Goal: Task Accomplishment & Management: Use online tool/utility

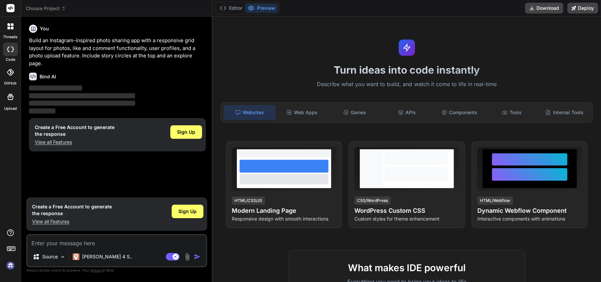
type textarea "x"
click at [61, 246] on textarea at bounding box center [116, 241] width 179 height 12
type textarea "c"
type textarea "x"
type textarea "cr"
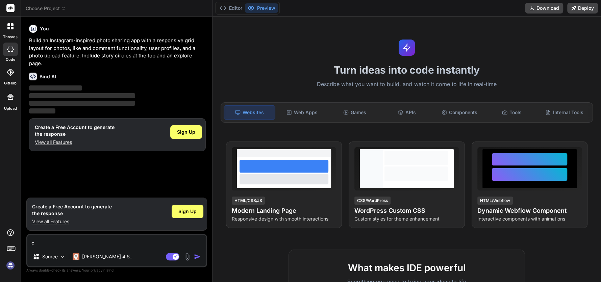
type textarea "x"
type textarea "cre"
type textarea "x"
type textarea "crea"
type textarea "x"
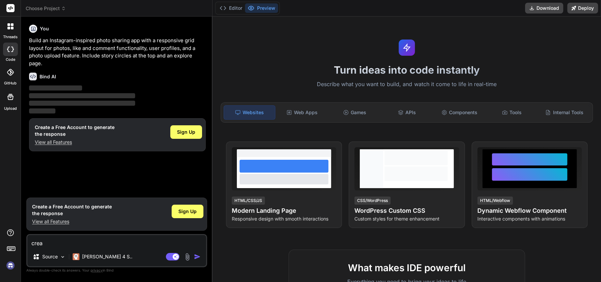
type textarea "creat"
type textarea "x"
type textarea "create"
type textarea "x"
type textarea "create"
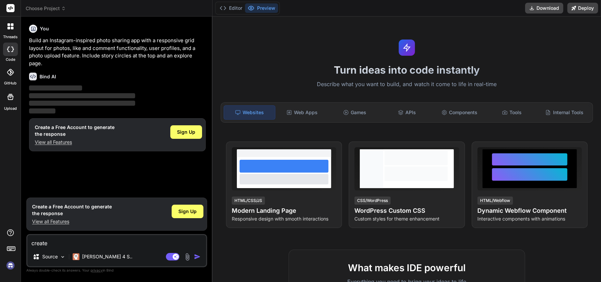
type textarea "x"
type textarea "create m"
type textarea "x"
type textarea "create me"
type textarea "x"
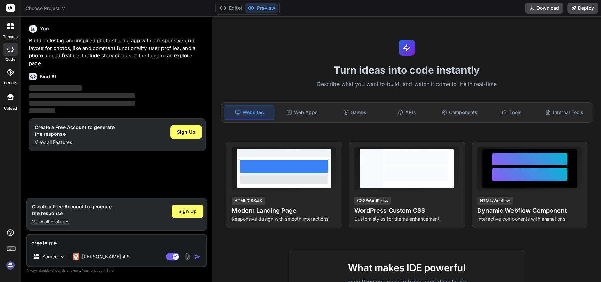
type textarea "create me"
type textarea "x"
type textarea "create me a"
type textarea "x"
type textarea "create me a"
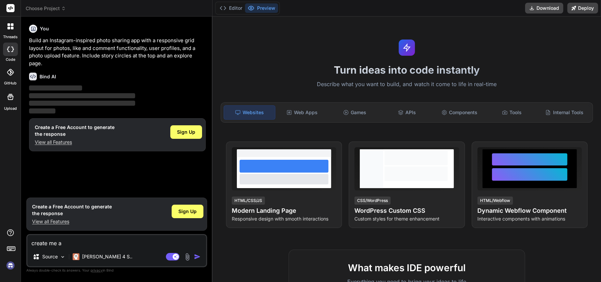
type textarea "x"
type textarea "create me a s"
type textarea "x"
type textarea "create me a sc"
type textarea "x"
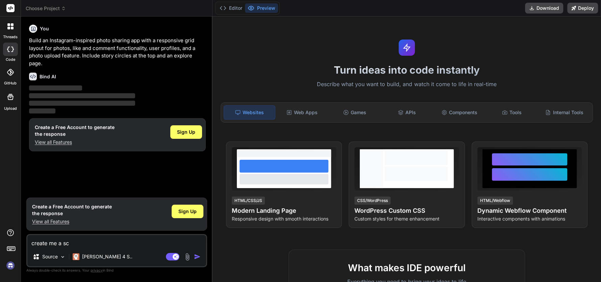
type textarea "create me a scr"
type textarea "x"
type textarea "create me a scra"
type textarea "x"
type textarea "create me a scrap"
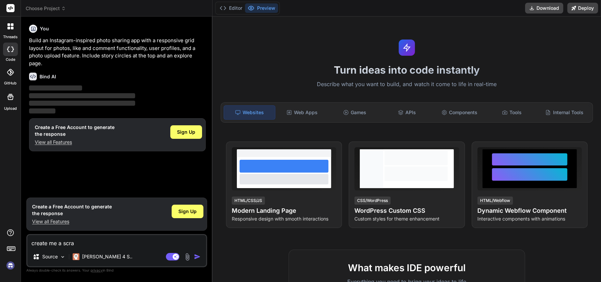
type textarea "x"
type textarea "create me a scrape"
type textarea "x"
type textarea "create me a scraper"
type textarea "x"
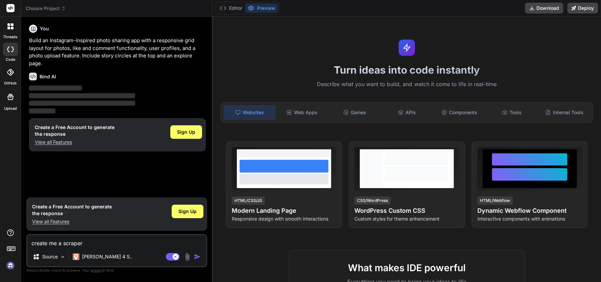
type textarea "create me a scraper"
type textarea "x"
type textarea "create me a scraper t"
type textarea "x"
type textarea "create me a scraper th"
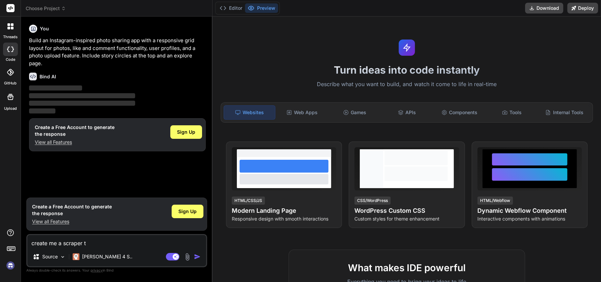
type textarea "x"
type textarea "create me a scraper tha"
type textarea "x"
type textarea "create me a scraper that"
type textarea "x"
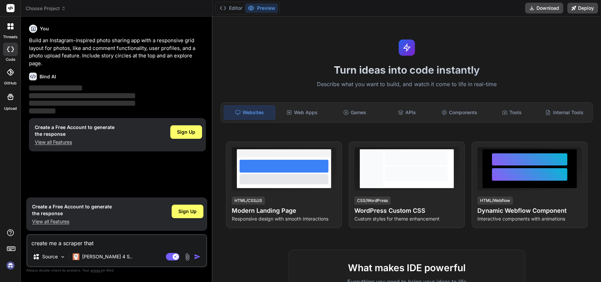
type textarea "create me a scraper that"
type textarea "x"
type textarea "create me a scraper that w"
type textarea "x"
type textarea "create me a scraper that wi"
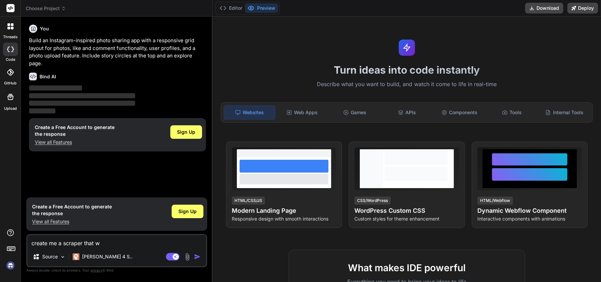
type textarea "x"
type textarea "create me a scraper that wil"
type textarea "x"
type textarea "create me a scraper that will"
type textarea "x"
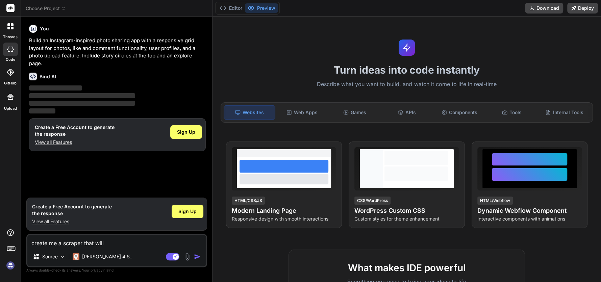
type textarea "create me a scraper that will"
type textarea "x"
type textarea "create me a scraper that will s"
type textarea "x"
type textarea "create me a scraper that will sc"
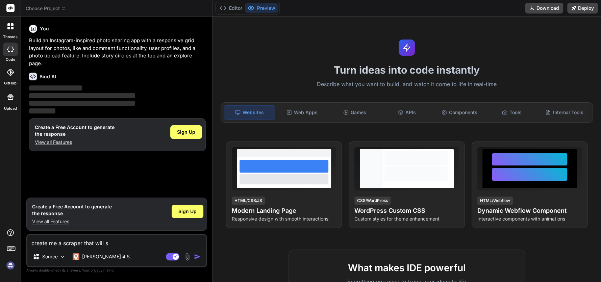
type textarea "x"
type textarea "create me a scraper that will scr"
type textarea "x"
type textarea "create me a scraper that will scra"
type textarea "x"
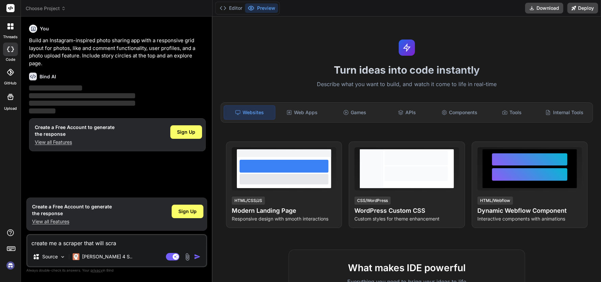
type textarea "create me a scraper that will scrap"
type textarea "x"
type textarea "create me a scraper that will scrape"
type textarea "x"
type textarea "create me a scraper that will scrape"
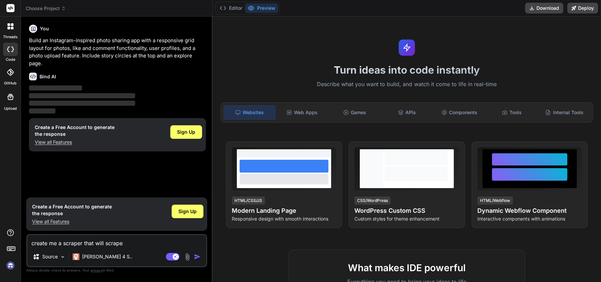
type textarea "x"
type textarea "create me a scraper that will scrape a"
type textarea "x"
type textarea "create me a scraper that will scrape al"
type textarea "x"
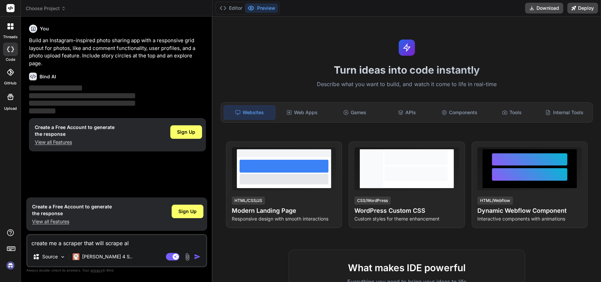
type textarea "create me a scraper that will scrape all"
type textarea "x"
type textarea "create me a scraper that will scrape all"
type textarea "x"
type textarea "create me a scraper that will scrape all o"
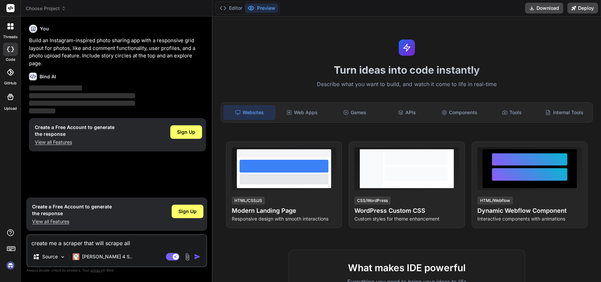
type textarea "x"
type textarea "create me a scraper that will scrape all of"
type textarea "x"
type textarea "create me a scraper that will scrape all of"
type textarea "x"
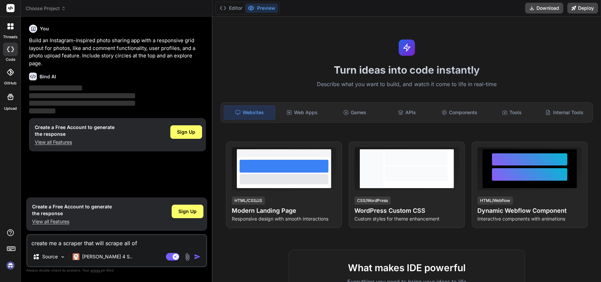
type textarea "create me a scraper that will scrape all of w"
type textarea "x"
type textarea "create me a scraper that will scrape all of wh"
type textarea "x"
type textarea "create me a scraper that will scrape all of wha"
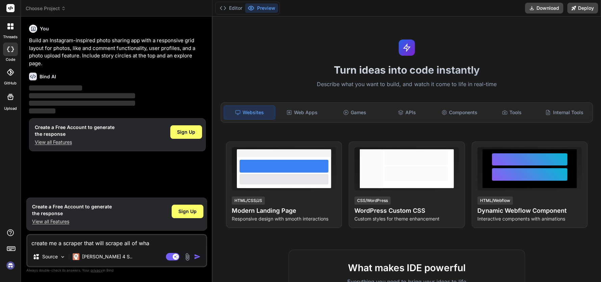
type textarea "x"
type textarea "create me a scraper that will scrape all of what"
type textarea "x"
type textarea "create me a scraper that will scrape all of whatm"
type textarea "x"
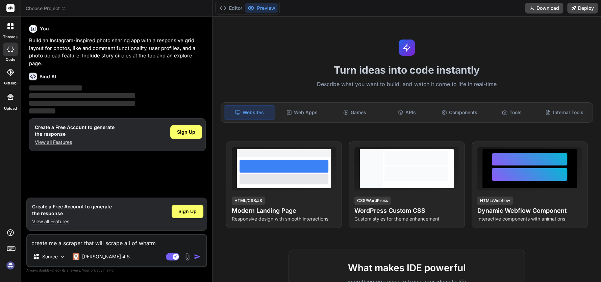
type textarea "create me a scraper that will scrape all of whatma"
type textarea "x"
type textarea "create me a scraper that will scrape all of whatmar"
type textarea "x"
type textarea "create me a scraper that will scrape all of whatmart"
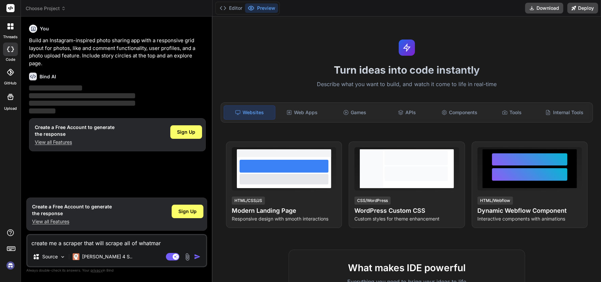
type textarea "x"
type textarea "create me a scraper that will scrape all of whatmart"
type textarea "x"
type textarea "create me a scraper that will scrape all of whatmart p"
type textarea "x"
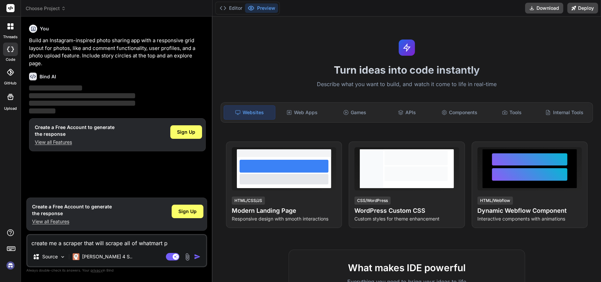
type textarea "create me a scraper that will scrape all of whatmart pr"
type textarea "x"
type textarea "create me a scraper that will scrape all of whatmart pro"
type textarea "x"
type textarea "create me a scraper that will scrape all of whatmart proc"
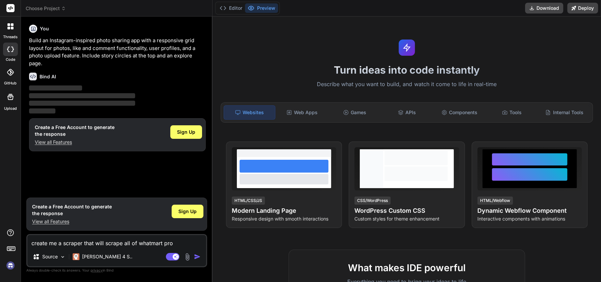
type textarea "x"
type textarea "create me a scraper that will scrape all of whatmart procu"
type textarea "x"
type textarea "create me a scraper that will scrape all of whatmart procut"
type textarea "x"
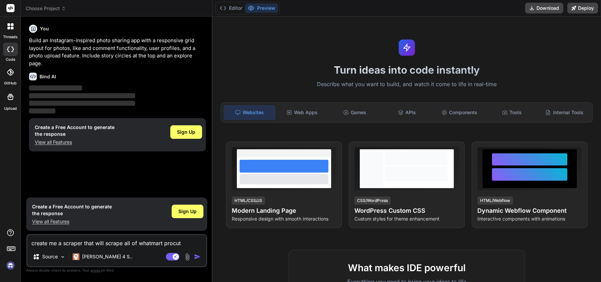
type textarea "create me a scraper that will scrape all of whatmart procuts"
type textarea "x"
type textarea "create me a scraper that will scrape all of whatmart procuts"
type textarea "x"
type textarea "create me a scraper that will scrape all of whatmart procuts t"
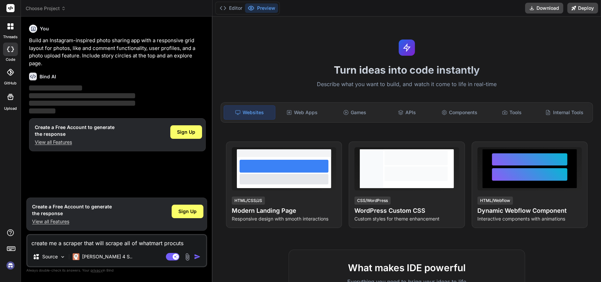
type textarea "x"
type textarea "create me a scraper that will scrape all of whatmart procuts ti"
type textarea "x"
type textarea "create me a scraper that will scrape all of whatmart procuts til"
type textarea "x"
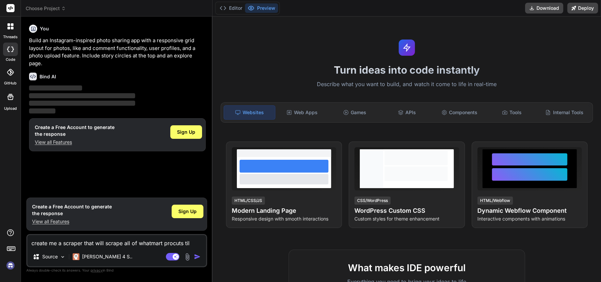
type textarea "create me a scraper that will scrape all of whatmart procuts tile"
type textarea "x"
type textarea "create me a scraper that will scrape all of whatmart procuts tiles"
type textarea "x"
type textarea "create me a scraper that will scrape all of whatmart procuts tiles"
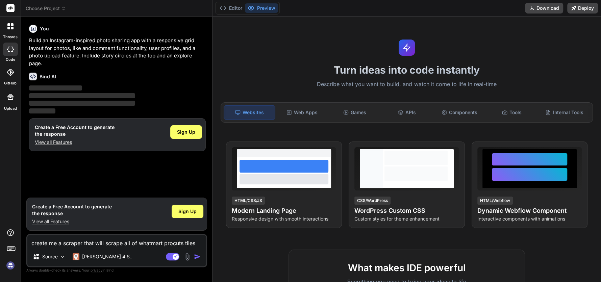
type textarea "x"
type textarea "create me a scraper that will scrape all of whatmart procuts tiles"
type textarea "x"
type textarea "create me a scraper that will scrape all of whatmart procuts tile"
type textarea "x"
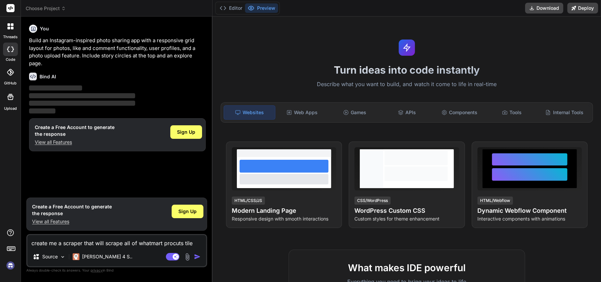
type textarea "create me a scraper that will scrape all of whatmart procuts til"
type textarea "x"
type textarea "create me a scraper that will scrape all of whatmart procuts ti"
type textarea "x"
type textarea "create me a scraper that will scrape all of whatmart procuts tit"
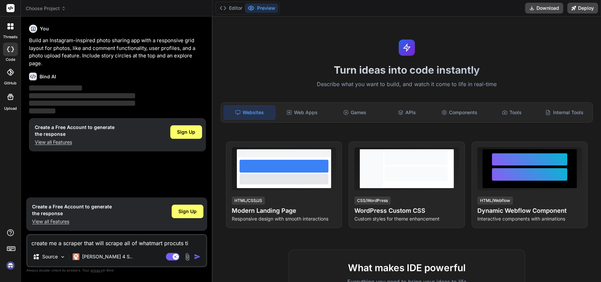
type textarea "x"
type textarea "create me a scraper that will scrape all of whatmart procuts titl"
type textarea "x"
type textarea "create me a scraper that will scrape all of whatmart procuts title"
type textarea "x"
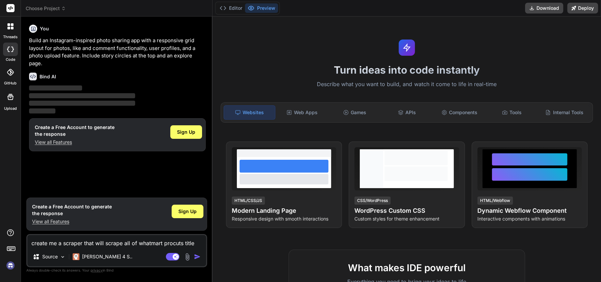
type textarea "create me a scraper that will scrape all of whatmart procuts titles"
type textarea "x"
type textarea "create me a scraper that will scrape all of whatmart procuts titles"
type textarea "x"
type textarea "create me a scraper that will scrape all of whatmart procuts titles p"
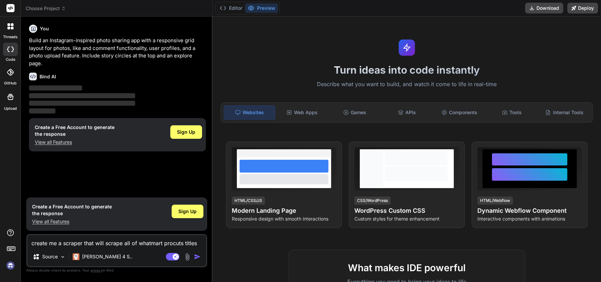
type textarea "x"
type textarea "create me a scraper that will scrape all of whatmart procuts titles pr"
type textarea "x"
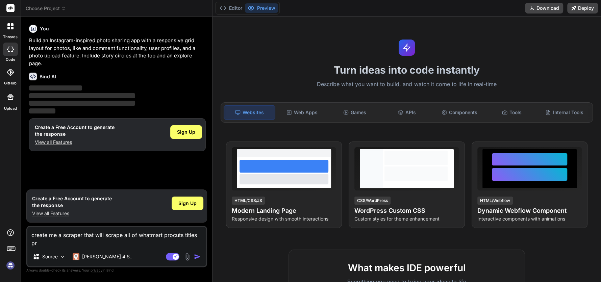
type textarea "create me a scraper that will scrape all of whatmart procuts titles pri"
type textarea "x"
type textarea "create me a scraper that will scrape all of whatmart procuts titles pric"
type textarea "x"
type textarea "create me a scraper that will scrape all of whatmart procuts titles price"
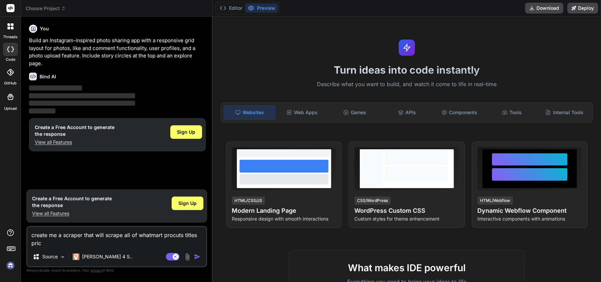
type textarea "x"
type textarea "create me a scraper that will scrape all of whatmart procuts titles prices"
type textarea "x"
type textarea "create me a scraper that will scrape all of whatmart procuts titles prices"
type textarea "x"
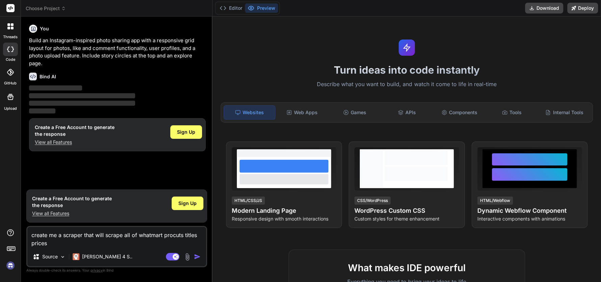
type textarea "create me a scraper that will scrape all of whatmart procuts titles prices a"
type textarea "x"
type textarea "create me a scraper that will scrape all of whatmart procuts titles prices an"
type textarea "x"
type textarea "create me a scraper that will scrape all of whatmart procuts titles prices and"
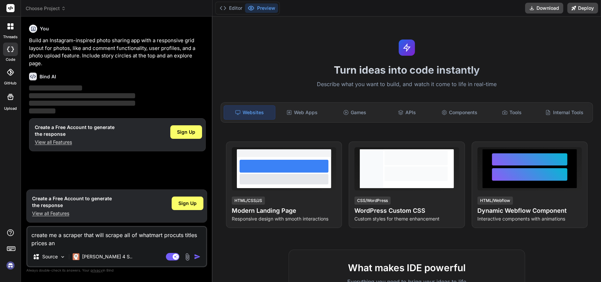
type textarea "x"
type textarea "create me a scraper that will scrape all of whatmart procuts titles prices and"
type textarea "x"
type textarea "create me a scraper that will scrape all of whatmart procuts titles prices and u"
type textarea "x"
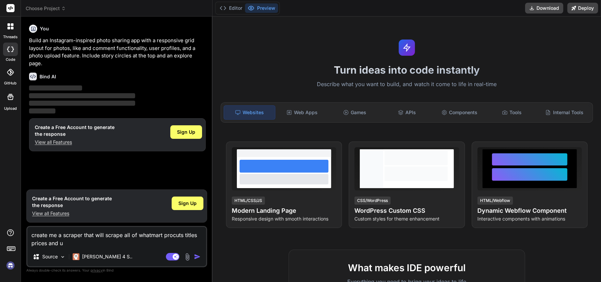
type textarea "create me a scraper that will scrape all of whatmart procuts titles prices and …"
type textarea "x"
type textarea "create me a scraper that will scrape all of whatmart procuts titles prices and …"
type textarea "x"
type textarea "create me a scraper that will scrape all of whatmart procuts titles prices and …"
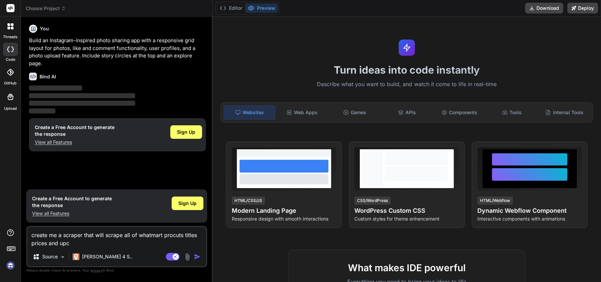
type textarea "x"
type textarea "create me a scraper that will scrape all of whatmart procuts titles prices and …"
type textarea "x"
type textarea "create me a scraper that will scrape all of whatmart procuts titles prices and …"
type textarea "x"
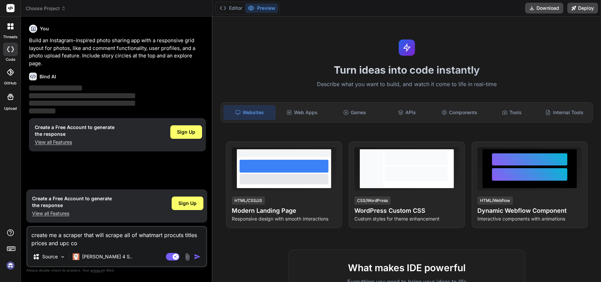
type textarea "create me a scraper that will scrape all of whatmart procuts titles prices and …"
type textarea "x"
type textarea "create me a scraper that will scrape all of whatmart procuts titles prices and …"
type textarea "x"
type textarea "create me a scraper that will scrape all of whatmart procuts titles prices and …"
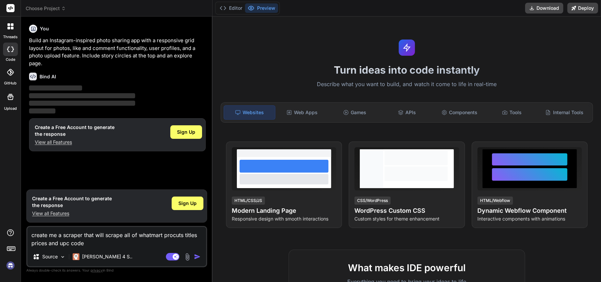
type textarea "x"
type textarea "create me a scraper that will scrape all of whatmart procuts titles prices and …"
type textarea "x"
type textarea "create me a scraper that will scrape all of whatmart procuts titles prices and …"
type textarea "x"
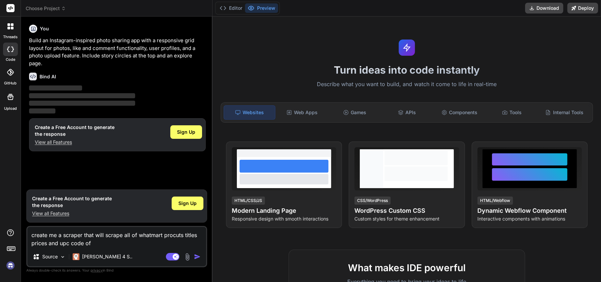
type textarea "create me a scraper that will scrape all of whatmart procuts titles prices and …"
type textarea "x"
type textarea "create me a scraper that will scrape all of whatmart procuts titles prices and …"
click at [147, 238] on textarea "create me a scraper that will scrape all of whatmart procuts titles prices and …" at bounding box center [116, 237] width 179 height 20
click at [147, 238] on textarea "create me a scraper that will scrape all of watmart procuts titles prices and u…" at bounding box center [116, 237] width 179 height 20
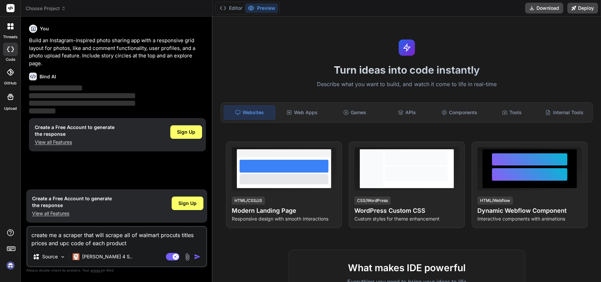
click at [171, 235] on textarea "create me a scraper that will scrape all of walmart procuts titles prices and u…" at bounding box center [116, 237] width 179 height 20
click at [173, 236] on textarea "create me a scraper that will scrape all of walmart produts titles prices and u…" at bounding box center [116, 237] width 179 height 20
click at [144, 235] on textarea "create me a scraper that will scrape all of walmart products titles prices and …" at bounding box center [116, 237] width 179 height 20
click at [145, 254] on div "Source Claude 4 S.." at bounding box center [116, 258] width 179 height 16
click at [148, 237] on textarea "create me a scraper that will scrape all of wahlmart products titles prices and…" at bounding box center [116, 237] width 179 height 20
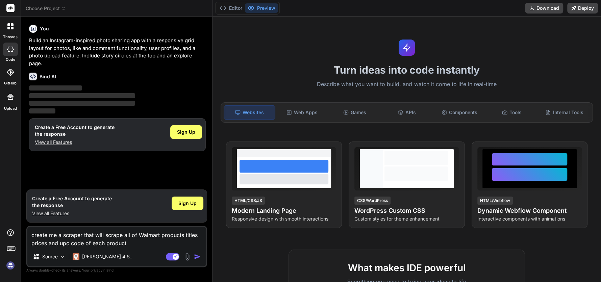
click at [198, 255] on img "button" at bounding box center [197, 256] width 7 height 7
click at [198, 258] on img "button" at bounding box center [197, 256] width 7 height 7
click at [176, 132] on div "Sign Up" at bounding box center [186, 132] width 32 height 14
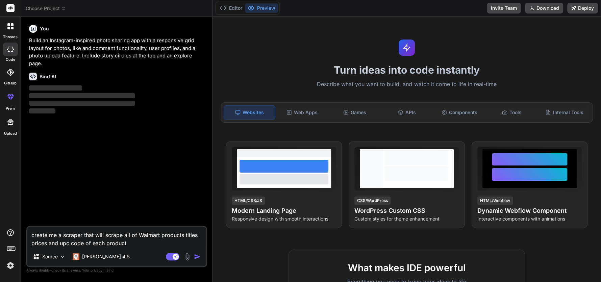
click at [135, 242] on textarea "create me a scraper that will scrape all of Walmart products titles prices and …" at bounding box center [116, 237] width 179 height 20
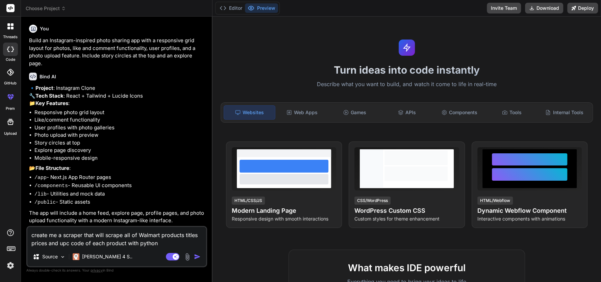
click at [198, 259] on img "button" at bounding box center [197, 256] width 7 height 7
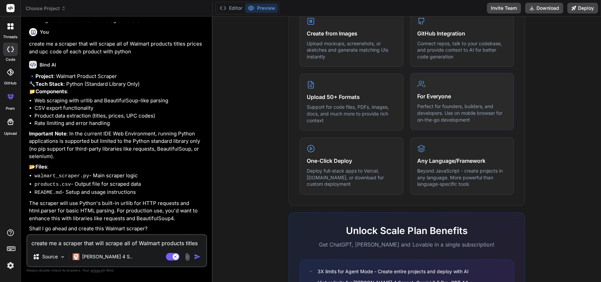
scroll to position [304, 0]
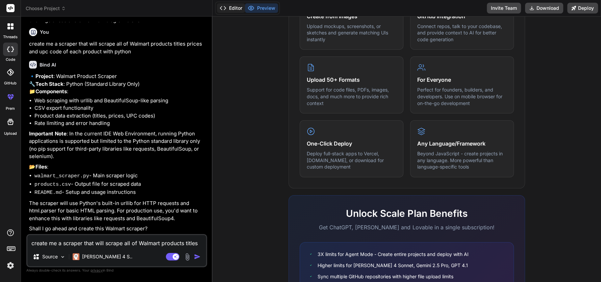
click at [226, 7] on button "Editor" at bounding box center [231, 7] width 28 height 9
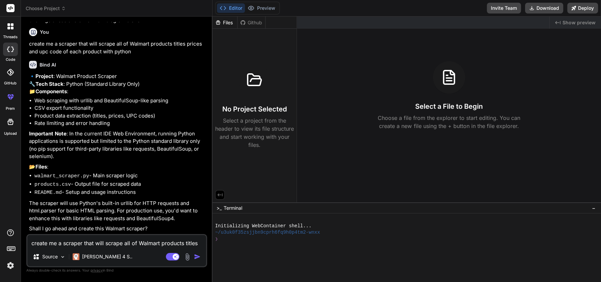
click at [198, 259] on img "button" at bounding box center [197, 256] width 7 height 7
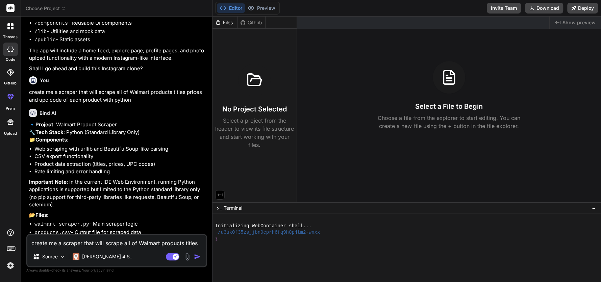
scroll to position [137, 0]
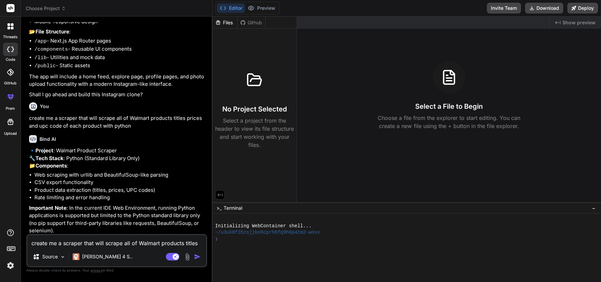
click at [246, 24] on div "Github" at bounding box center [252, 22] width 28 height 7
click at [229, 25] on div "Files" at bounding box center [225, 22] width 25 height 7
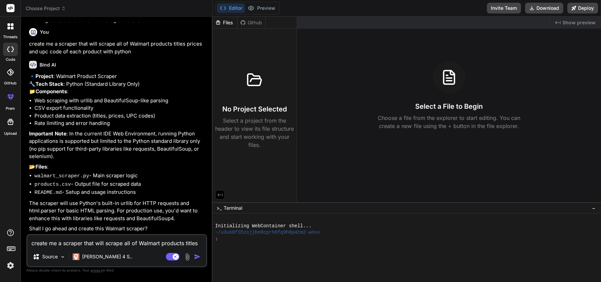
scroll to position [238, 0]
click at [79, 247] on textarea "create me a scraper that will scrape all of Walmart products titles prices and …" at bounding box center [116, 241] width 179 height 12
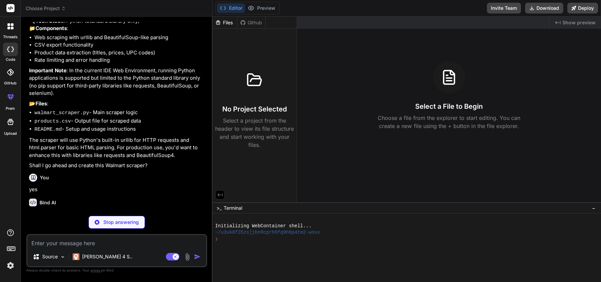
scroll to position [308, 0]
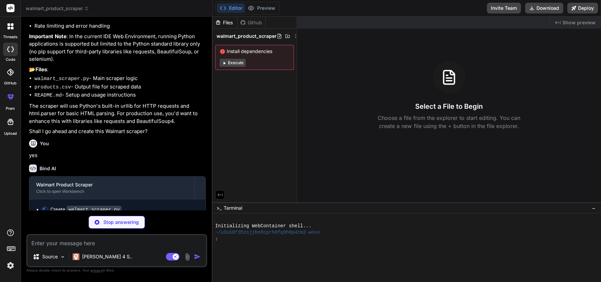
click at [228, 63] on button "Execute" at bounding box center [233, 63] width 26 height 8
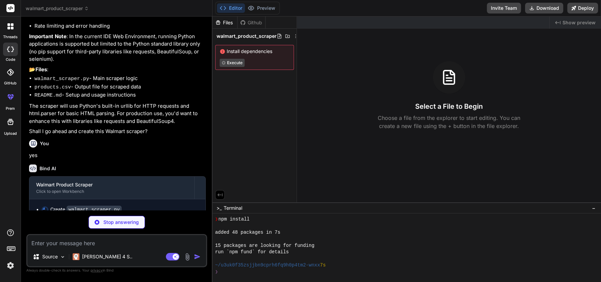
scroll to position [66, 0]
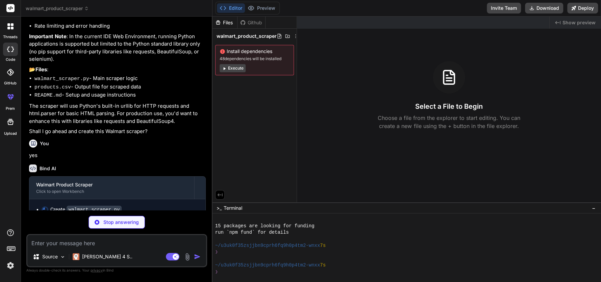
click at [229, 68] on button "Execute" at bounding box center [233, 68] width 26 height 8
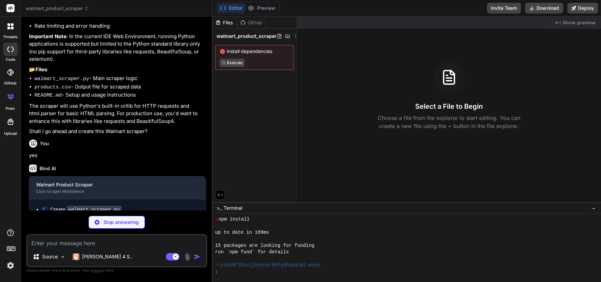
scroll to position [164, 0]
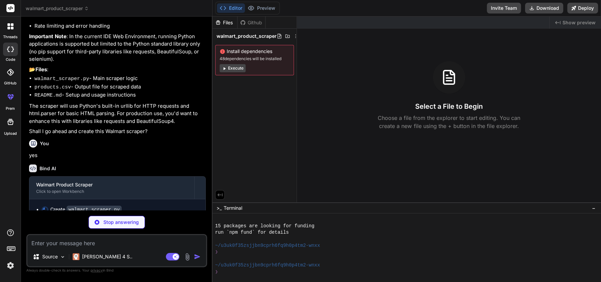
click at [239, 33] on span "walmart_product_scraper" at bounding box center [247, 36] width 60 height 7
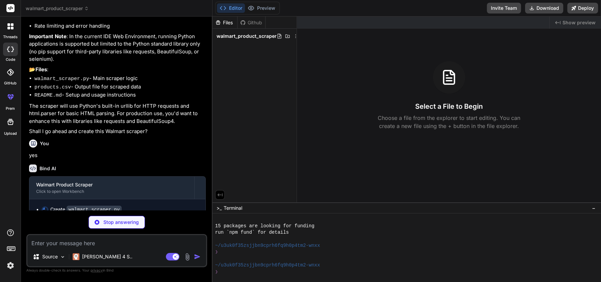
click at [239, 33] on span "walmart_product_scraper" at bounding box center [247, 36] width 60 height 7
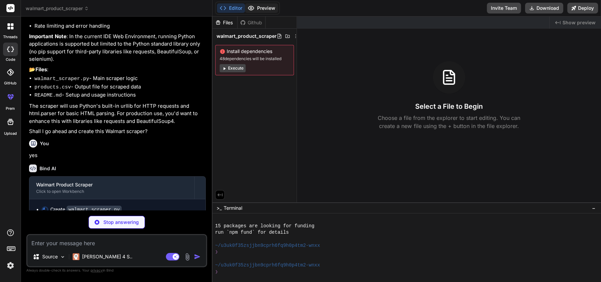
click at [253, 9] on icon at bounding box center [251, 8] width 6 height 4
click at [587, 5] on button "Deploy" at bounding box center [582, 8] width 31 height 11
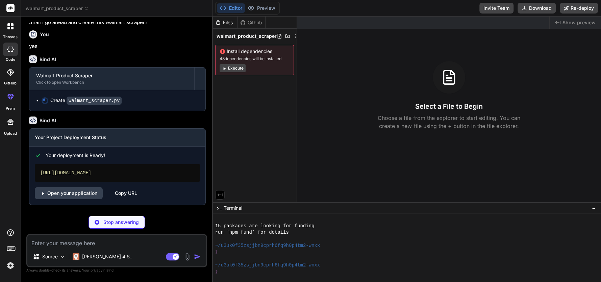
scroll to position [444, 0]
click at [82, 194] on link "Open your application" at bounding box center [69, 193] width 68 height 12
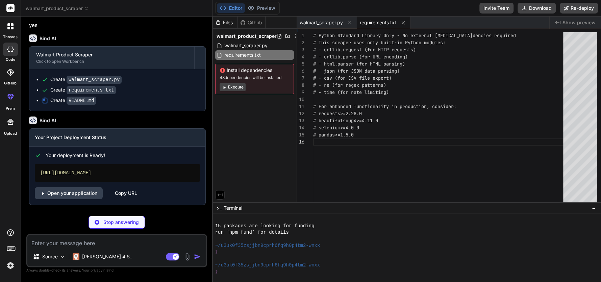
scroll to position [465, 0]
click at [244, 38] on span "walmart_product_scraper" at bounding box center [247, 36] width 60 height 7
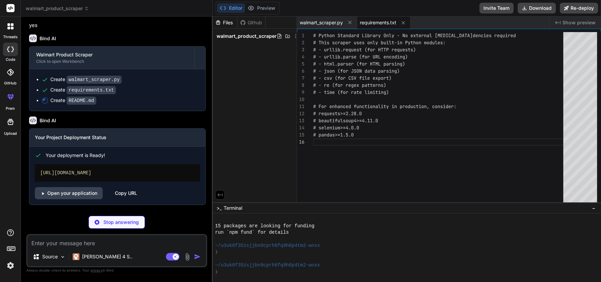
click at [244, 38] on span "walmart_product_scraper" at bounding box center [247, 36] width 60 height 7
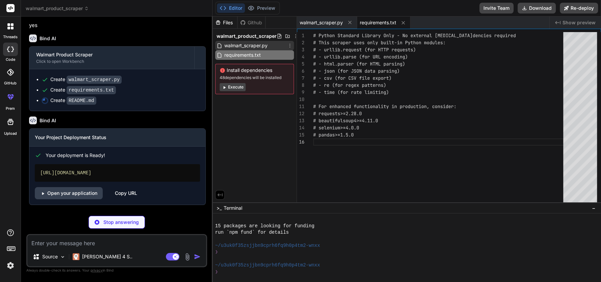
click at [237, 47] on span "walmart_scraper.py" at bounding box center [246, 46] width 45 height 8
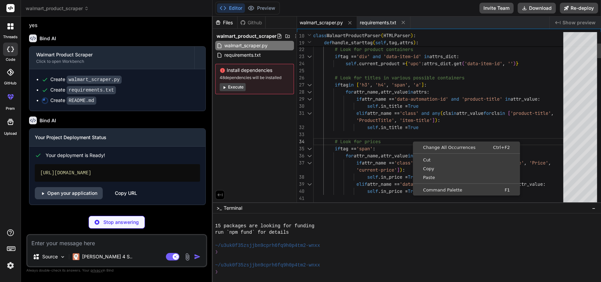
scroll to position [0, 0]
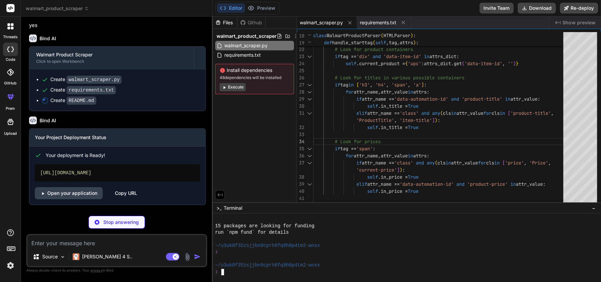
click at [522, 228] on div "15 packages are looking for funding" at bounding box center [404, 226] width 378 height 6
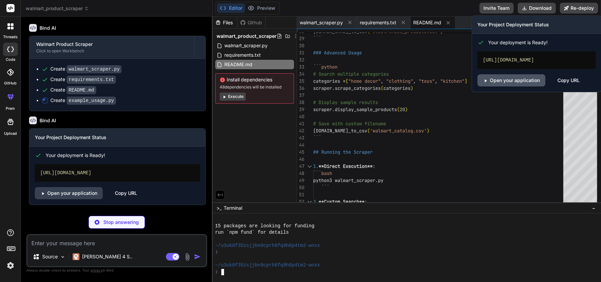
click at [485, 82] on icon at bounding box center [485, 80] width 5 height 5
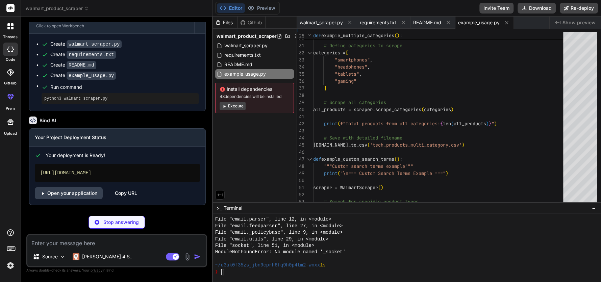
scroll to position [477, 0]
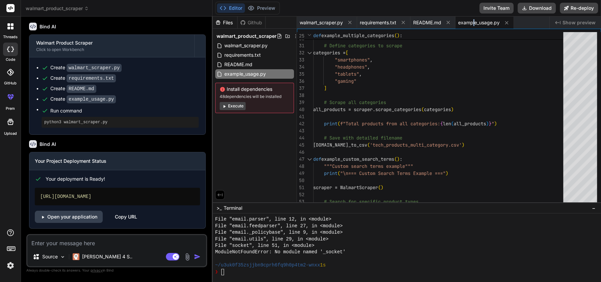
click at [474, 25] on span "example_usage.py" at bounding box center [479, 22] width 42 height 7
click at [421, 20] on span "README.md" at bounding box center [427, 22] width 28 height 7
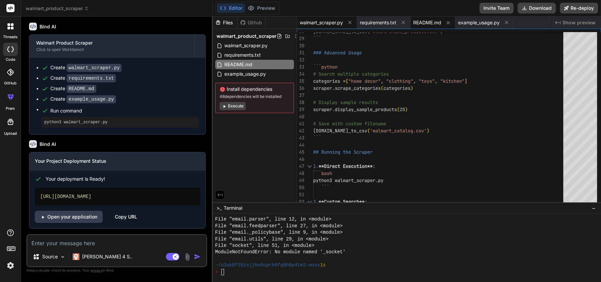
click at [329, 20] on span "walmart_scraper.py" at bounding box center [321, 22] width 43 height 7
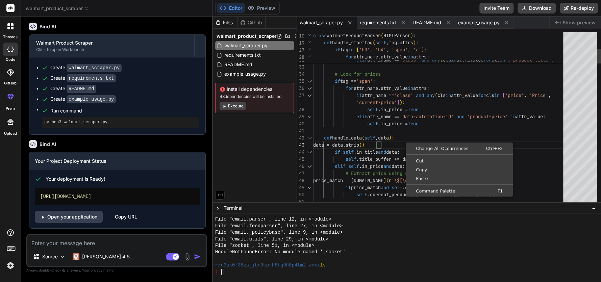
scroll to position [0, 0]
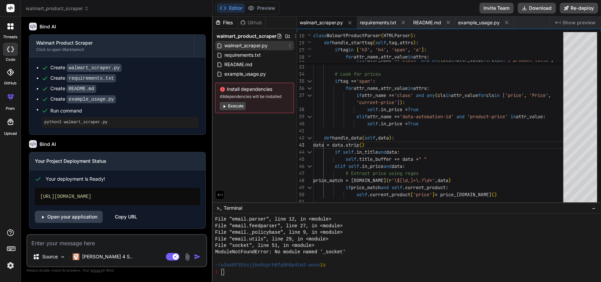
drag, startPoint x: 266, startPoint y: 48, endPoint x: 288, endPoint y: 48, distance: 22.0
click at [288, 48] on icon at bounding box center [289, 45] width 5 height 5
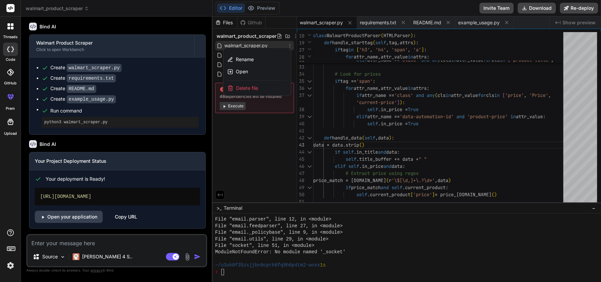
click at [482, 137] on div at bounding box center [407, 150] width 389 height 266
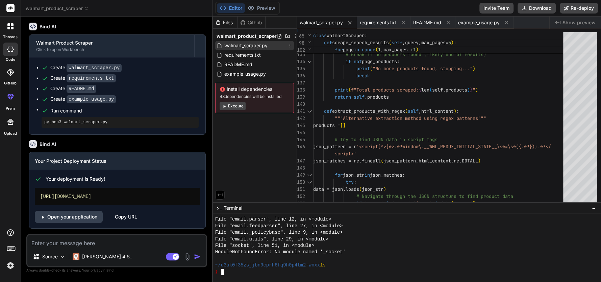
click at [297, 276] on div at bounding box center [407, 248] width 389 height 69
drag, startPoint x: 223, startPoint y: 274, endPoint x: 386, endPoint y: 267, distance: 163.1
click at [386, 267] on div "~/u3uk0f35zsjjbn9cprh6fq9h0p4tm2-wnxx 1s" at bounding box center [404, 265] width 378 height 6
click at [572, 22] on span "Show preview" at bounding box center [579, 22] width 33 height 7
click at [561, 24] on icon "Created with Pixso." at bounding box center [557, 22] width 5 height 5
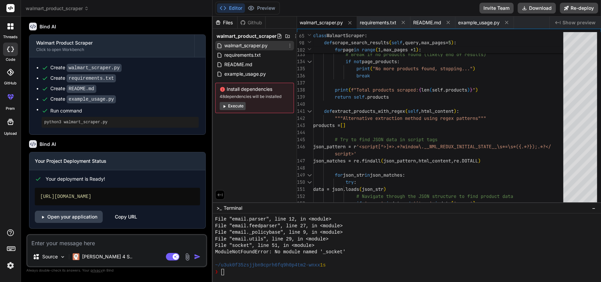
click at [568, 22] on span "Show preview" at bounding box center [579, 22] width 33 height 7
click at [247, 25] on div "Github" at bounding box center [252, 22] width 28 height 7
click at [250, 23] on div "Github" at bounding box center [252, 22] width 28 height 7
click at [262, 36] on span "walmart_product_scraper" at bounding box center [247, 36] width 60 height 7
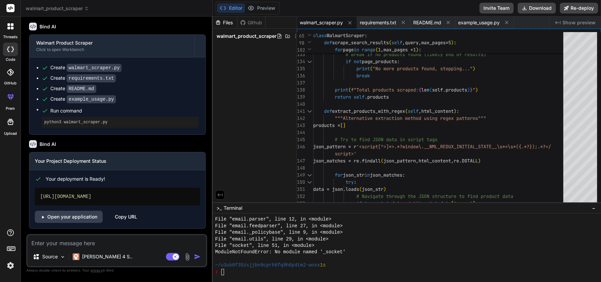
click at [242, 31] on div "walmart_product_scraper" at bounding box center [254, 35] width 79 height 9
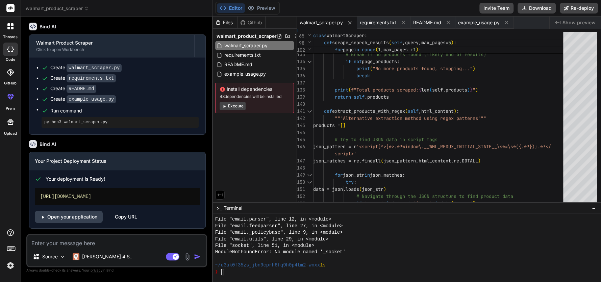
click at [228, 107] on button "Execute" at bounding box center [233, 106] width 26 height 8
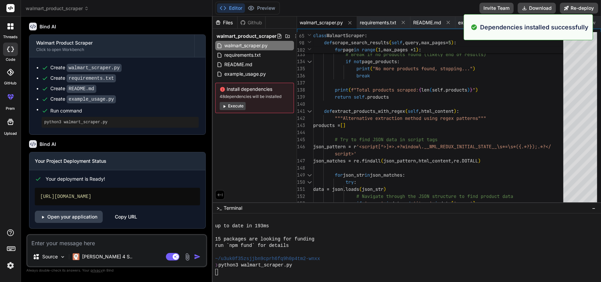
scroll to position [453, 0]
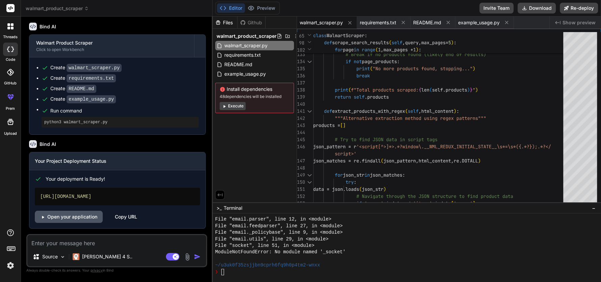
click at [79, 215] on link "Open your application" at bounding box center [69, 217] width 68 height 12
click at [57, 112] on span "Run command" at bounding box center [124, 110] width 148 height 7
click at [45, 102] on icon at bounding box center [45, 99] width 7 height 7
click at [221, 274] on textarea "Terminal input" at bounding box center [222, 272] width 3 height 6
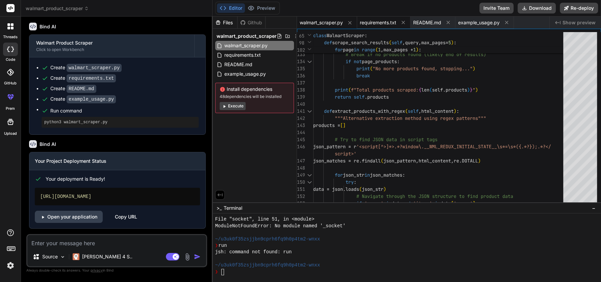
click at [376, 24] on span "requirements.txt" at bounding box center [378, 22] width 37 height 7
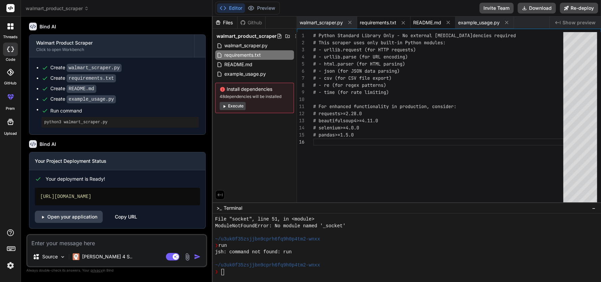
click at [422, 24] on span "README.md" at bounding box center [427, 22] width 28 height 7
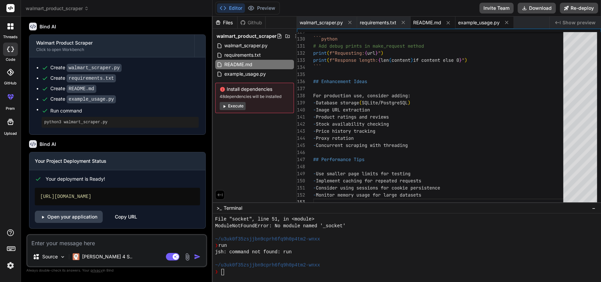
click at [472, 20] on span "example_usage.py" at bounding box center [479, 22] width 42 height 7
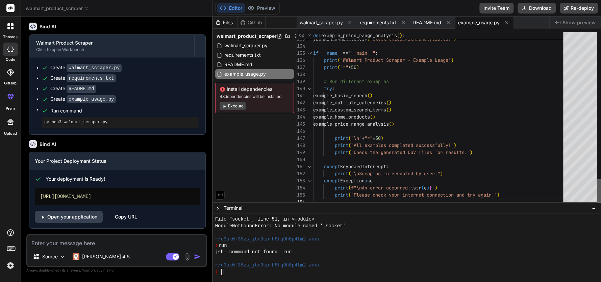
click at [597, 206] on div at bounding box center [599, 192] width 4 height 27
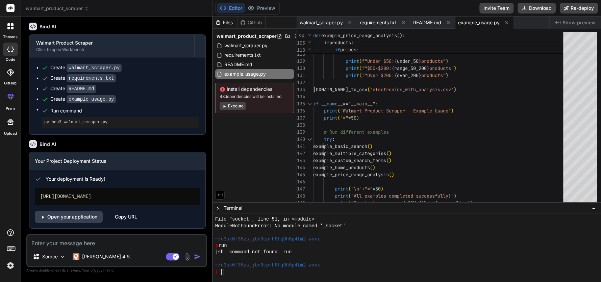
click at [577, 21] on span "Show preview" at bounding box center [579, 22] width 33 height 7
click at [227, 7] on button "Editor" at bounding box center [231, 7] width 28 height 9
click at [225, 27] on div "Files" at bounding box center [225, 23] width 25 height 12
click at [227, 24] on div "Files" at bounding box center [225, 22] width 25 height 7
click at [247, 19] on div "Github" at bounding box center [252, 22] width 28 height 7
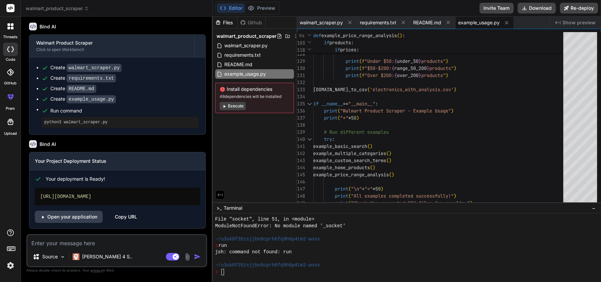
click at [224, 20] on div "Files" at bounding box center [225, 22] width 25 height 7
click at [122, 218] on div "Copy URL" at bounding box center [126, 217] width 22 height 12
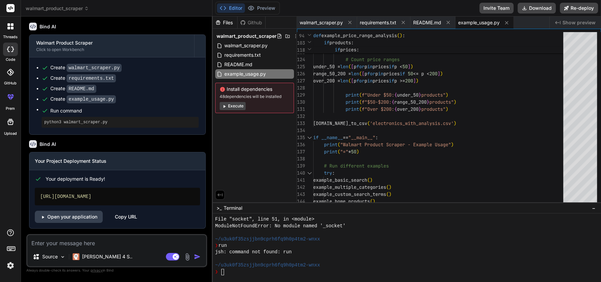
drag, startPoint x: 10, startPoint y: 72, endPoint x: 6, endPoint y: 73, distance: 4.1
click at [6, 73] on div at bounding box center [10, 72] width 15 height 15
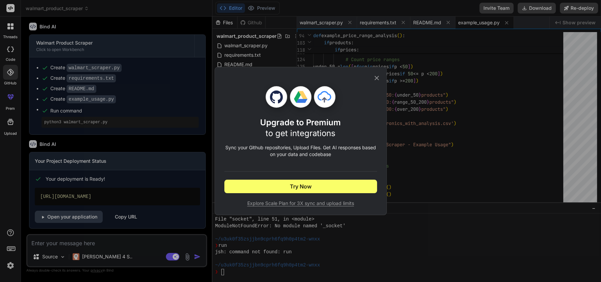
click at [373, 80] on icon at bounding box center [376, 77] width 7 height 7
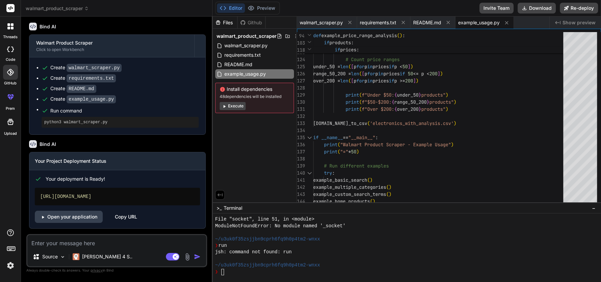
click at [4, 51] on div at bounding box center [10, 50] width 15 height 14
click at [10, 31] on div at bounding box center [10, 26] width 14 height 14
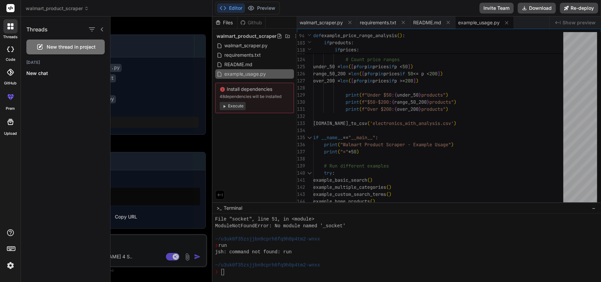
click at [9, 21] on div at bounding box center [10, 26] width 14 height 14
click at [29, 5] on span "walmart_product_scraper" at bounding box center [57, 8] width 63 height 7
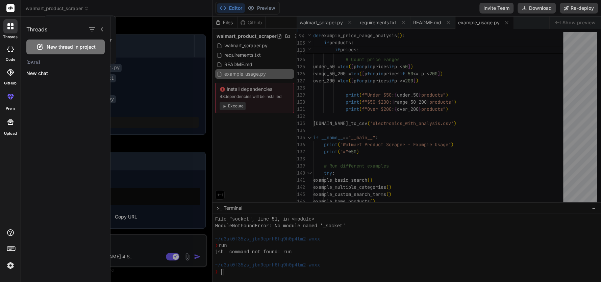
click at [29, 5] on div at bounding box center [300, 141] width 601 height 282
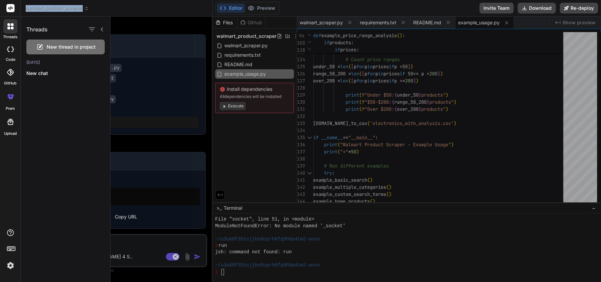
click at [29, 5] on span "walmart_product_scraper" at bounding box center [57, 8] width 63 height 7
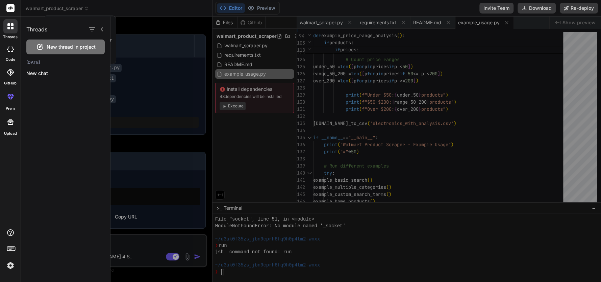
click at [154, 46] on div at bounding box center [356, 150] width 491 height 266
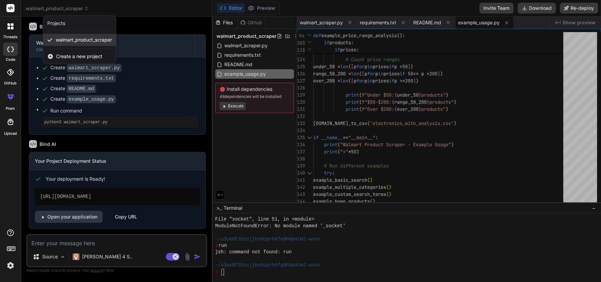
click at [101, 42] on span "walmart_product_scraper" at bounding box center [84, 40] width 56 height 7
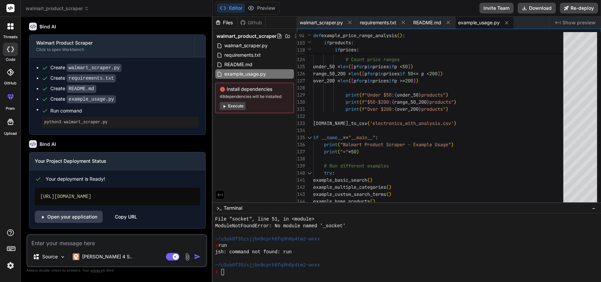
click at [89, 69] on code "walmart_scraper.py" at bounding box center [94, 68] width 55 height 8
click at [68, 114] on span "Run command" at bounding box center [124, 110] width 148 height 7
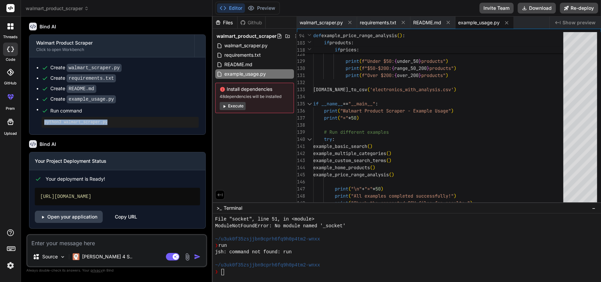
drag, startPoint x: 114, startPoint y: 123, endPoint x: 42, endPoint y: 123, distance: 72.3
click at [42, 123] on div "python3 walmart_scraper.py" at bounding box center [120, 122] width 157 height 11
copy pre "python3 walmart_scraper.py"
click at [223, 275] on textarea "Terminal input" at bounding box center [222, 272] width 3 height 6
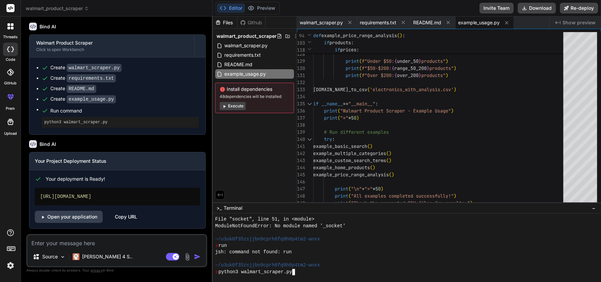
click at [372, 273] on div "❯ python3 walmart_scraper.py" at bounding box center [404, 272] width 378 height 6
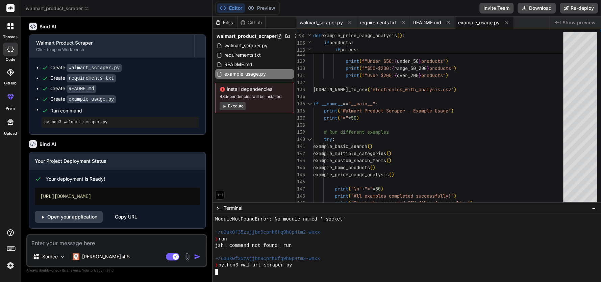
scroll to position [572, 0]
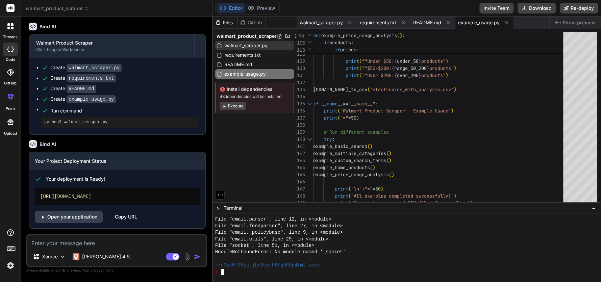
click at [259, 42] on span "walmart_scraper.py" at bounding box center [246, 46] width 45 height 8
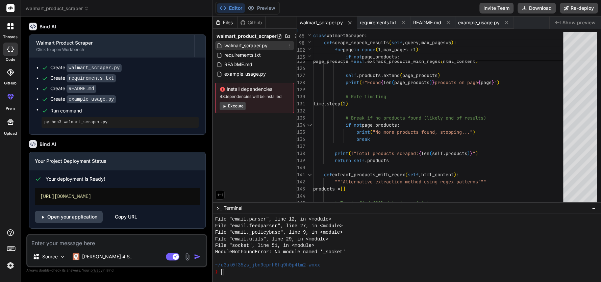
click at [259, 42] on span "walmart_scraper.py" at bounding box center [246, 46] width 45 height 8
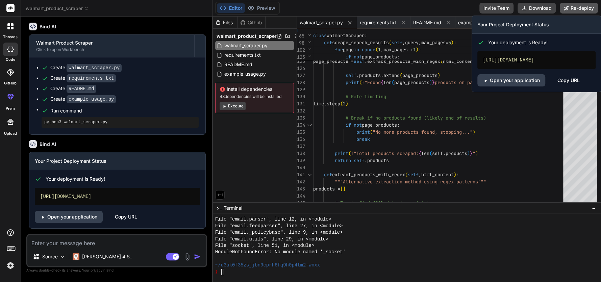
click at [577, 9] on button "Re-deploy" at bounding box center [579, 8] width 38 height 11
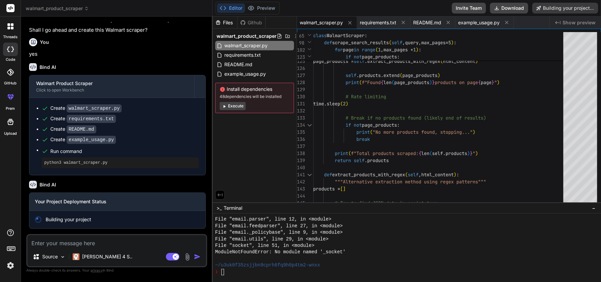
scroll to position [477, 0]
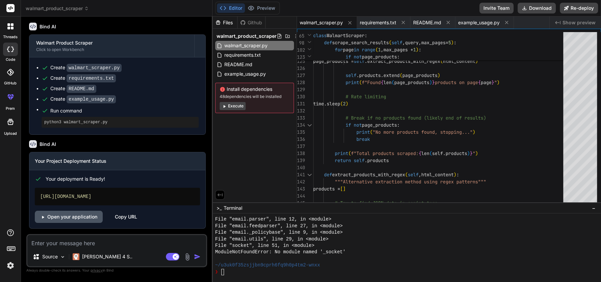
click at [41, 218] on icon at bounding box center [42, 217] width 5 height 5
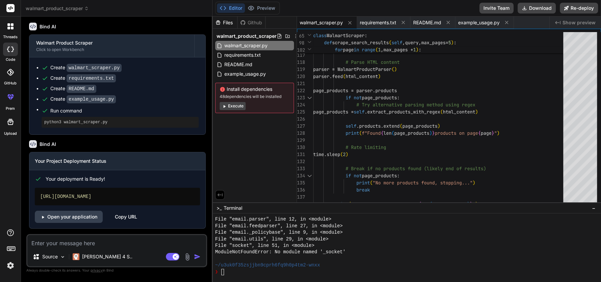
click at [225, 7] on icon at bounding box center [223, 8] width 7 height 7
click at [249, 20] on div "Github" at bounding box center [252, 22] width 28 height 7
click at [306, 23] on span "walmart_scraper.py" at bounding box center [321, 22] width 43 height 7
click at [125, 217] on div "Copy URL" at bounding box center [126, 217] width 22 height 12
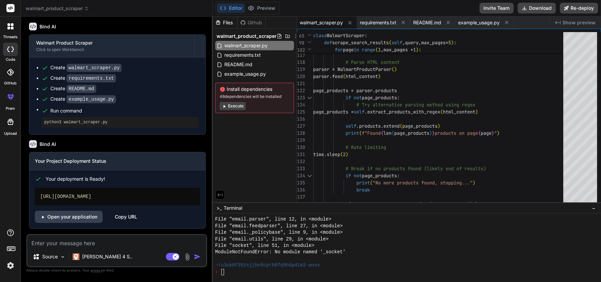
click at [571, 22] on span "Show preview" at bounding box center [579, 22] width 33 height 7
click at [536, 23] on div "walmart_scraper.py requirements.txt README.md example_usage.py" at bounding box center [423, 23] width 252 height 12
click at [571, 108] on div at bounding box center [580, 109] width 34 height 15
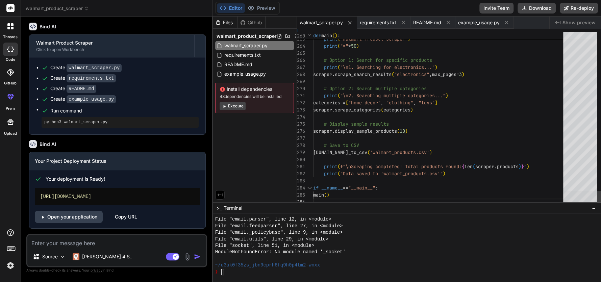
click at [575, 207] on div at bounding box center [580, 198] width 34 height 15
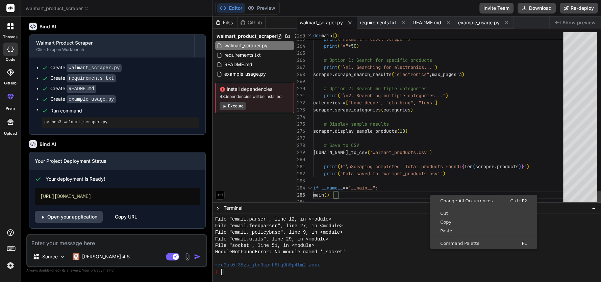
scroll to position [0, 0]
click at [507, 240] on link "Command Palette F1" at bounding box center [484, 243] width 104 height 9
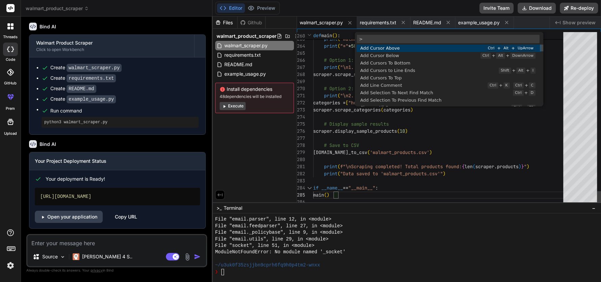
scroll to position [67, 0]
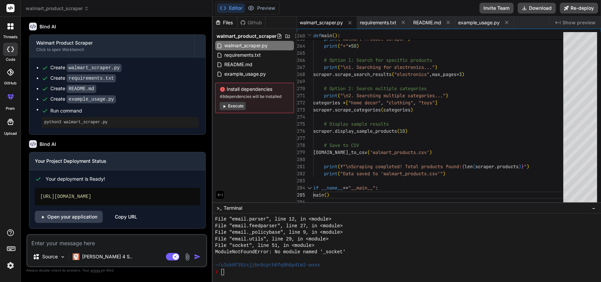
click at [278, 200] on div "Files Github walmart_product_scraper walmart_scraper.py requirements.txt README…" at bounding box center [255, 110] width 84 height 186
click at [63, 259] on img at bounding box center [63, 257] width 6 height 6
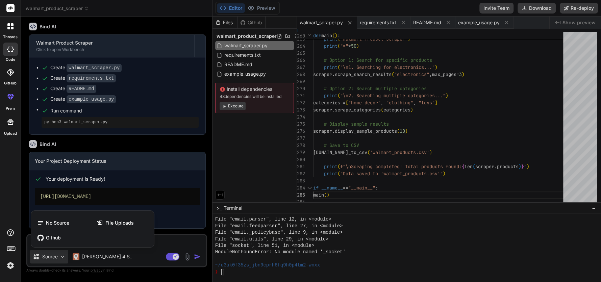
click at [208, 233] on div at bounding box center [300, 141] width 601 height 282
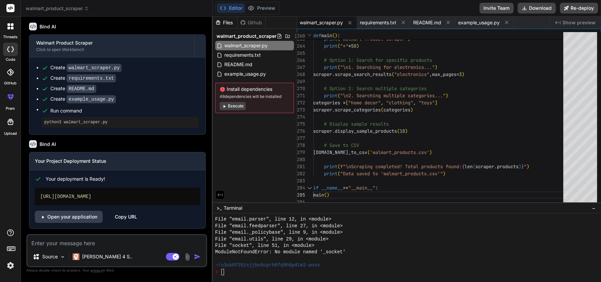
click at [565, 25] on span "Show preview" at bounding box center [579, 22] width 33 height 7
click at [550, 4] on button "Download" at bounding box center [537, 8] width 38 height 11
click at [324, 22] on span "walmart_scraper.py" at bounding box center [321, 22] width 43 height 7
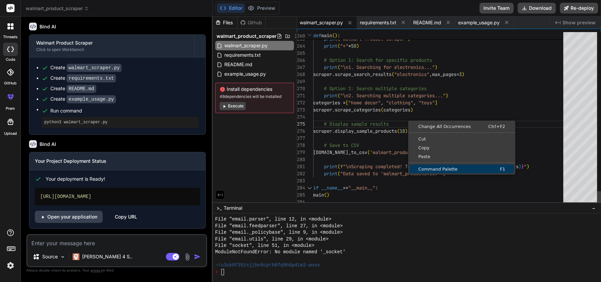
click at [455, 168] on span "Command Palette" at bounding box center [442, 169] width 65 height 4
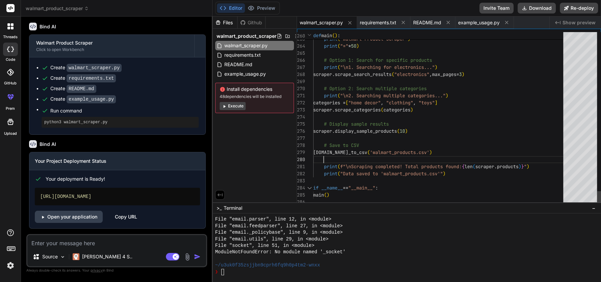
click at [12, 25] on icon at bounding box center [12, 24] width 3 height 3
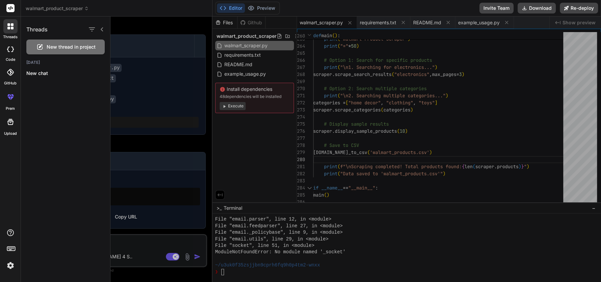
click at [67, 44] on span "New thread in project" at bounding box center [71, 47] width 49 height 7
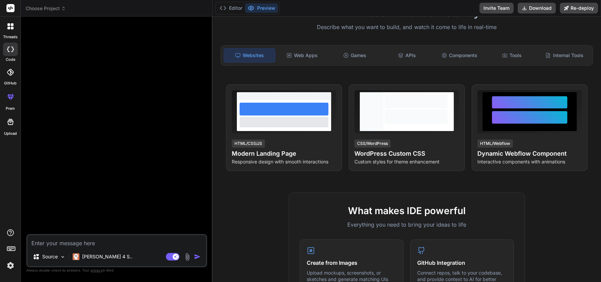
scroll to position [23, 0]
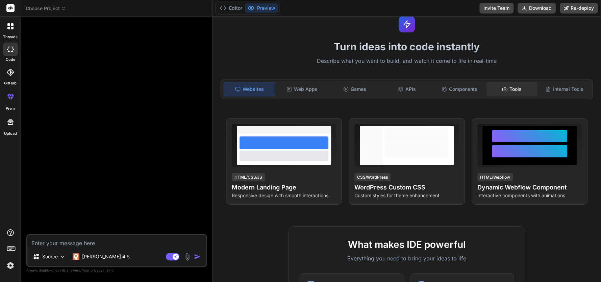
click at [525, 86] on div "Tools" at bounding box center [512, 89] width 51 height 14
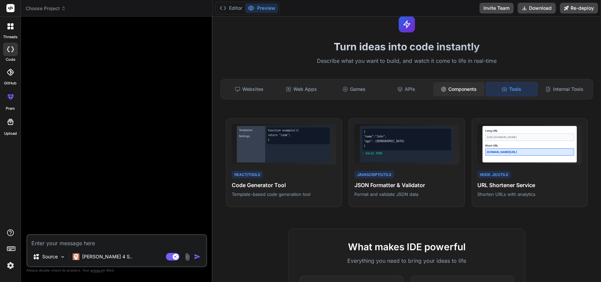
click at [455, 92] on div "Components" at bounding box center [458, 89] width 51 height 14
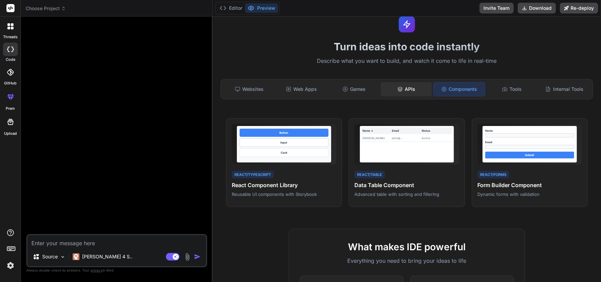
click at [403, 90] on div "APIs" at bounding box center [406, 89] width 51 height 14
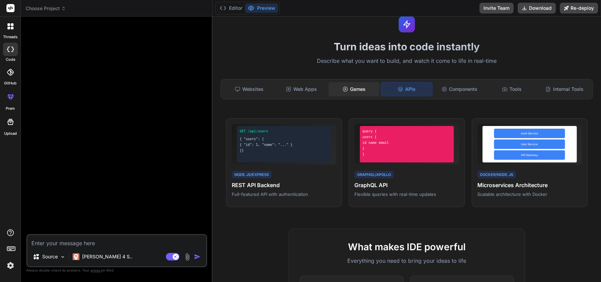
click at [359, 93] on div "Games" at bounding box center [354, 89] width 51 height 14
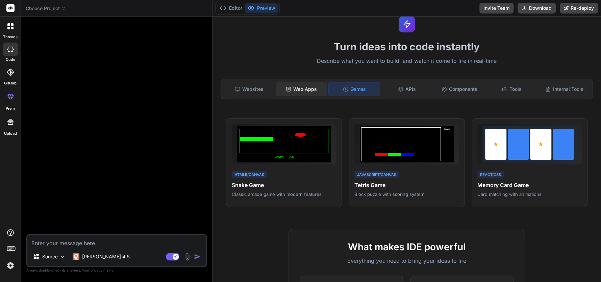
click at [308, 91] on div "Web Apps" at bounding box center [301, 89] width 51 height 14
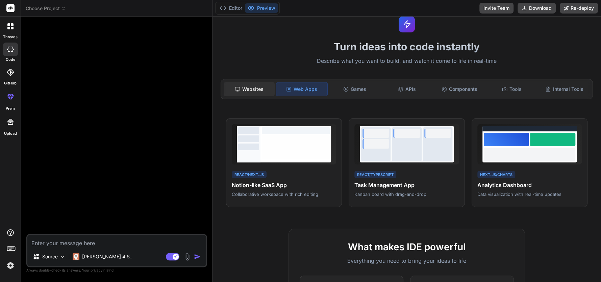
click at [236, 90] on rect at bounding box center [237, 88] width 4 height 3
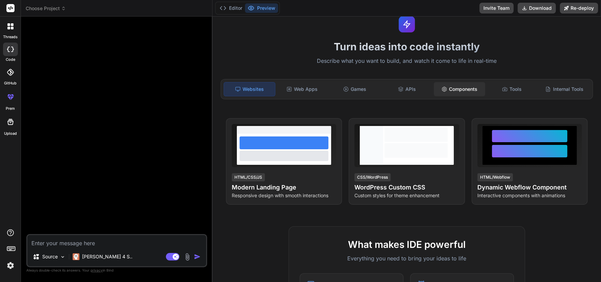
click at [466, 91] on div "Components" at bounding box center [459, 89] width 51 height 14
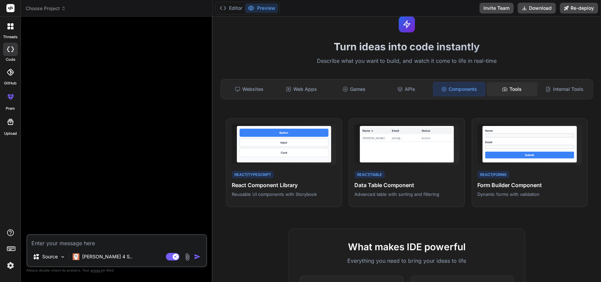
click at [502, 91] on icon at bounding box center [504, 89] width 5 height 5
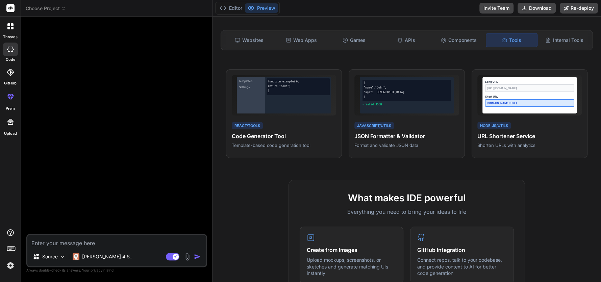
scroll to position [59, 0]
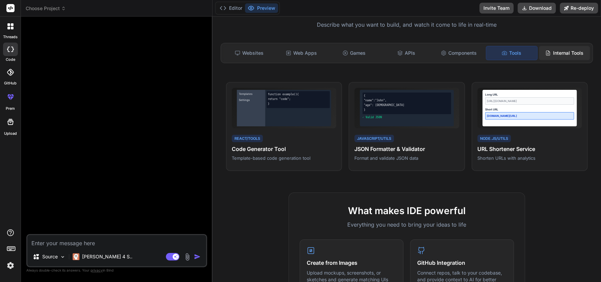
click at [546, 51] on icon at bounding box center [548, 52] width 5 height 5
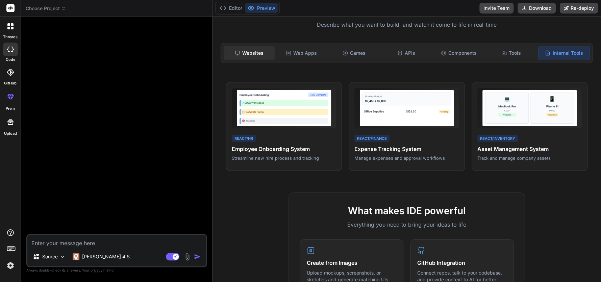
click at [255, 50] on div "Websites" at bounding box center [249, 53] width 51 height 14
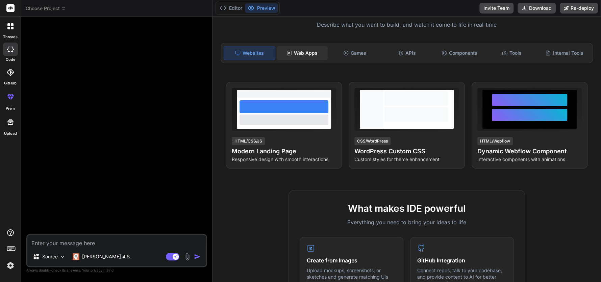
click at [293, 50] on div "Web Apps" at bounding box center [302, 53] width 51 height 14
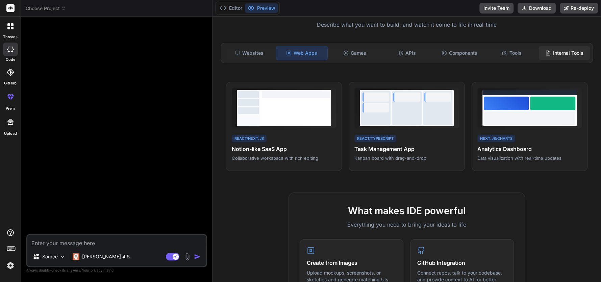
click at [554, 53] on div "Internal Tools" at bounding box center [564, 53] width 51 height 14
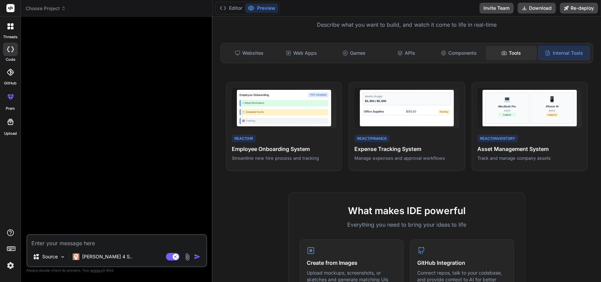
click at [497, 55] on div "Tools" at bounding box center [511, 53] width 51 height 14
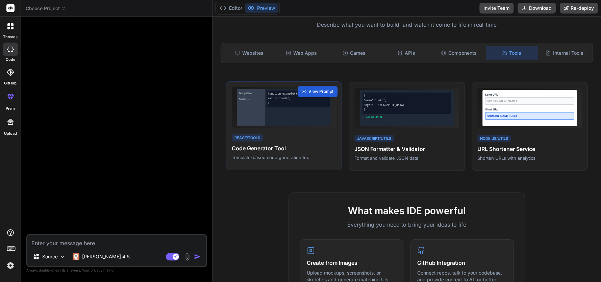
click at [286, 91] on div "function example() { return "code"; }" at bounding box center [298, 99] width 63 height 17
click at [320, 89] on span "View Prompt" at bounding box center [321, 92] width 25 height 6
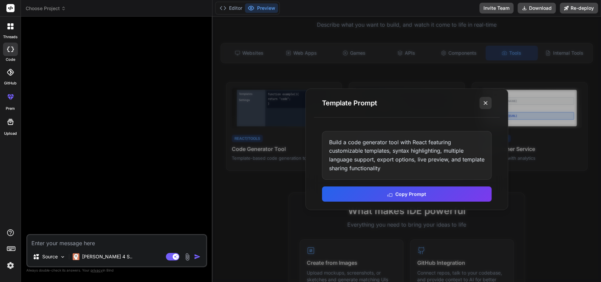
click at [482, 103] on button at bounding box center [486, 103] width 12 height 12
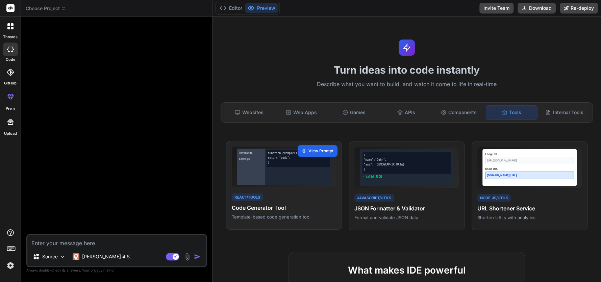
scroll to position [0, 0]
click at [220, 10] on icon at bounding box center [223, 8] width 7 height 7
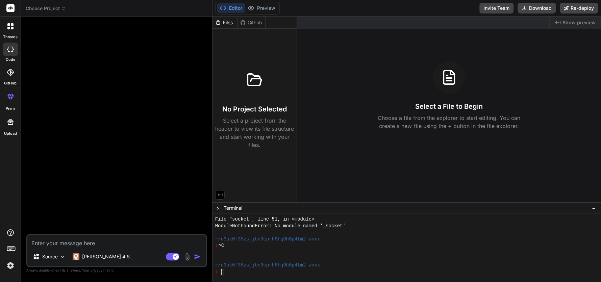
click at [10, 74] on icon at bounding box center [10, 72] width 7 height 7
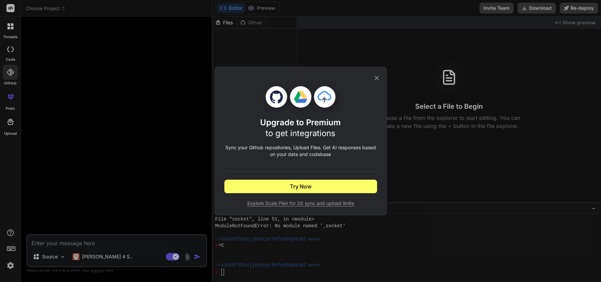
click at [375, 77] on icon at bounding box center [376, 77] width 7 height 7
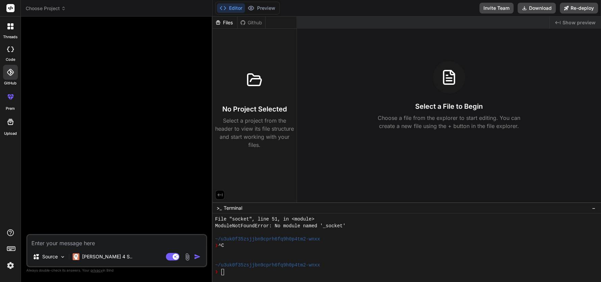
click at [5, 51] on div at bounding box center [10, 50] width 15 height 14
click at [7, 27] on icon at bounding box center [8, 28] width 3 height 3
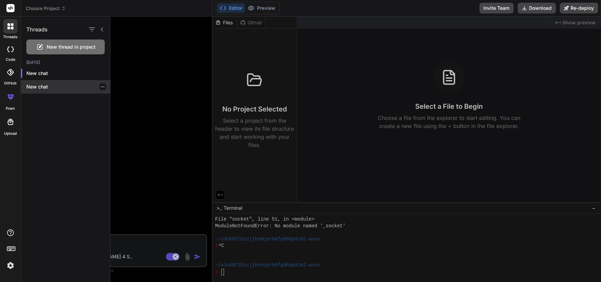
click at [40, 89] on p "New chat" at bounding box center [68, 86] width 84 height 7
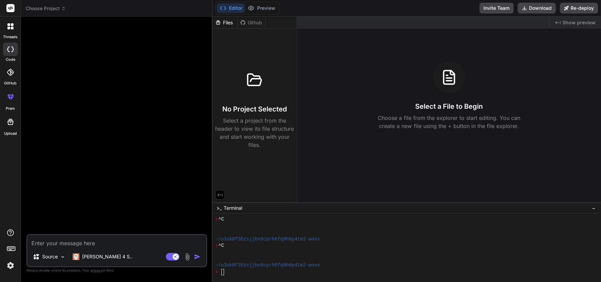
scroll to position [590, 0]
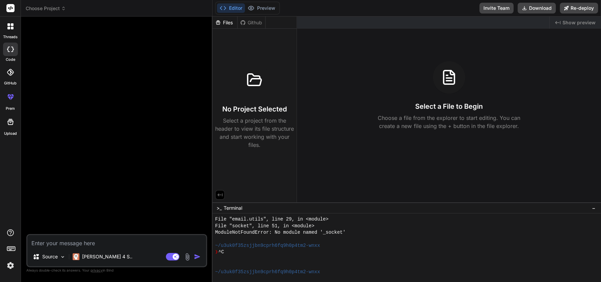
click at [225, 24] on div "Files" at bounding box center [225, 22] width 25 height 7
click at [14, 49] on div at bounding box center [10, 50] width 15 height 14
click at [9, 48] on icon at bounding box center [10, 49] width 7 height 5
click at [10, 27] on icon at bounding box center [10, 26] width 6 height 6
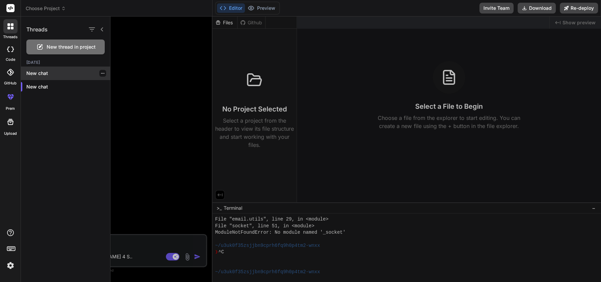
click at [55, 77] on div "New chat" at bounding box center [65, 74] width 89 height 14
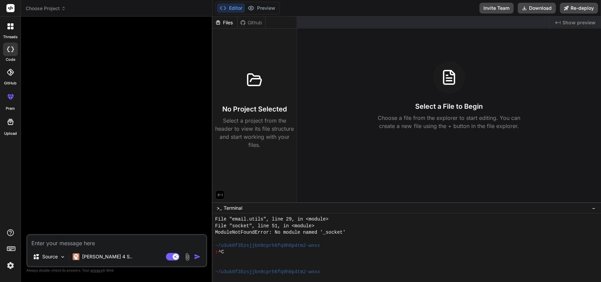
scroll to position [591, 0]
click at [11, 49] on icon at bounding box center [10, 49] width 7 height 5
click at [70, 244] on textarea at bounding box center [116, 241] width 179 height 12
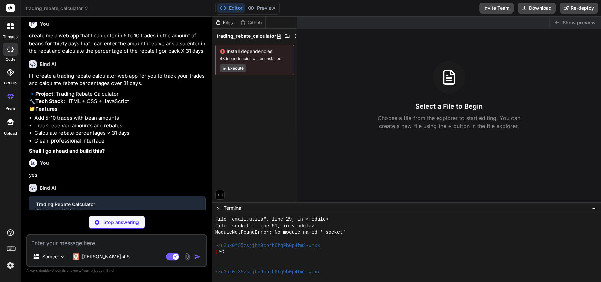
scroll to position [12, 0]
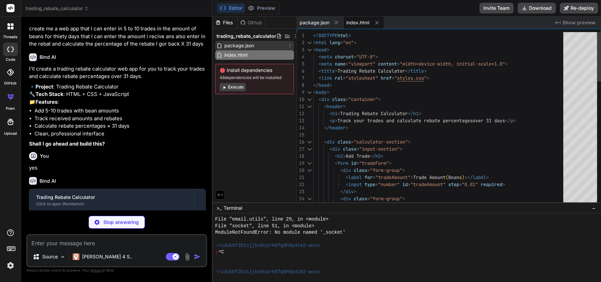
click at [256, 44] on div "package.json" at bounding box center [254, 45] width 79 height 9
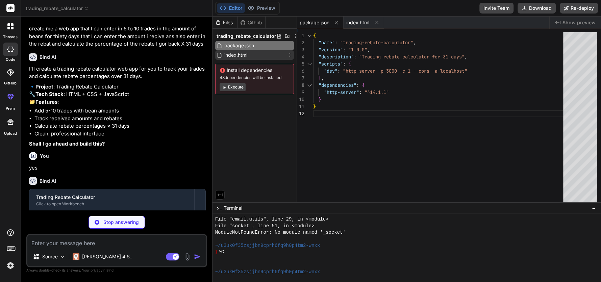
click at [252, 55] on div "index.html" at bounding box center [254, 54] width 79 height 9
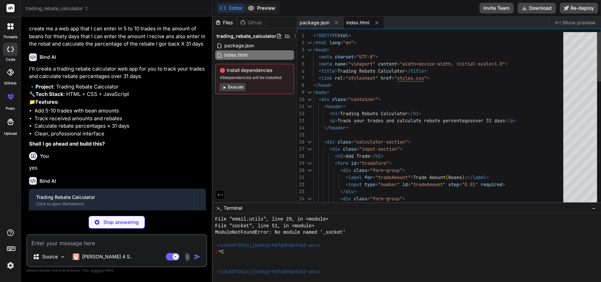
click at [258, 10] on button "Preview" at bounding box center [261, 7] width 33 height 9
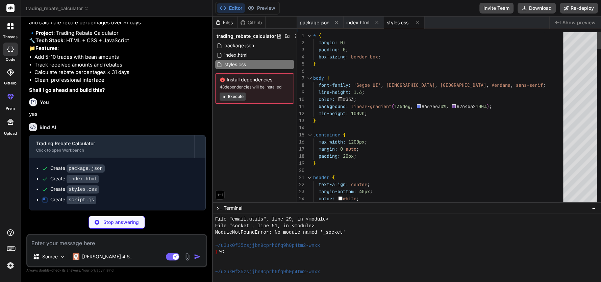
scroll to position [80, 0]
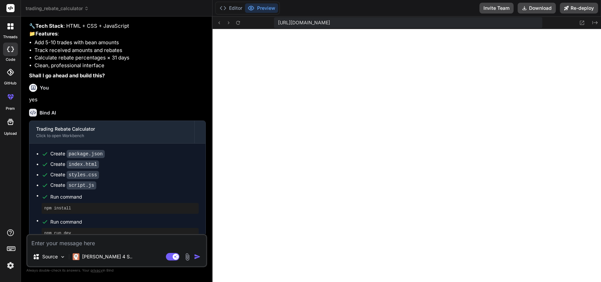
click at [54, 246] on textarea at bounding box center [116, 241] width 179 height 12
click at [583, 20] on icon at bounding box center [582, 23] width 6 height 6
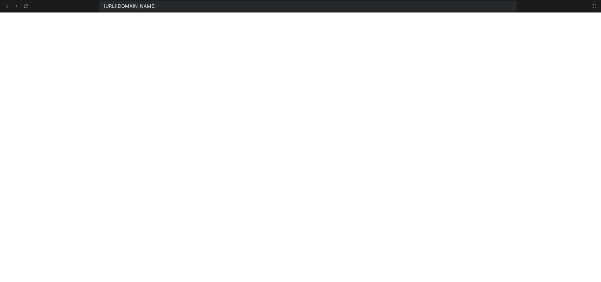
drag, startPoint x: 360, startPoint y: 8, endPoint x: 100, endPoint y: 8, distance: 259.9
click at [100, 8] on div "https://u3uk0f35zsjjbn9cprh6fq9h0p4tm2-wnxx--3000--96435430.local-corp.webconta…" at bounding box center [307, 6] width 417 height 11
copy span "https://u3uk0f35zsjjbn9cprh6fq9h0p4tm2-wnxx--3000--96435430.local-corp.webconta…"
click at [592, 9] on button at bounding box center [594, 6] width 8 height 8
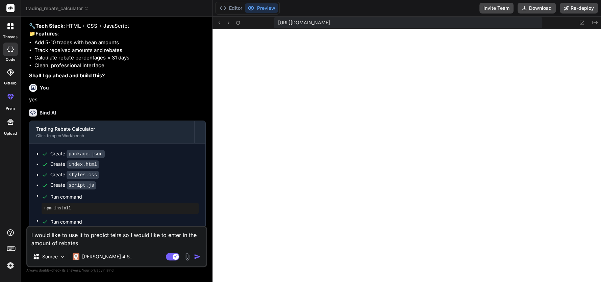
drag, startPoint x: 100, startPoint y: 246, endPoint x: 25, endPoint y: 230, distance: 76.0
click at [25, 230] on div "Bind AI Web Search Created with Pixso. Code Generator You create me a web app t…" at bounding box center [117, 149] width 192 height 265
paste textarea "Create a planner that predicts what BIGO tier I’ll hit by month-end if I stream…"
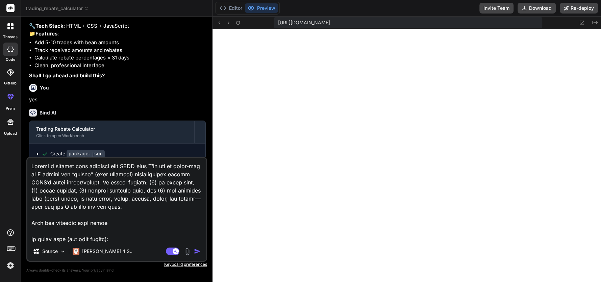
scroll to position [966, 0]
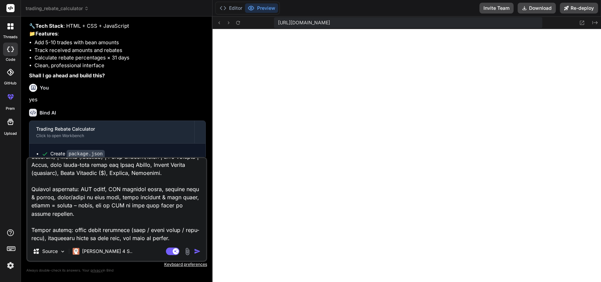
click at [194, 249] on img "button" at bounding box center [197, 251] width 7 height 7
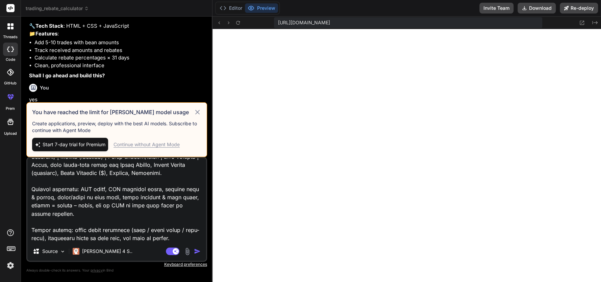
click at [146, 146] on div "Continue without Agent Mode" at bounding box center [147, 144] width 66 height 7
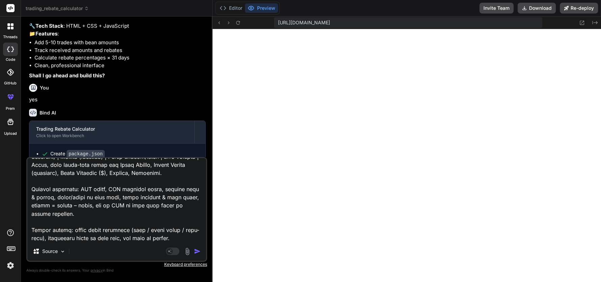
click at [197, 250] on img "button" at bounding box center [197, 251] width 7 height 7
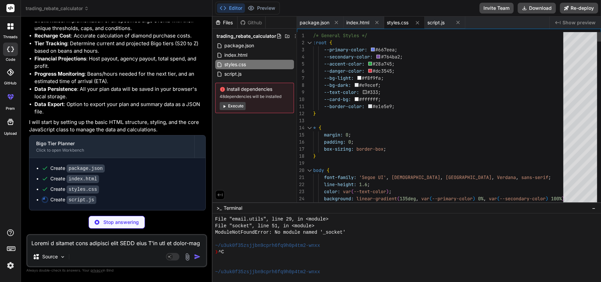
scroll to position [1103, 0]
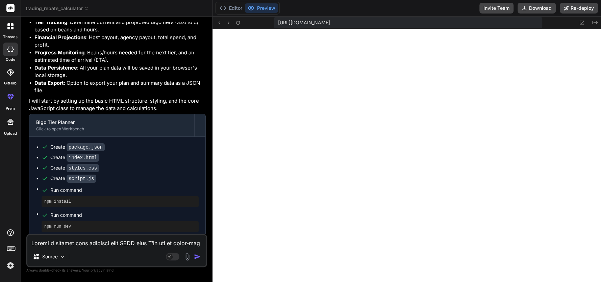
click at [52, 246] on textarea at bounding box center [116, 241] width 179 height 12
click at [60, 242] on textarea at bounding box center [116, 241] width 179 height 12
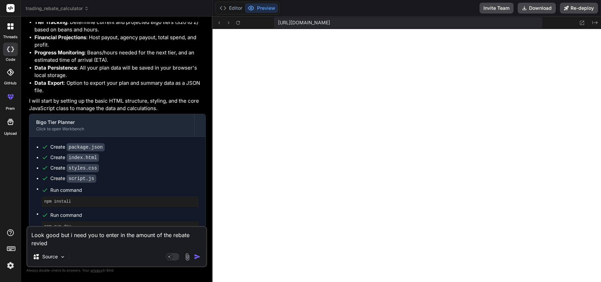
click at [197, 257] on img "button" at bounding box center [197, 256] width 7 height 7
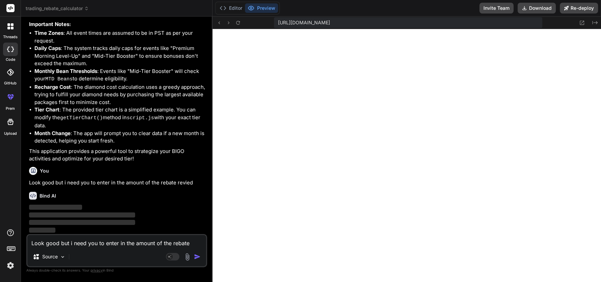
scroll to position [1681, 0]
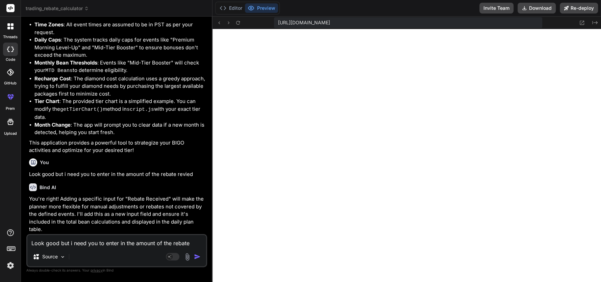
click at [91, 244] on textarea "Look good but i need you to enter in the amount of the rebate revied" at bounding box center [116, 241] width 179 height 12
click at [197, 258] on img "button" at bounding box center [197, 256] width 7 height 7
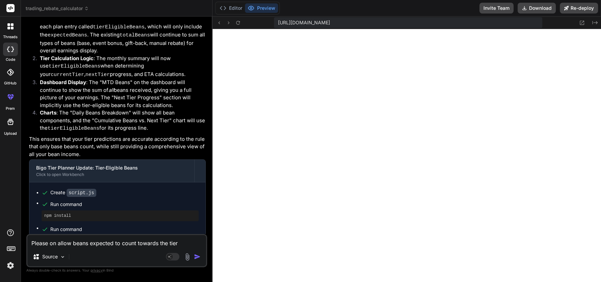
scroll to position [2234, 0]
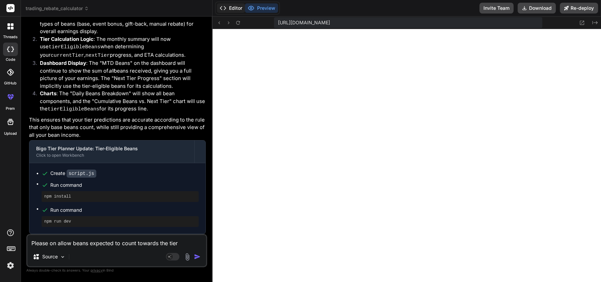
click at [227, 9] on button "Editor" at bounding box center [231, 7] width 28 height 9
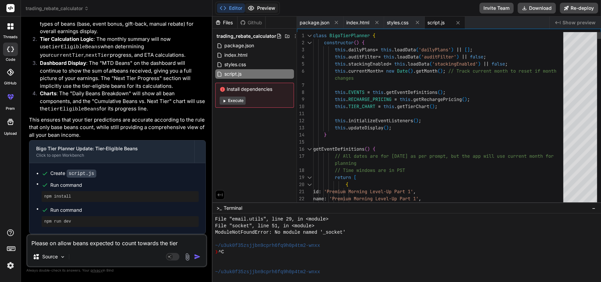
click at [259, 8] on button "Preview" at bounding box center [261, 7] width 33 height 9
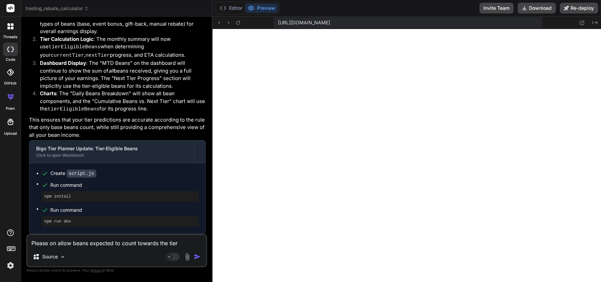
click at [73, 241] on textarea "Please on allow beans expected to count towards the tier" at bounding box center [116, 241] width 179 height 12
click at [199, 256] on img "button" at bounding box center [197, 256] width 7 height 7
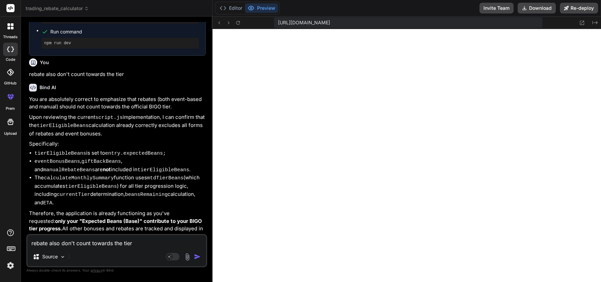
scroll to position [2442, 0]
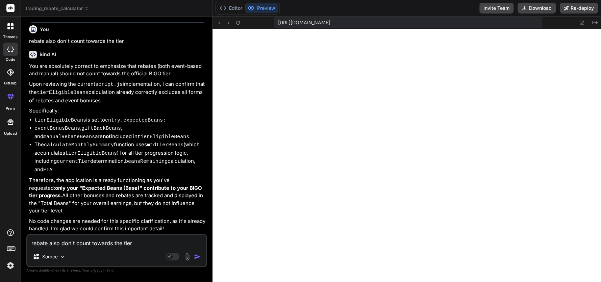
click at [124, 240] on textarea "rebate also don't count towards the tier" at bounding box center [116, 241] width 179 height 12
click at [196, 255] on img "button" at bounding box center [197, 256] width 7 height 7
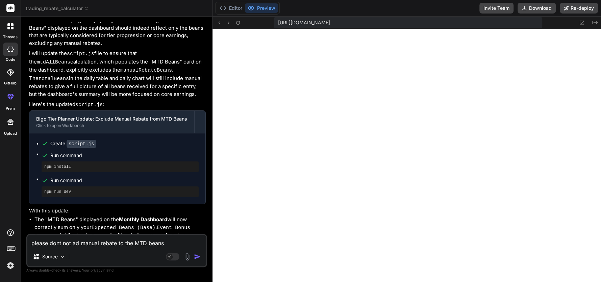
scroll to position [2742, 0]
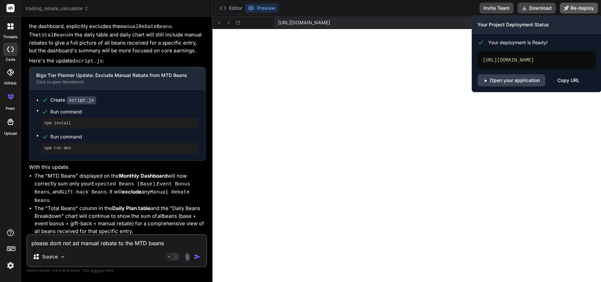
click at [566, 11] on button "Re-deploy" at bounding box center [579, 8] width 38 height 11
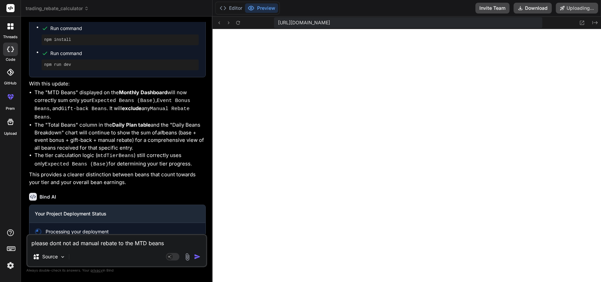
scroll to position [2826, 0]
click at [238, 23] on icon at bounding box center [238, 23] width 6 height 6
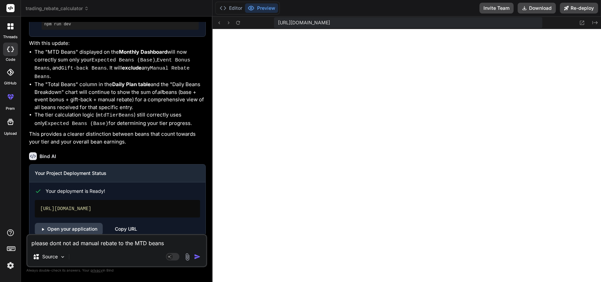
scroll to position [2867, 0]
click at [66, 222] on link "Open your application" at bounding box center [69, 228] width 68 height 12
click at [90, 245] on textarea "please dont not ad manual rebate to the MTD beans" at bounding box center [116, 241] width 179 height 12
click at [195, 257] on img "button" at bounding box center [197, 256] width 7 height 7
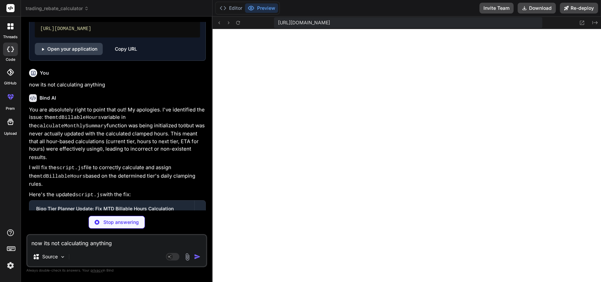
scroll to position [3050, 0]
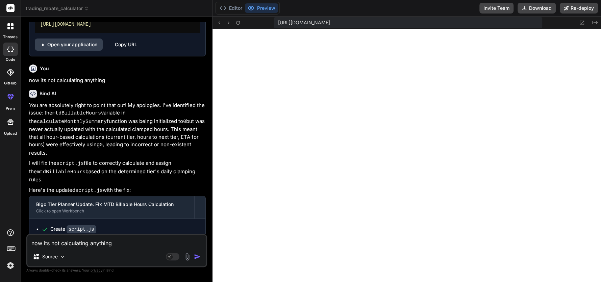
click at [115, 249] on div "now its not calculating anything Source Agent Mode. When this toggle is activat…" at bounding box center [116, 250] width 181 height 33
click at [114, 245] on textarea "now its not calculating anything" at bounding box center [116, 241] width 179 height 12
click at [199, 259] on img "button" at bounding box center [197, 256] width 7 height 7
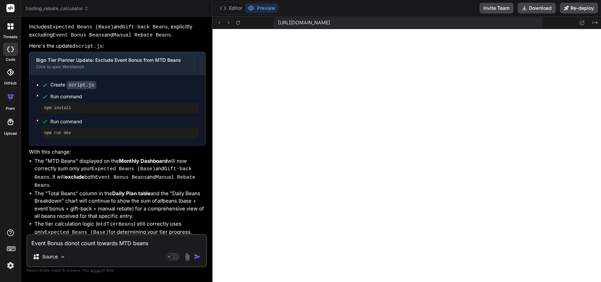
scroll to position [3465, 0]
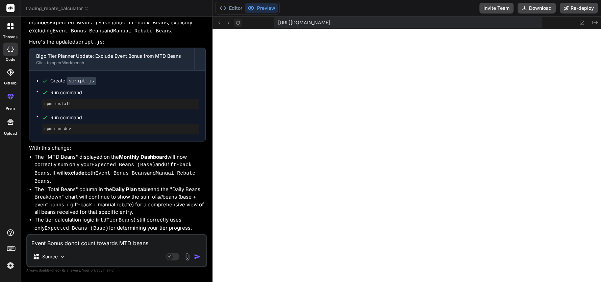
click at [237, 22] on icon at bounding box center [238, 23] width 6 height 6
click at [593, 22] on icon at bounding box center [595, 22] width 5 height 3
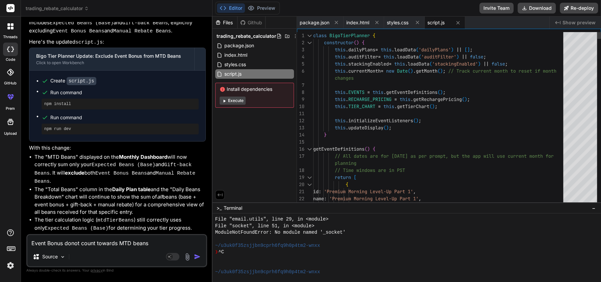
click at [557, 24] on icon "Created with Pixso." at bounding box center [557, 22] width 5 height 5
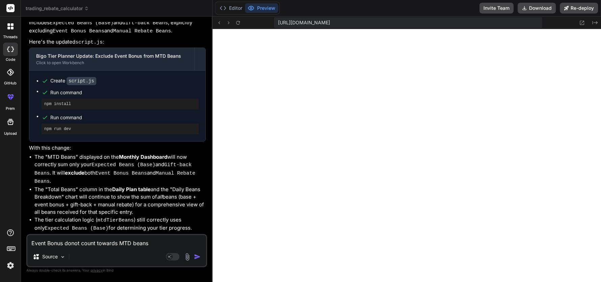
click at [71, 246] on textarea "Event Bonus donot count towards MTD beans" at bounding box center [116, 241] width 179 height 12
click at [139, 238] on textarea "can you create an input in the daily plan etntry for organic bean support that …" at bounding box center [116, 237] width 179 height 20
click at [152, 244] on textarea "can you create an input in the daily plan entry for organic bean support that c…" at bounding box center [116, 237] width 179 height 20
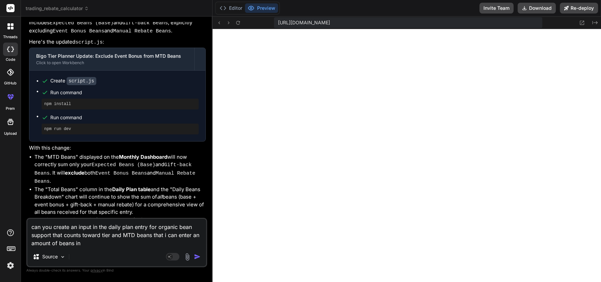
click at [194, 257] on img "button" at bounding box center [197, 256] width 7 height 7
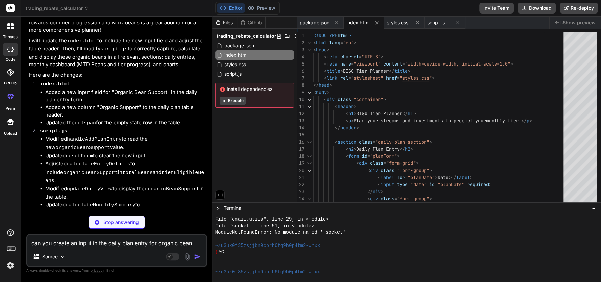
scroll to position [3814, 0]
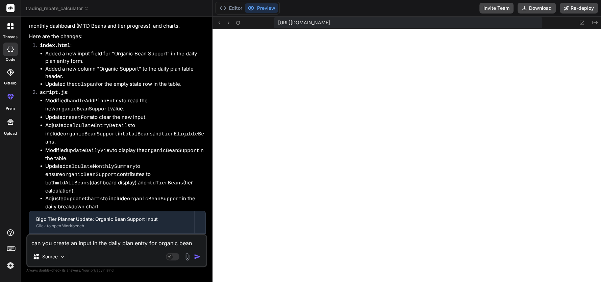
click at [100, 245] on textarea "can you create an input in the daily plan entry for organic bean support that c…" at bounding box center [116, 241] width 179 height 12
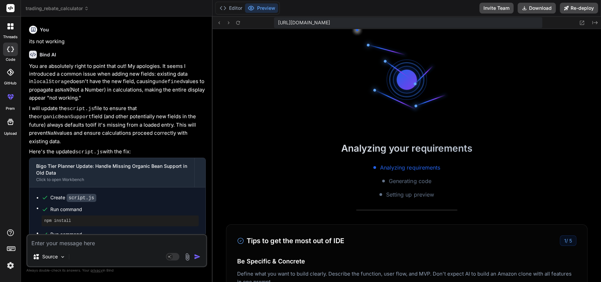
scroll to position [4175, 0]
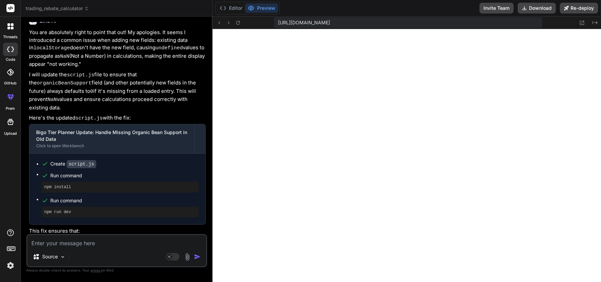
click at [119, 246] on textarea at bounding box center [116, 241] width 179 height 12
click at [80, 242] on textarea at bounding box center [116, 241] width 179 height 12
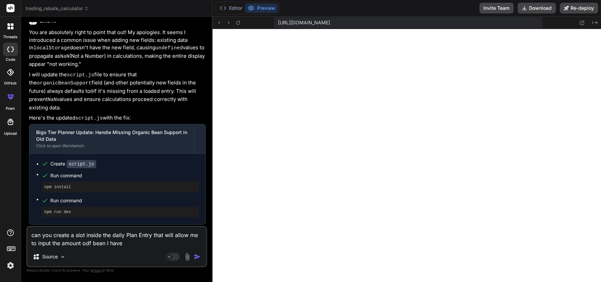
click at [90, 244] on textarea "can you create a slot inside the daily Plan Entry that will allow me to input t…" at bounding box center [116, 237] width 179 height 20
click at [101, 245] on textarea "can you create a slot inside the daily Plan Entry that will allow me to input t…" at bounding box center [116, 237] width 179 height 20
click at [124, 245] on textarea "can you create a slot inside the daily Plan Entry that will allow me to input t…" at bounding box center [116, 237] width 179 height 20
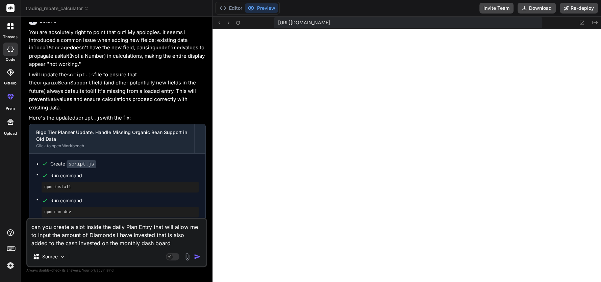
click at [197, 257] on img "button" at bounding box center [197, 256] width 7 height 7
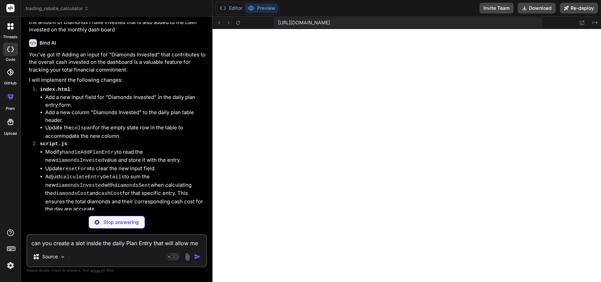
scroll to position [4533, 0]
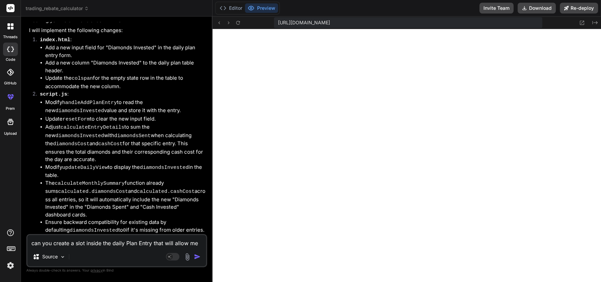
click at [46, 242] on textarea "can you create a slot inside the daily Plan Entry that will allow me to input t…" at bounding box center [116, 241] width 179 height 12
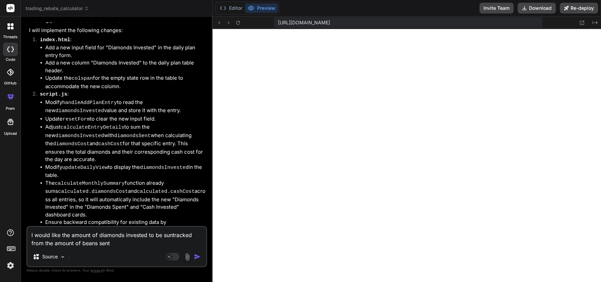
click at [170, 236] on textarea "I would like the amount of diamonds invested to be suntracked from the amount o…" at bounding box center [116, 237] width 179 height 20
click at [160, 243] on textarea "I would like the amount of diamonds invested to be subtracked from the amount o…" at bounding box center [116, 237] width 179 height 20
click at [124, 237] on textarea "I would like the amount of diamonds invested to be subtracted from the amount o…" at bounding box center [116, 237] width 179 height 20
drag, startPoint x: 146, startPoint y: 238, endPoint x: 97, endPoint y: 234, distance: 49.2
click at [97, 234] on textarea "I would like the amount of diamonds invested to be subtracted from the amount o…" at bounding box center [116, 237] width 179 height 20
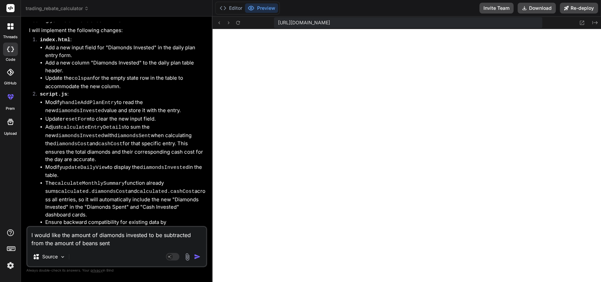
drag, startPoint x: 159, startPoint y: 236, endPoint x: 148, endPoint y: 237, distance: 11.6
click at [156, 237] on textarea "I would like the amount of diamonds invested to be subtracted from the amount o…" at bounding box center [116, 237] width 179 height 20
drag, startPoint x: 146, startPoint y: 237, endPoint x: 99, endPoint y: 234, distance: 46.4
click at [99, 234] on textarea "I would like the amount of diamonds invested to be subtracted from the amount o…" at bounding box center [116, 237] width 179 height 20
click at [129, 246] on textarea "I would like the amount of diamonds invested to be subtracted from the amount o…" at bounding box center [116, 237] width 179 height 20
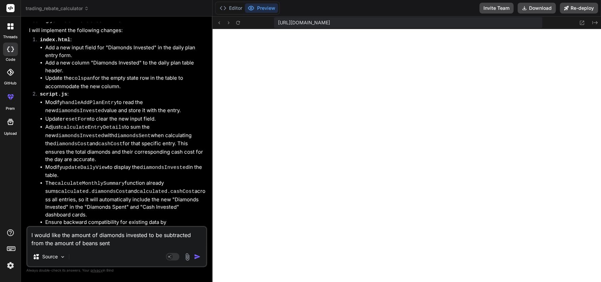
paste textarea "diamonds invested"
drag, startPoint x: 110, startPoint y: 243, endPoint x: 83, endPoint y: 246, distance: 26.9
click at [83, 246] on textarea "I would like the amount of diamonds invested to be subtracted from the amount o…" at bounding box center [116, 237] width 179 height 20
drag, startPoint x: 146, startPoint y: 238, endPoint x: 99, endPoint y: 236, distance: 46.7
click at [99, 236] on textarea "I would like the amount of diamonds invested to be subtracted from the amount o…" at bounding box center [116, 237] width 179 height 20
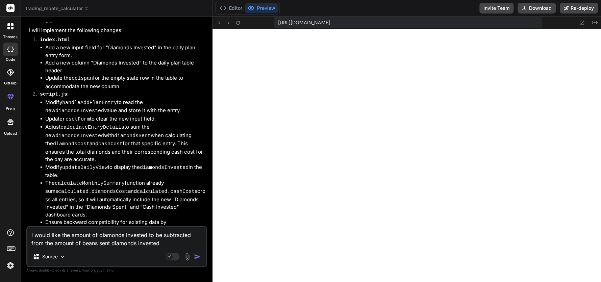
paste textarea "beans sent"
drag, startPoint x: 138, startPoint y: 245, endPoint x: 104, endPoint y: 245, distance: 33.8
click at [104, 245] on textarea "I would like the amount of beans sent to be subtracted from the amount of beans…" at bounding box center [116, 237] width 179 height 20
drag, startPoint x: 85, startPoint y: 245, endPoint x: 77, endPoint y: 246, distance: 8.5
click at [77, 246] on textarea "I would like the amount of beans sent to be subtracted from the amount of beans…" at bounding box center [116, 237] width 179 height 20
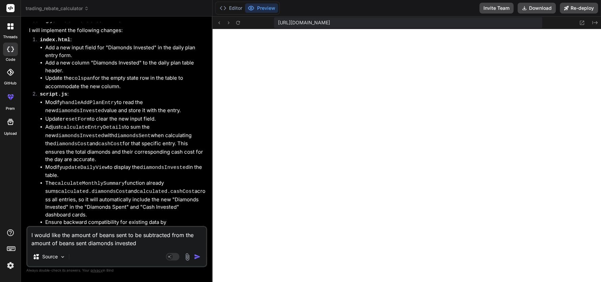
drag, startPoint x: 88, startPoint y: 242, endPoint x: 59, endPoint y: 245, distance: 29.2
click at [59, 245] on textarea "I would like the amount of beans sent to be subtracted from the amount of beans…" at bounding box center [116, 237] width 179 height 20
click at [198, 258] on img "button" at bounding box center [197, 256] width 7 height 7
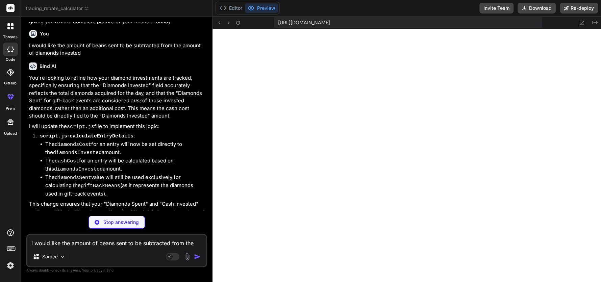
scroll to position [4891, 0]
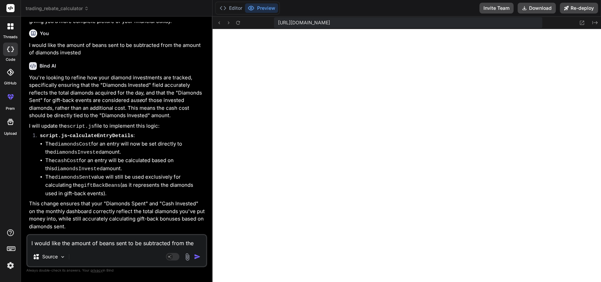
click at [67, 242] on textarea "I would like the amount of beans sent to be subtracted from the amount of diamo…" at bounding box center [116, 241] width 179 height 12
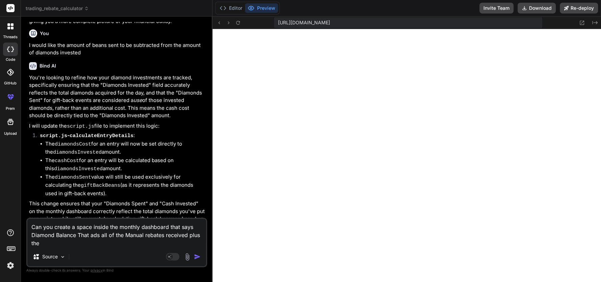
click at [53, 246] on textarea "Can you create a space inside the monthly dashboard that says Diamond Balance T…" at bounding box center [116, 233] width 179 height 28
drag, startPoint x: 74, startPoint y: 245, endPoint x: 70, endPoint y: 248, distance: 5.5
click at [69, 248] on div "Can you create a space inside the monthly dashboard that says Diamond Balance T…" at bounding box center [116, 242] width 181 height 49
click at [76, 245] on textarea "Can you create a space inside the monthly dashboard that says Diamond Balance T…" at bounding box center [116, 233] width 179 height 28
click at [114, 249] on div "Can you create a space inside the monthly dashboard that says Diamond Balance T…" at bounding box center [116, 242] width 181 height 49
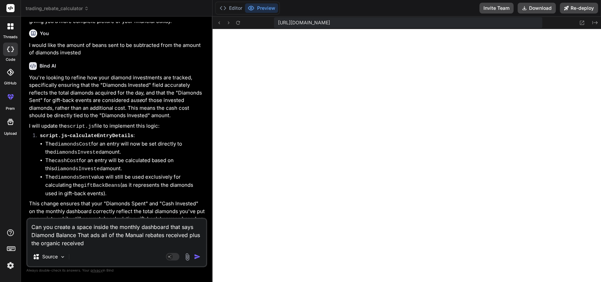
click at [113, 242] on textarea "Can you create a space inside the monthly dashboard that says Diamond Balance T…" at bounding box center [116, 233] width 179 height 28
click at [94, 238] on textarea "Can you create a space inside the monthly dashboard that says Diamond Balance T…" at bounding box center [116, 233] width 179 height 28
click at [105, 246] on textarea "Can you create a space inside the monthly dashboard that says Diamond Balance T…" at bounding box center [116, 233] width 179 height 28
click at [72, 243] on textarea "Can you create a space inside the monthly dashboard that says Diamond Balance T…" at bounding box center [116, 233] width 179 height 28
click at [140, 244] on textarea "Can you create a space inside the monthly dashboard that says Diamond Balance T…" at bounding box center [116, 233] width 179 height 28
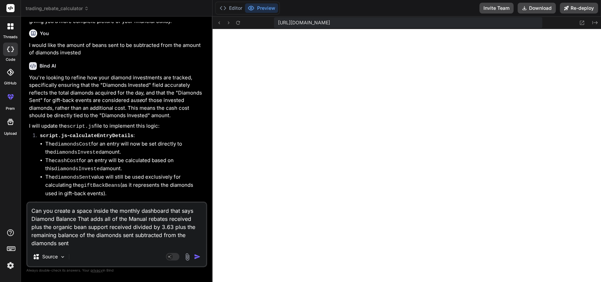
click at [198, 257] on img "button" at bounding box center [197, 256] width 7 height 7
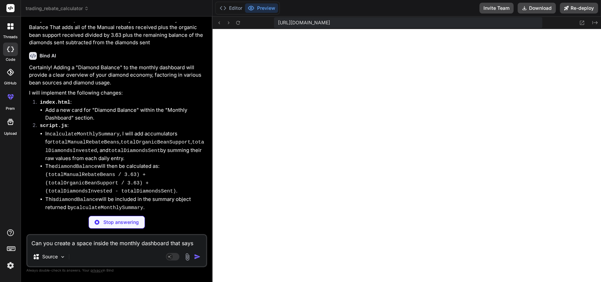
scroll to position [5300, 0]
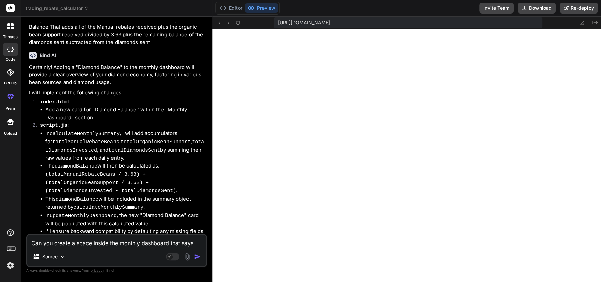
click at [112, 249] on div "Can you create a space inside the monthly dashboard that says Diamond Balance T…" at bounding box center [116, 250] width 181 height 33
click at [75, 243] on textarea "Can you create a space inside the monthly dashboard that says Diamond Balance T…" at bounding box center [116, 241] width 179 height 12
click at [198, 256] on img "button" at bounding box center [197, 256] width 7 height 7
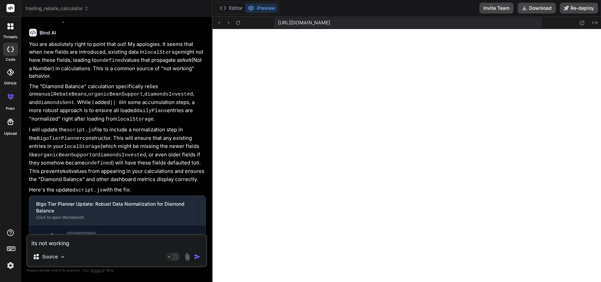
scroll to position [5771, 0]
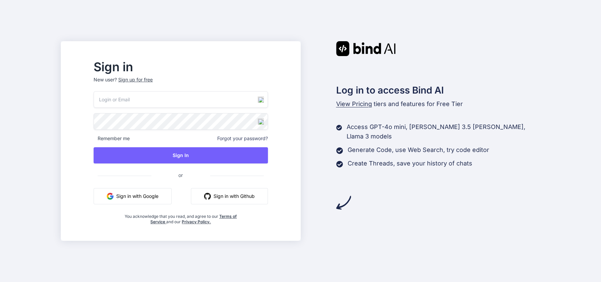
click at [149, 196] on button "Sign in with Google" at bounding box center [133, 196] width 78 height 16
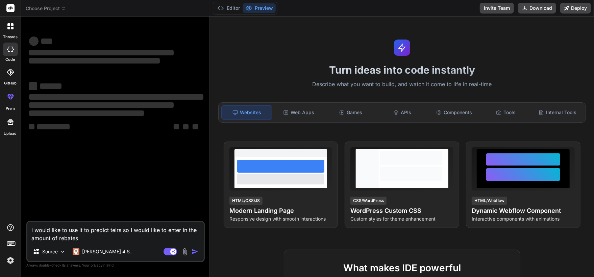
type textarea "x"
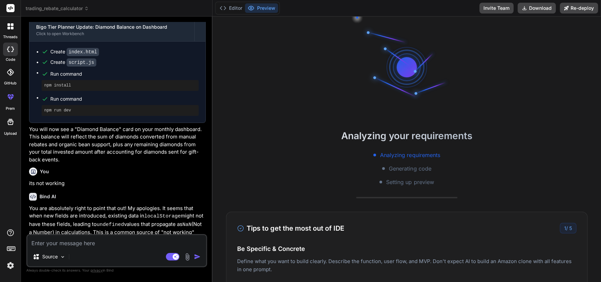
scroll to position [46, 0]
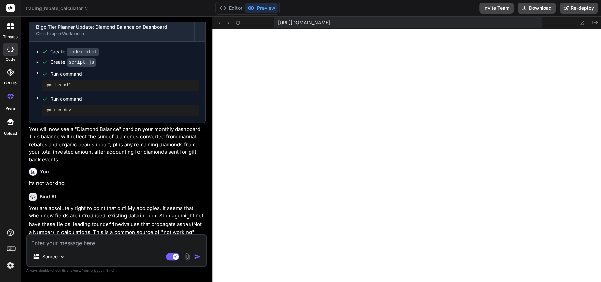
type textarea "x"
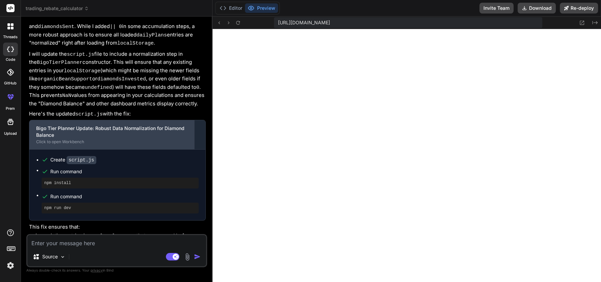
scroll to position [1683, 0]
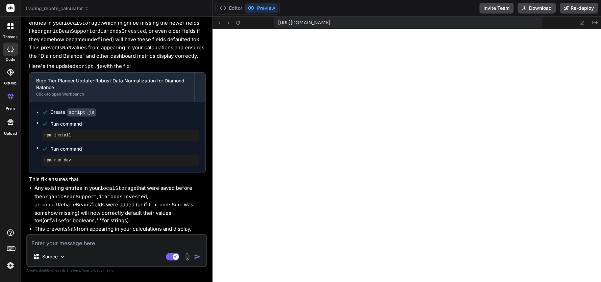
click at [54, 245] on textarea at bounding box center [116, 241] width 179 height 12
type textarea "c"
type textarea "x"
type textarea "ca"
type textarea "x"
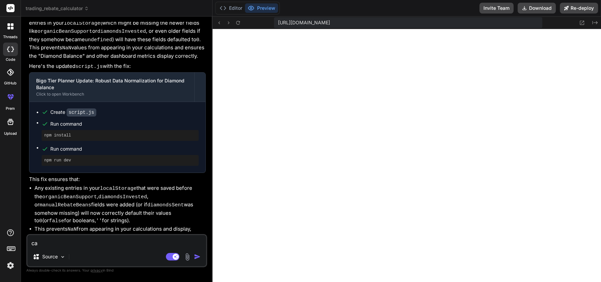
type textarea "can"
type textarea "x"
type textarea "can"
type textarea "x"
type textarea "can y"
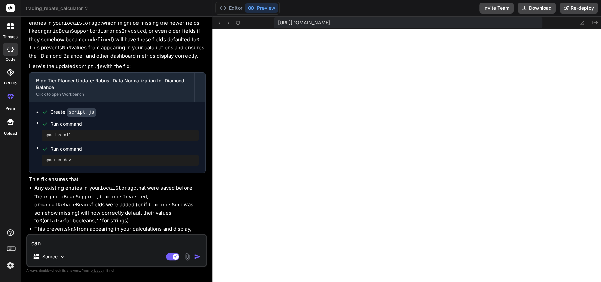
type textarea "x"
type textarea "can yo"
type textarea "x"
type textarea "can you"
type textarea "x"
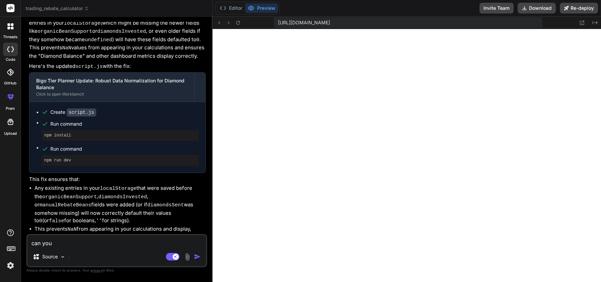
type textarea "can you"
type textarea "x"
type textarea "can you t"
type textarea "x"
type textarea "can you te"
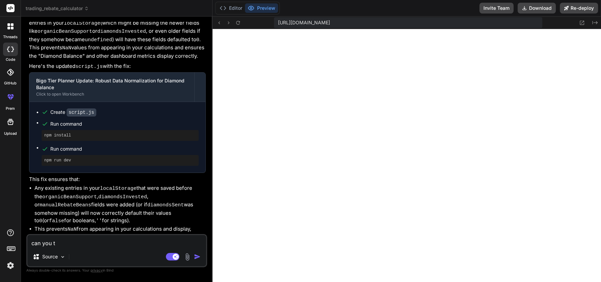
type textarea "x"
type textarea "can you tel"
type textarea "x"
type textarea "can you tell"
type textarea "x"
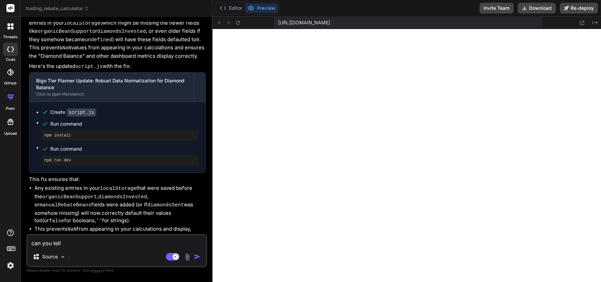
type textarea "can you tell"
type textarea "x"
type textarea "can you tell m"
type textarea "x"
type textarea "can you tell me"
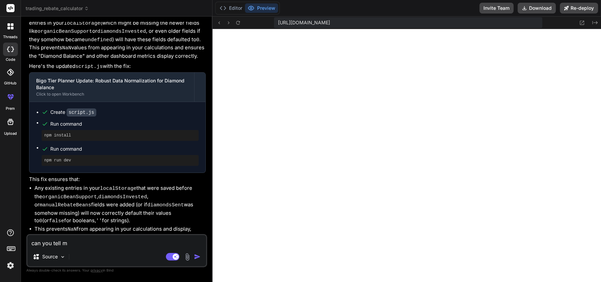
type textarea "x"
type textarea "can you tell me"
type textarea "x"
type textarea "can you tell me h"
type textarea "x"
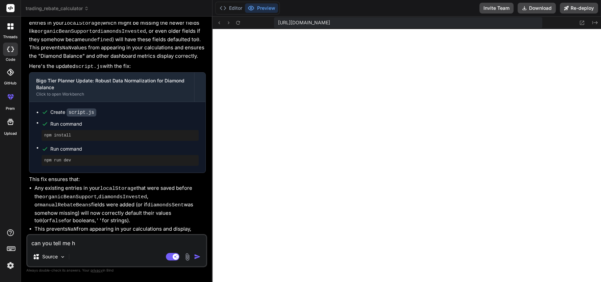
type textarea "can you tell me ho"
type textarea "x"
type textarea "can you tell me how"
type textarea "x"
type textarea "can you tell me how"
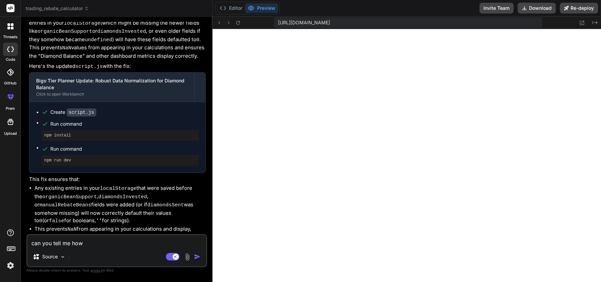
type textarea "x"
type textarea "can you tell me how y"
type textarea "x"
type textarea "can you tell me how yo"
type textarea "x"
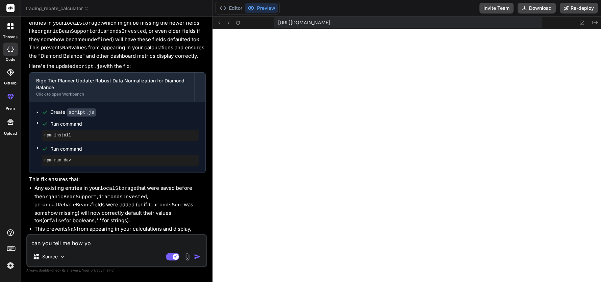
type textarea "can you tell me how yo"
type textarea "x"
type textarea "can you tell me how yo c"
type textarea "x"
type textarea "can you tell me how yo ca"
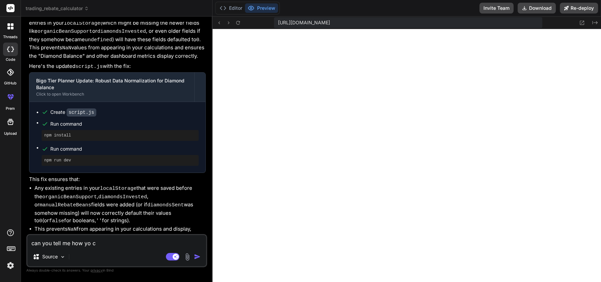
type textarea "x"
type textarea "can you tell me how yo cam"
type textarea "x"
type textarea "can you tell me how yo cam"
type textarea "x"
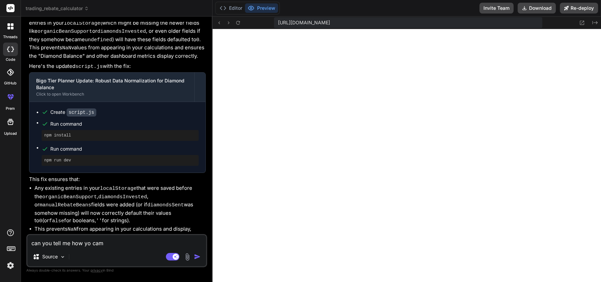
type textarea "can you tell me how yo cam u"
type textarea "x"
type textarea "can you tell me how yo cam up"
type textarea "x"
type textarea "can you tell me how yo cam up"
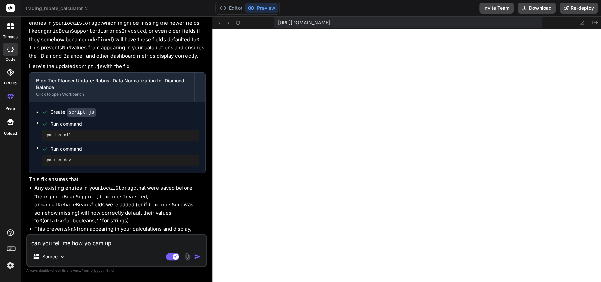
type textarea "x"
type textarea "can you tell me how yo cam up w"
type textarea "x"
type textarea "can you tell me how yo cam up wi"
type textarea "x"
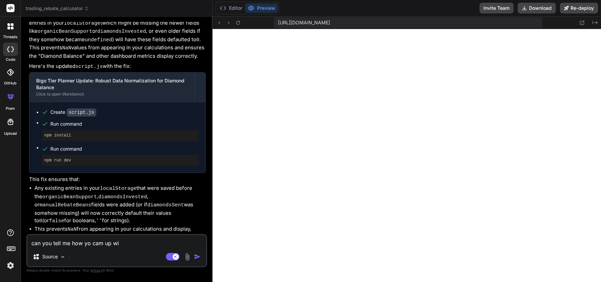
type textarea "can you tell me how yo cam up wit"
type textarea "x"
type textarea "can you tell me how yo cam up with"
type textarea "x"
type textarea "can you tell me how yo cam up with"
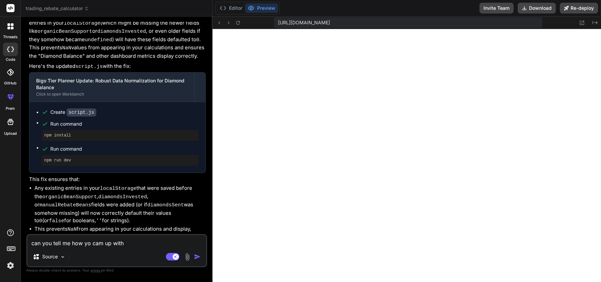
type textarea "x"
type textarea "can you tell me how yo cam up with t"
type textarea "x"
type textarea "can you tell me how yo cam up with th"
type textarea "x"
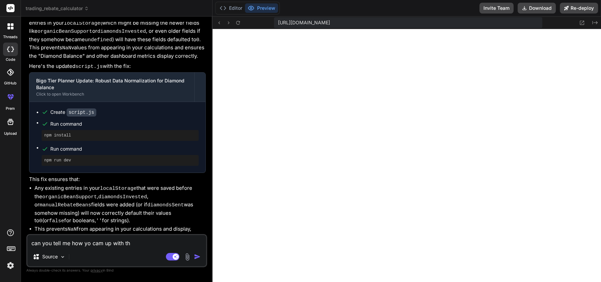
type textarea "can you tell me how yo cam up with the"
type textarea "x"
type textarea "can you tell me how yo cam up with the"
type textarea "x"
type textarea "can you tell me how yo cam up with the d"
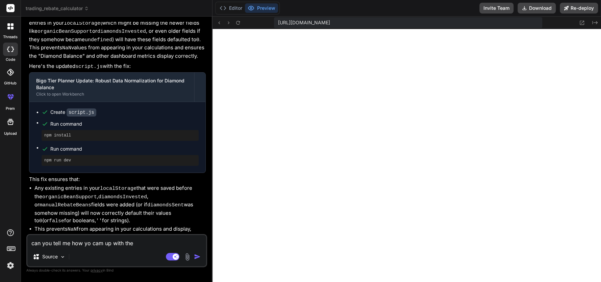
type textarea "x"
type textarea "can you tell me how yo cam up with the di"
type textarea "x"
type textarea "can you tell me how yo cam up with the dia"
type textarea "x"
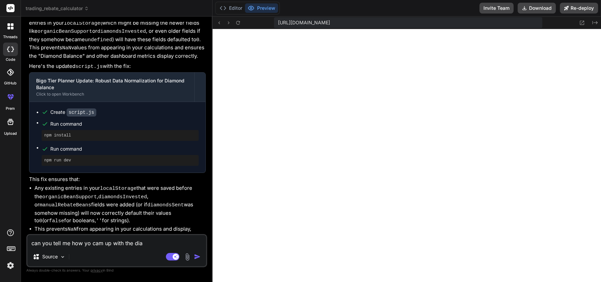
type textarea "can you tell me how yo cam up with the diam"
type textarea "x"
type textarea "can you tell me how yo cam up with the diamo"
type textarea "x"
type textarea "can you tell me how yo cam up with the diamon"
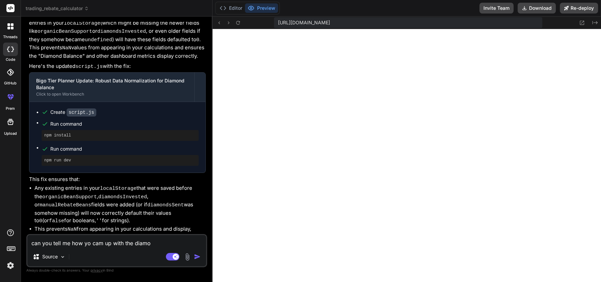
type textarea "x"
type textarea "can you tell me how yo cam up with the diamond"
type textarea "x"
type textarea "can you tell me how yo cam up with the diamond"
type textarea "x"
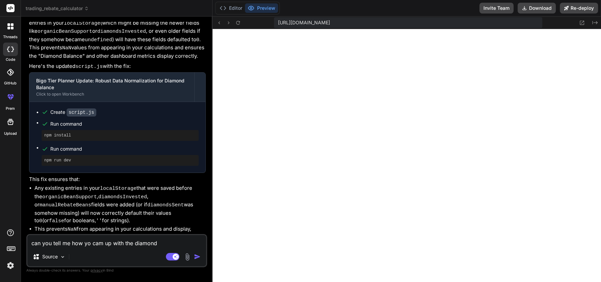
type textarea "can you tell me how yo cam up with the diamond b"
type textarea "x"
type textarea "can you tell me how yo cam up with the diamond ba"
type textarea "x"
type textarea "can you tell me how yo cam up with the diamond bal"
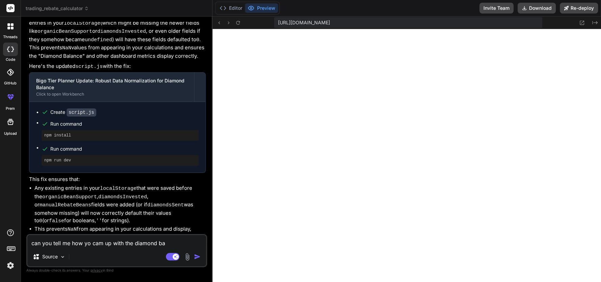
type textarea "x"
type textarea "can you tell me how yo cam up with the diamond bala"
type textarea "x"
type textarea "can you tell me how yo cam up with the diamond balan"
type textarea "x"
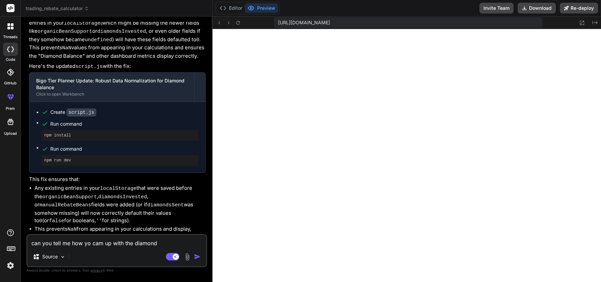
type textarea "can you tell me how yo cam up with the diamond balanc"
type textarea "x"
type textarea "can you tell me how yo cam up with the diamond balance"
type textarea "x"
type textarea "can you tell me how yo cam up with the diamond balance"
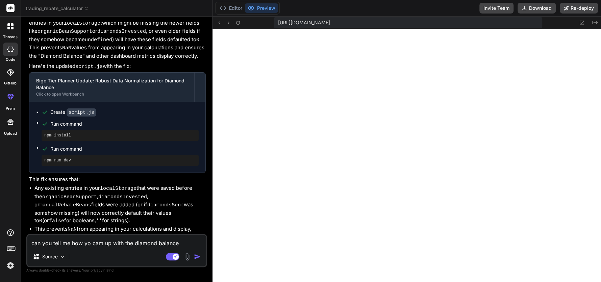
type textarea "x"
type textarea "can you tell me how yo cam up with the diamond balance"
click at [198, 255] on img "button" at bounding box center [197, 256] width 7 height 7
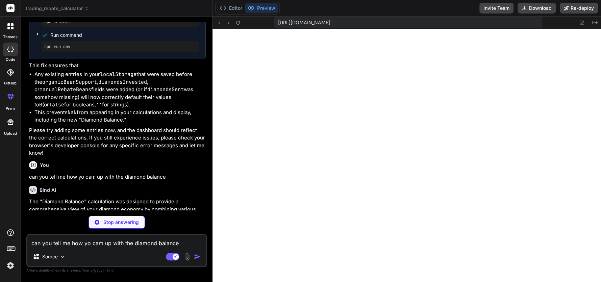
scroll to position [1742, 0]
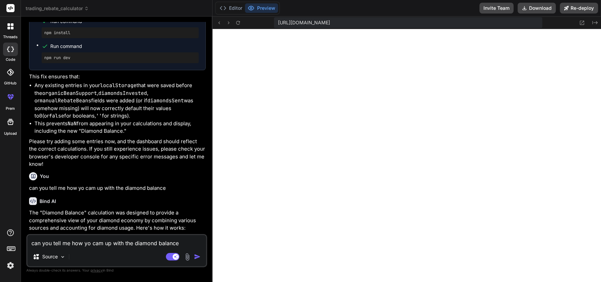
type textarea "x"
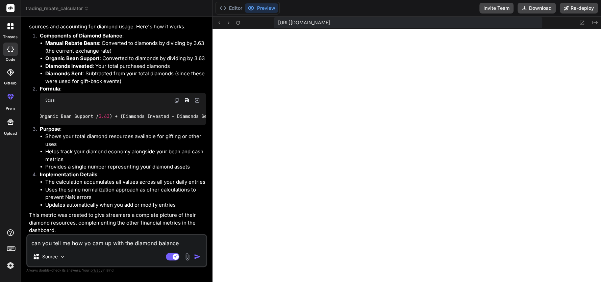
scroll to position [0, 165]
click at [95, 244] on textarea "can you tell me how yo cam up with the diamond balance" at bounding box center [116, 241] width 179 height 12
type textarea "y"
type textarea "x"
type textarea "yo"
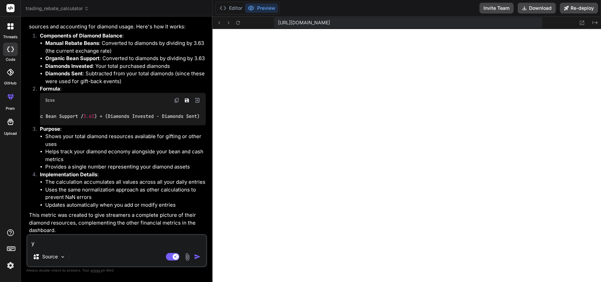
type textarea "x"
type textarea "you"
type textarea "x"
type textarea "you"
type textarea "x"
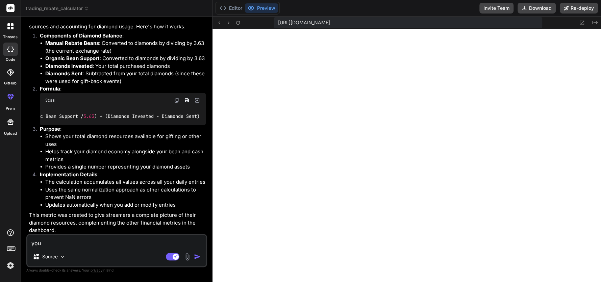
type textarea "you c"
type textarea "x"
type textarea "you ca"
type textarea "x"
type textarea "you can"
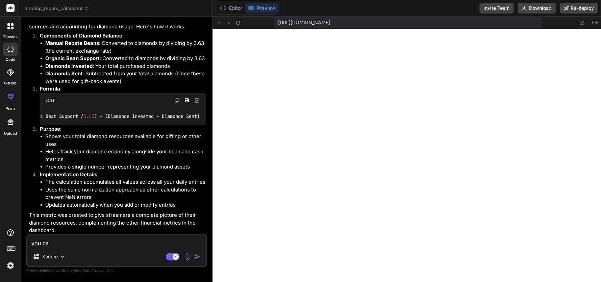
type textarea "x"
type textarea "you can"
type textarea "x"
type textarea "you can r"
type textarea "x"
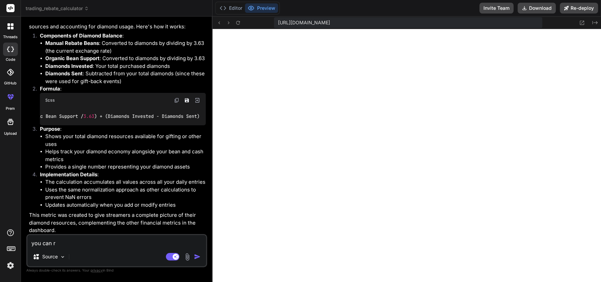
type textarea "you can re"
type textarea "x"
type textarea "you can rem"
type textarea "x"
type textarea "you can remo"
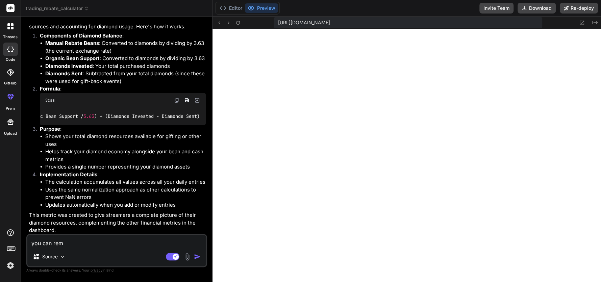
type textarea "x"
type textarea "you can remov"
type textarea "x"
type textarea "you can remove"
type textarea "x"
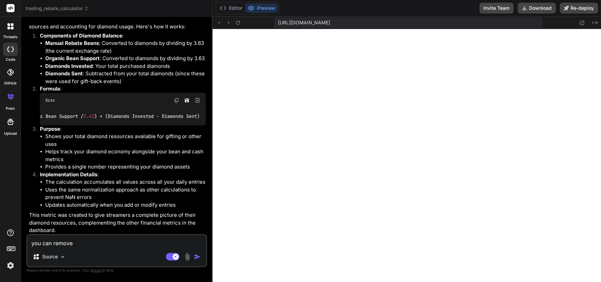
type textarea "you can remove"
type textarea "x"
type textarea "you can remove t"
type textarea "x"
type textarea "you can remove th"
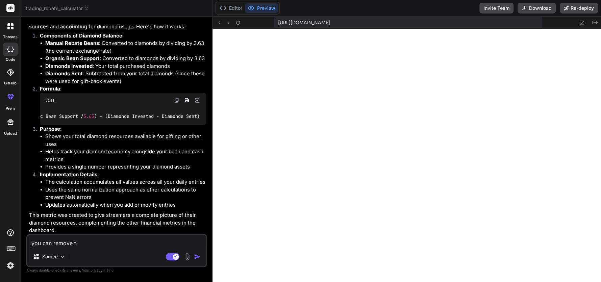
type textarea "x"
type textarea "you can remove the"
type textarea "x"
type textarea "you can remove the"
type textarea "x"
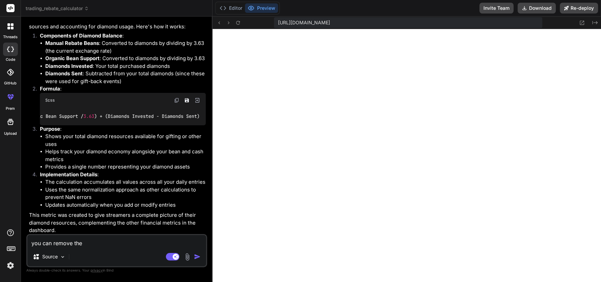
type textarea "you can remove the a"
type textarea "x"
type textarea "you can remove the ag"
type textarea "x"
type textarea "you can remove the age"
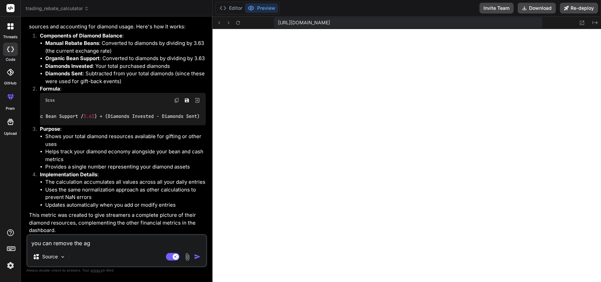
type textarea "x"
type textarea "you can remove the agen"
type textarea "x"
type textarea "you can remove the agenc"
type textarea "x"
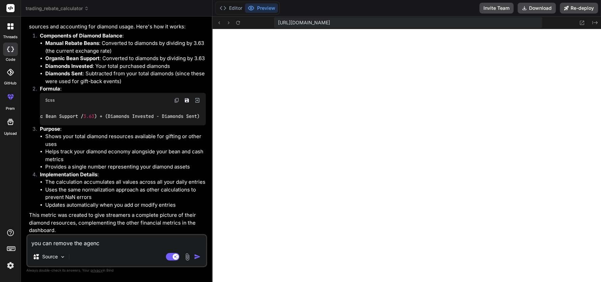
type textarea "you can remove the agency"
type textarea "x"
type textarea "you can remove the agency"
type textarea "x"
type textarea "you can remove the agency p"
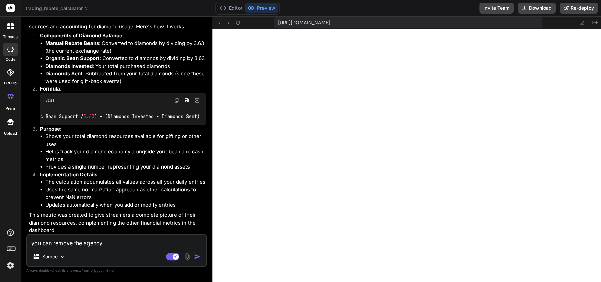
type textarea "x"
type textarea "you can remove the agency pa"
type textarea "x"
type textarea "you can remove the agency pay"
type textarea "x"
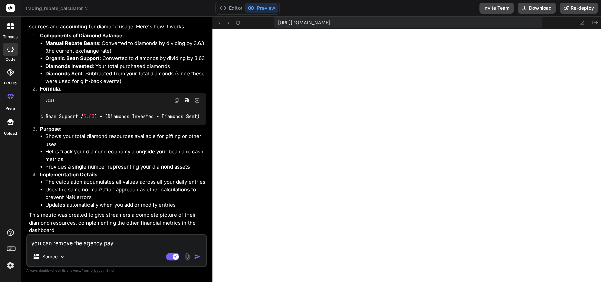
type textarea "you can remove the agency payo"
type textarea "x"
type textarea "you can remove the agency payou"
type textarea "x"
type textarea "you can remove the agency payout"
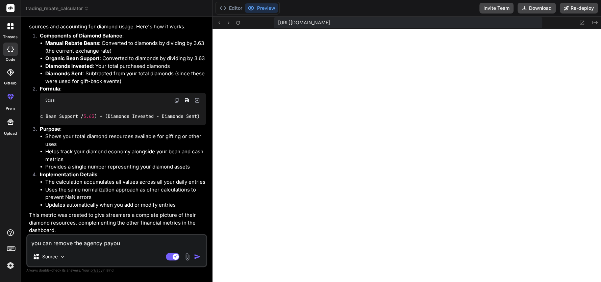
type textarea "x"
type textarea "you can remove the agency payout"
type textarea "x"
type textarea "you can remove the agency payout b"
type textarea "x"
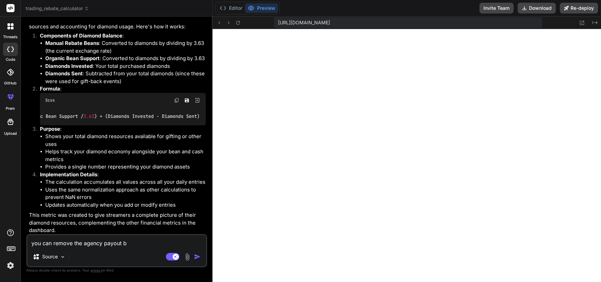
type textarea "you can remove the agency payout bo"
type textarea "x"
type textarea "you can remove the agency payout box"
type textarea "x"
type textarea "you can remove the agency payout box"
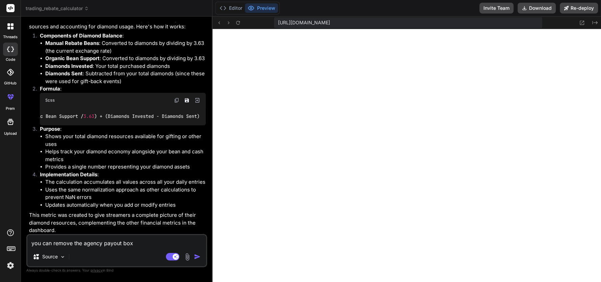
type textarea "x"
type textarea "you can remove the agency payout box i"
type textarea "x"
type textarea "you can remove the agency payout box in"
type textarea "x"
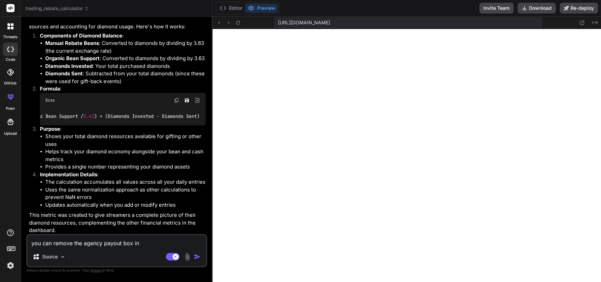
type textarea "you can remove the agency payout box in"
type textarea "x"
type textarea "you can remove the agency payout box in t"
type textarea "x"
type textarea "you can remove the agency payout box in th"
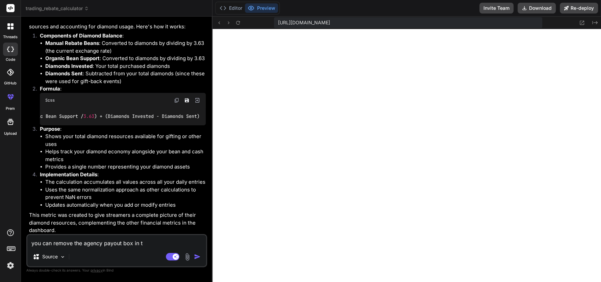
type textarea "x"
type textarea "you can remove the agency payout box in the"
type textarea "x"
type textarea "you can remove the agency payout box in the"
click at [198, 258] on img "button" at bounding box center [197, 256] width 7 height 7
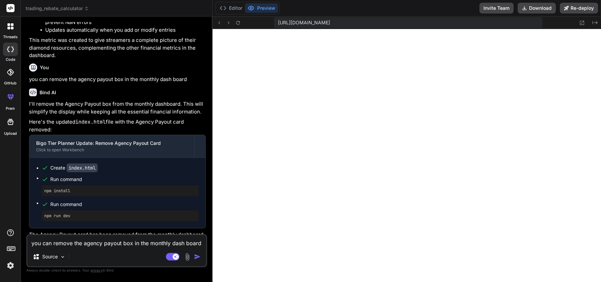
scroll to position [2138, 0]
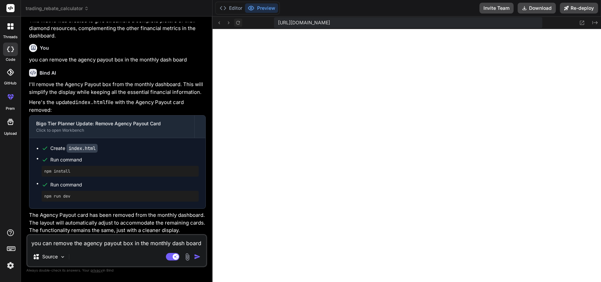
click at [240, 22] on icon at bounding box center [238, 23] width 6 height 6
click at [81, 242] on textarea "you can remove the agency payout box in the monthly dash board" at bounding box center [116, 241] width 179 height 12
click at [148, 243] on textarea "cash invested it inside Monthly dashboard is" at bounding box center [116, 241] width 179 height 12
click at [71, 244] on textarea "cash invested it inside Monthly dashboard is" at bounding box center [116, 241] width 179 height 12
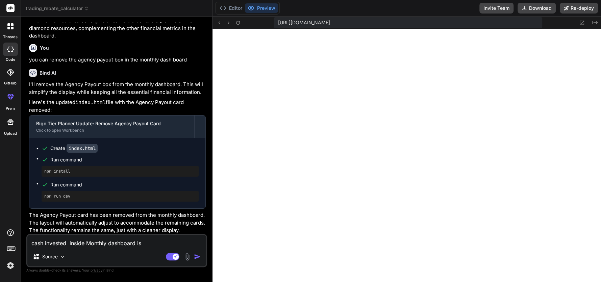
click at [161, 244] on textarea "cash invested inside Monthly dashboard is" at bounding box center [116, 241] width 179 height 12
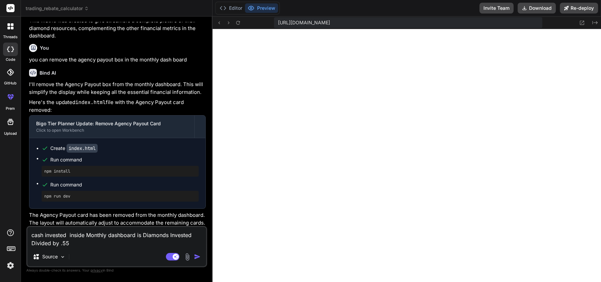
click at [195, 256] on img "button" at bounding box center [197, 256] width 7 height 7
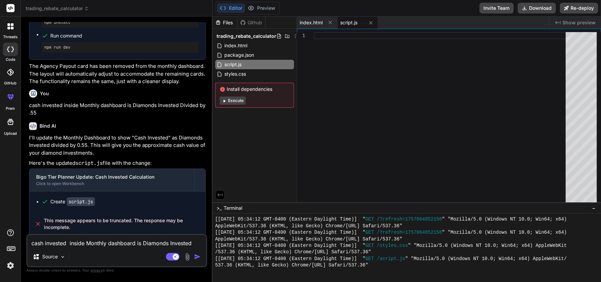
scroll to position [2288, 0]
click at [61, 240] on textarea "cash invested inside Monthly dashboard is Diamonds Invested Divided by .55" at bounding box center [116, 241] width 179 height 12
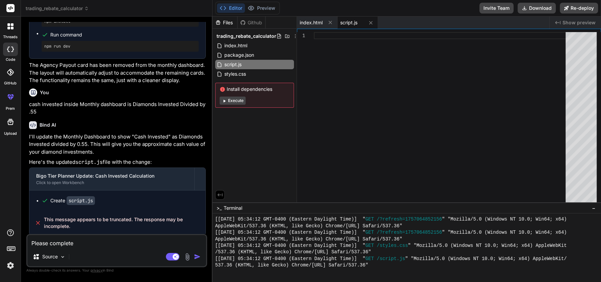
click at [196, 254] on img "button" at bounding box center [197, 256] width 7 height 7
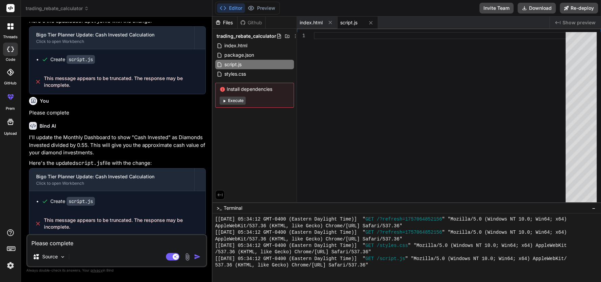
scroll to position [2430, 0]
click at [267, 7] on button "Preview" at bounding box center [261, 7] width 33 height 9
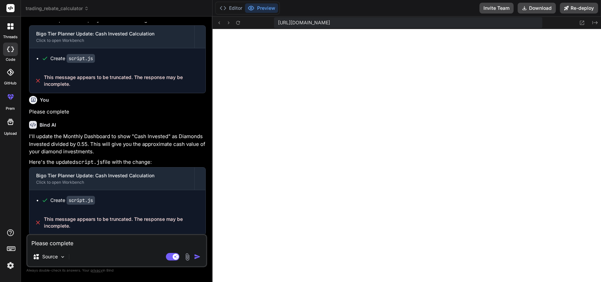
click at [97, 221] on span "This message appears to be truncated. The response may be incomplete." at bounding box center [122, 223] width 156 height 14
click at [239, 22] on icon at bounding box center [238, 23] width 4 height 4
click at [139, 243] on textarea "Please complete" at bounding box center [116, 241] width 179 height 12
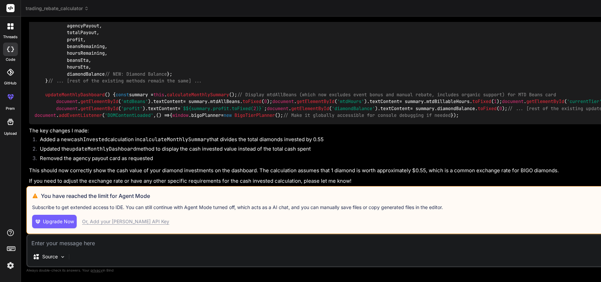
scroll to position [3570, 0]
click at [9, 267] on img at bounding box center [10, 265] width 11 height 11
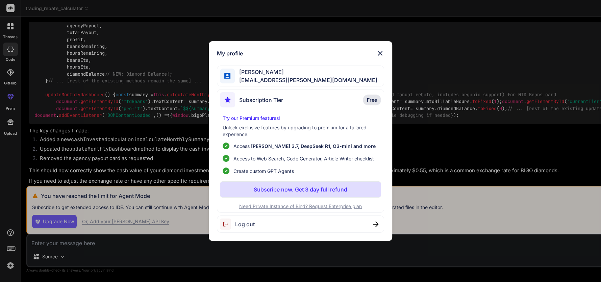
click at [381, 56] on img at bounding box center [380, 53] width 8 height 8
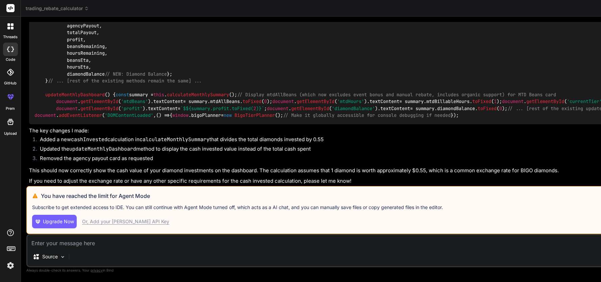
scroll to position [3435, 0]
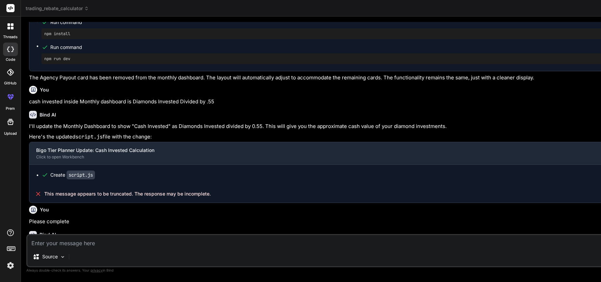
scroll to position [1515, 0]
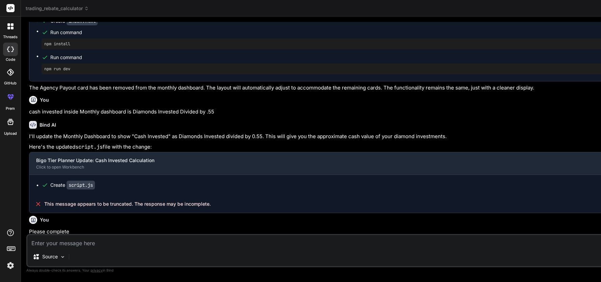
click at [7, 47] on icon at bounding box center [10, 49] width 7 height 5
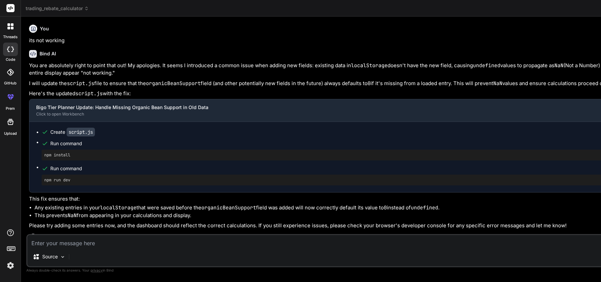
click at [7, 49] on icon at bounding box center [8, 49] width 3 height 5
click at [80, 5] on span "trading_rebate_calculator" at bounding box center [57, 8] width 63 height 7
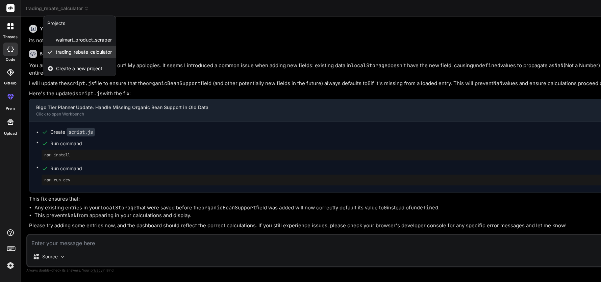
click at [83, 53] on span "trading_rebate_calculator" at bounding box center [84, 52] width 56 height 7
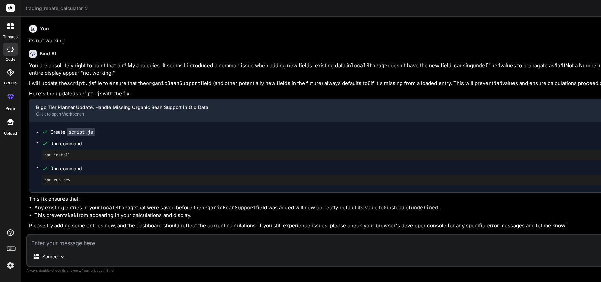
click at [10, 34] on label "threads" at bounding box center [10, 37] width 15 height 6
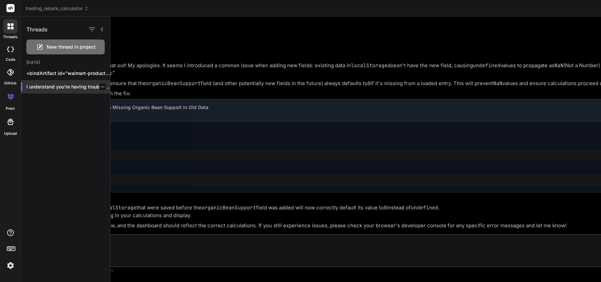
click at [101, 88] on icon "button" at bounding box center [103, 87] width 4 height 4
click at [137, 56] on div at bounding box center [356, 150] width 491 height 266
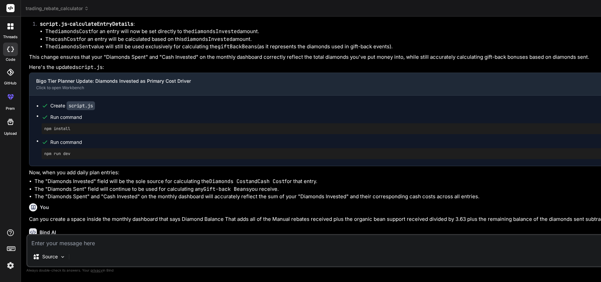
scroll to position [574, 0]
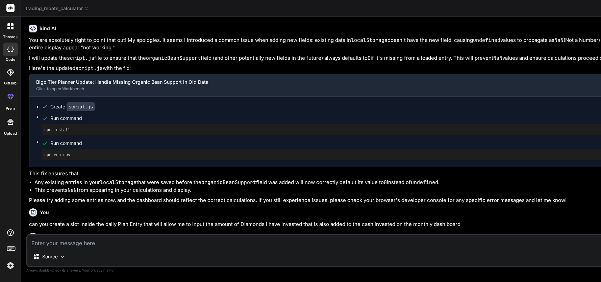
scroll to position [0, 0]
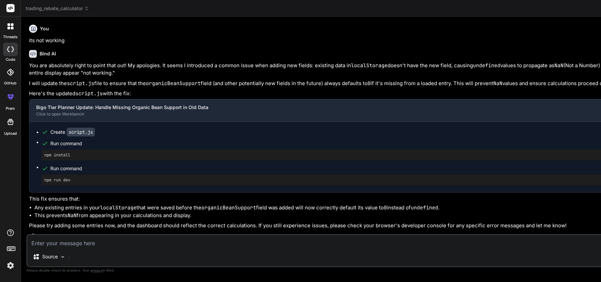
click at [8, 30] on div at bounding box center [10, 26] width 14 height 14
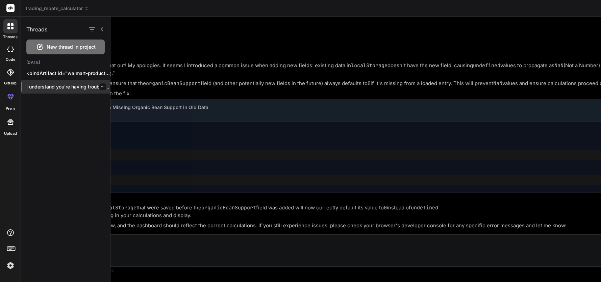
click at [59, 90] on div "I understand you're having trouble with ..." at bounding box center [65, 87] width 89 height 14
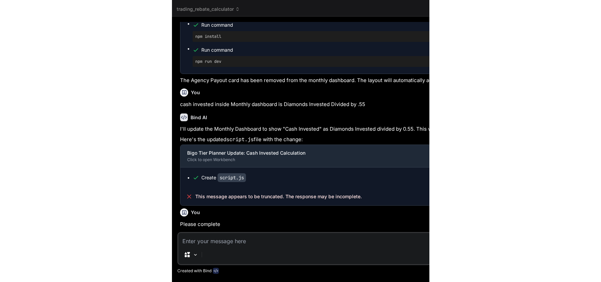
scroll to position [1280, 0]
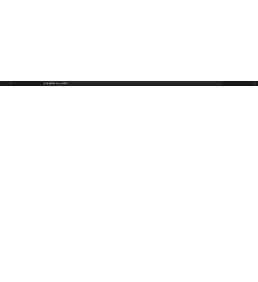
scroll to position [1568, 0]
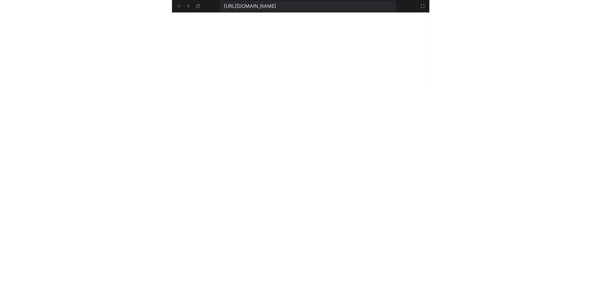
scroll to position [932, 0]
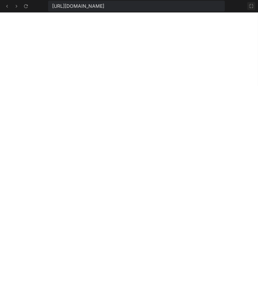
click at [251, 6] on icon at bounding box center [250, 5] width 5 height 5
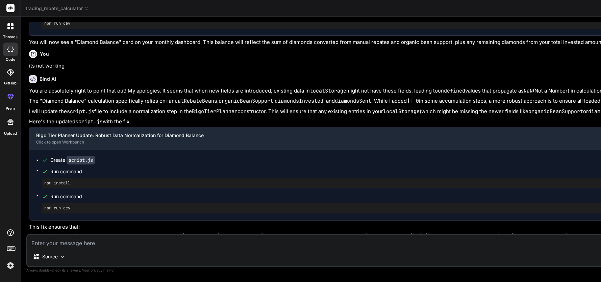
scroll to position [1452, 0]
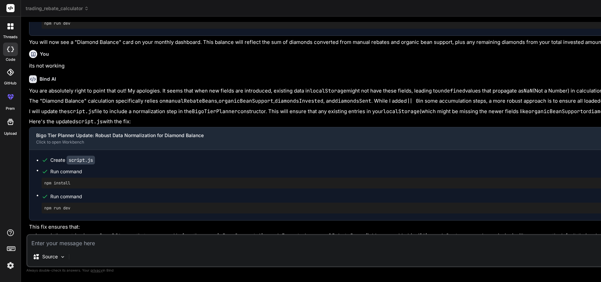
scroll to position [1531, 0]
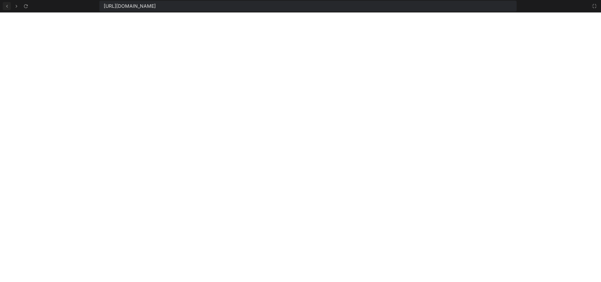
click at [8, 8] on icon at bounding box center [7, 6] width 6 height 6
click at [592, 5] on icon at bounding box center [594, 5] width 5 height 5
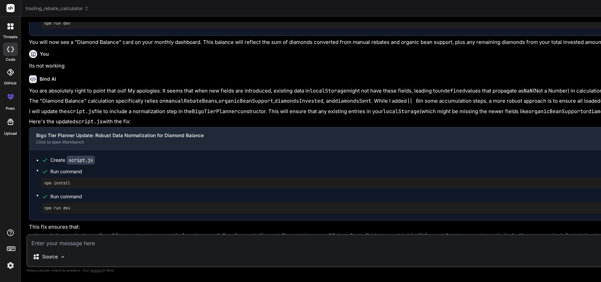
scroll to position [1610, 0]
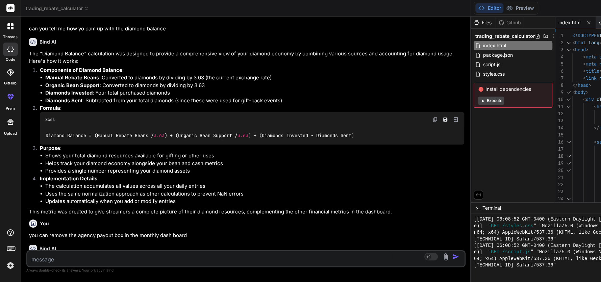
scroll to position [1643, 0]
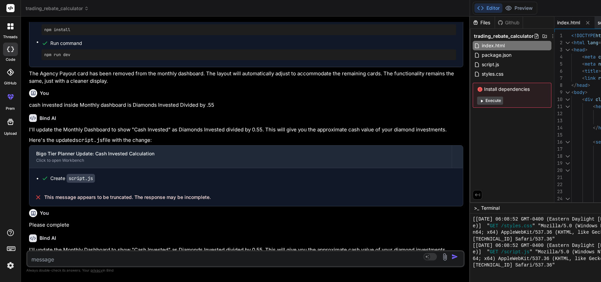
drag, startPoint x: 430, startPoint y: 44, endPoint x: 134, endPoint y: 61, distance: 295.9
click at [134, 61] on div "Bind AI Web Search Created with Pixso. Code Generator You its not working Bind …" at bounding box center [245, 150] width 449 height 266
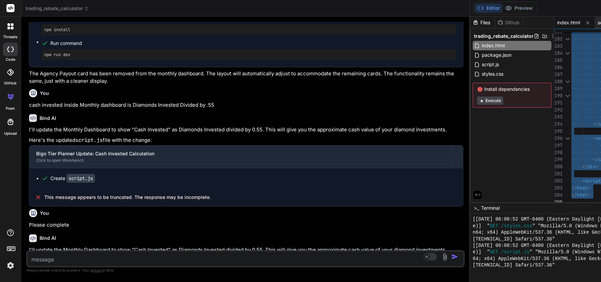
drag, startPoint x: 241, startPoint y: 33, endPoint x: 329, endPoint y: 261, distance: 244.4
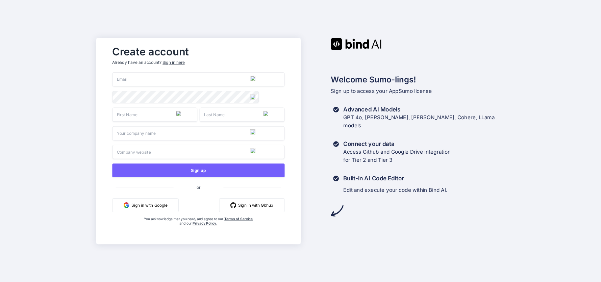
click at [156, 203] on button "Sign in with Google" at bounding box center [145, 205] width 66 height 14
click at [131, 77] on input "email" at bounding box center [198, 79] width 172 height 14
type input "peaceofmind.williams@gmail.com"
type input "Adrian"
type input "Willams"
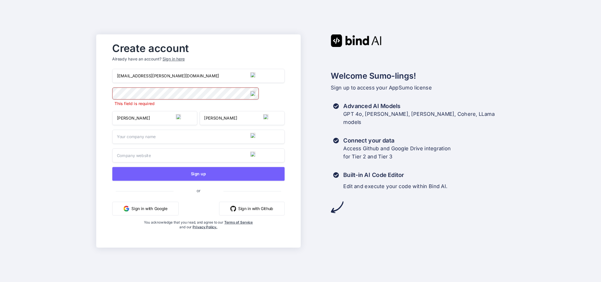
click at [139, 208] on button "Sign in with Google" at bounding box center [145, 209] width 66 height 14
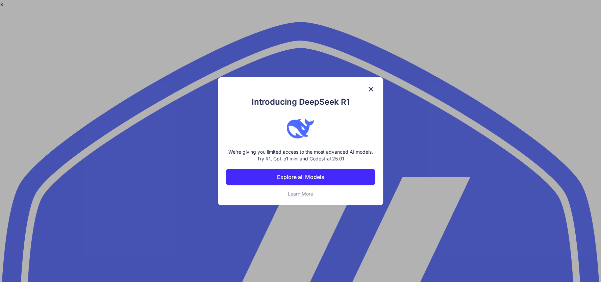
click at [305, 178] on p "Explore all Models" at bounding box center [300, 177] width 47 height 8
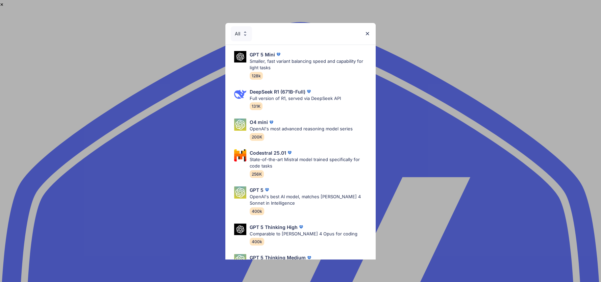
click at [367, 33] on img at bounding box center [368, 34] width 6 height 6
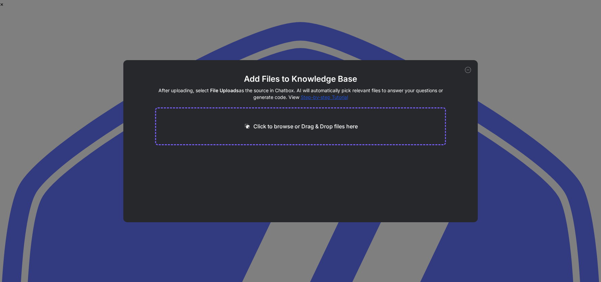
click at [275, 127] on p "Click to browse or Drag & Drop files here" at bounding box center [305, 126] width 104 height 8
click at [369, 158] on icon at bounding box center [367, 157] width 6 height 6
click at [429, 199] on button "Finish" at bounding box center [434, 202] width 24 height 14
click at [365, 156] on icon at bounding box center [367, 157] width 6 height 6
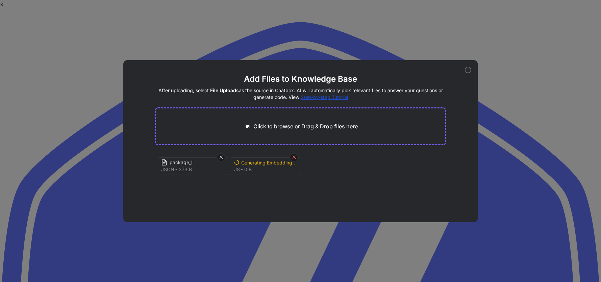
click at [293, 158] on icon at bounding box center [294, 157] width 6 height 6
click at [433, 201] on button "Finish" at bounding box center [434, 202] width 24 height 14
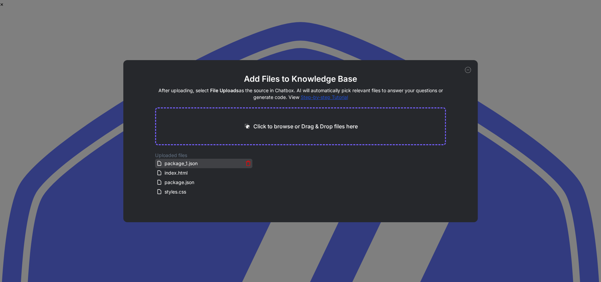
click at [247, 162] on icon at bounding box center [248, 162] width 4 height 0
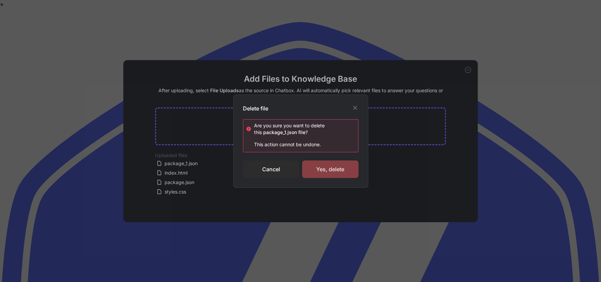
click at [316, 170] on div "Yes, delete" at bounding box center [330, 170] width 56 height 18
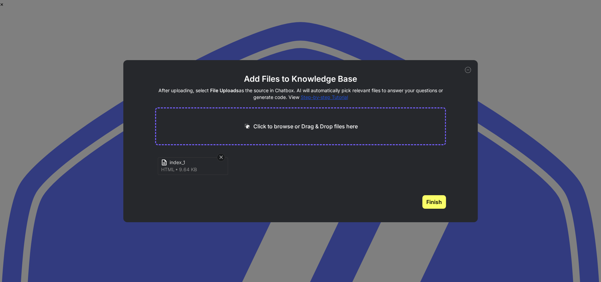
click at [435, 203] on button "Finish" at bounding box center [434, 202] width 24 height 14
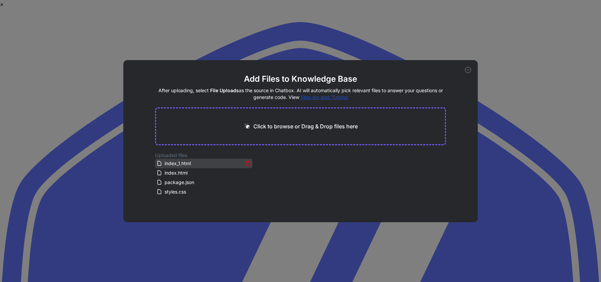
click at [247, 162] on icon at bounding box center [248, 164] width 6 height 6
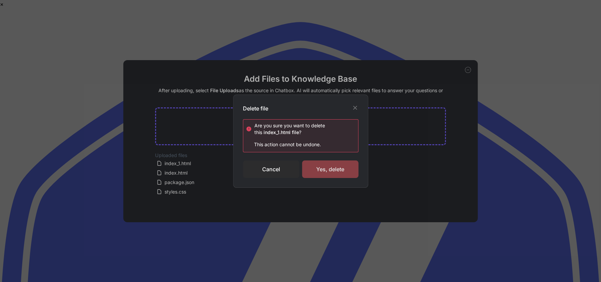
click at [318, 171] on div "Yes, delete" at bounding box center [330, 170] width 56 height 18
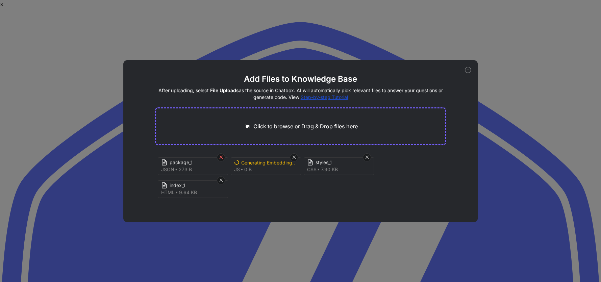
click at [220, 154] on icon at bounding box center [221, 157] width 6 height 6
click at [294, 160] on icon at bounding box center [294, 157] width 6 height 6
click at [467, 72] on icon at bounding box center [468, 70] width 6 height 6
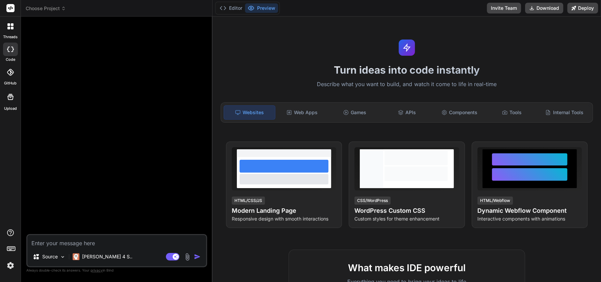
click at [184, 254] on img at bounding box center [188, 257] width 8 height 8
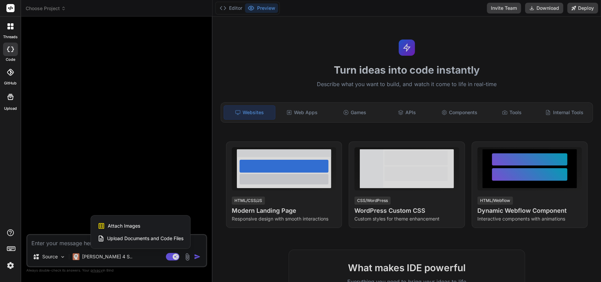
click at [153, 237] on span "Upload Documents and Code Files" at bounding box center [145, 238] width 76 height 7
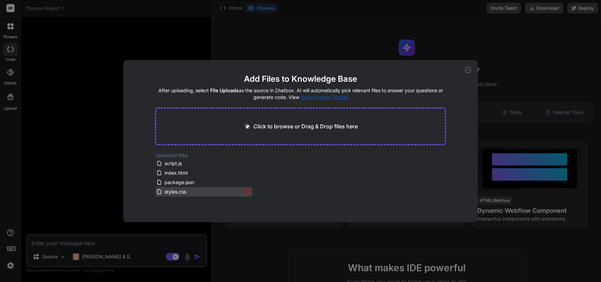
click at [192, 190] on div "styles.css" at bounding box center [199, 192] width 87 height 8
click at [467, 72] on icon at bounding box center [468, 70] width 6 height 6
type textarea "x"
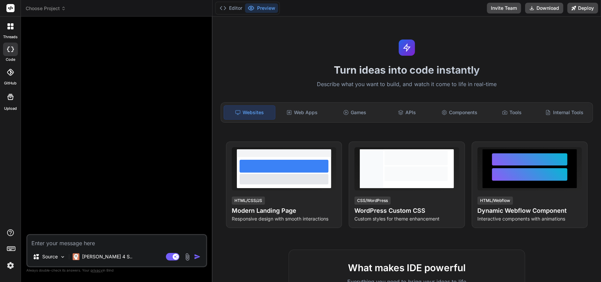
click at [197, 255] on img "button" at bounding box center [197, 256] width 7 height 7
click at [303, 119] on div "Web Apps" at bounding box center [302, 112] width 51 height 14
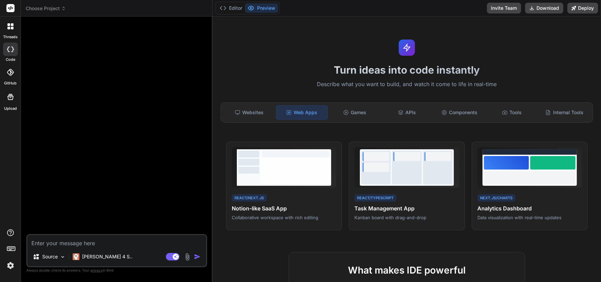
click at [64, 244] on textarea at bounding box center [116, 241] width 179 height 12
type textarea "I"
type textarea "x"
type textarea "I"
type textarea "x"
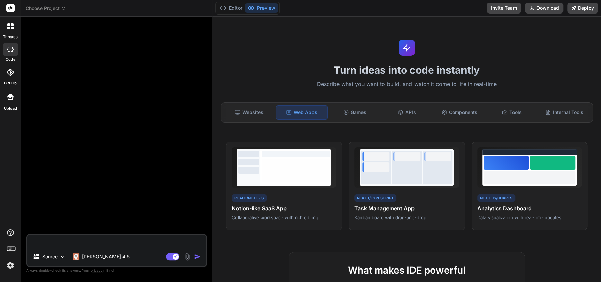
type textarea "I u"
type textarea "x"
type textarea "I up"
type textarea "x"
type textarea "I upl"
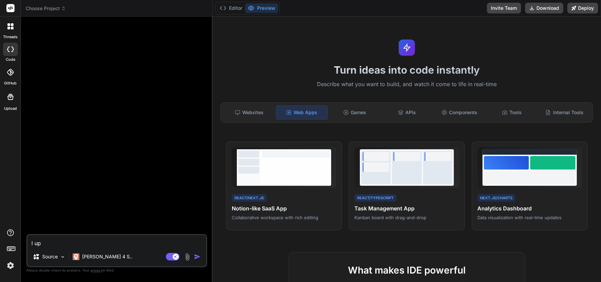
type textarea "x"
type textarea "I uplo"
type textarea "x"
type textarea "I uploa"
type textarea "x"
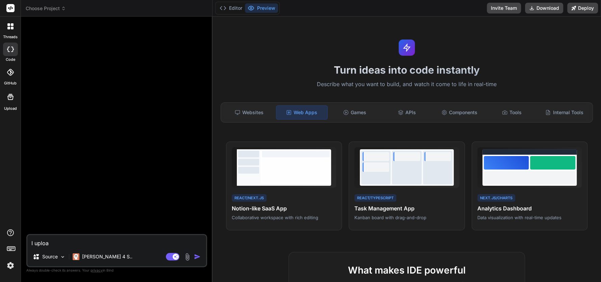
type textarea "I upload"
type textarea "x"
type textarea "I uploade"
type textarea "x"
type textarea "I uploaded"
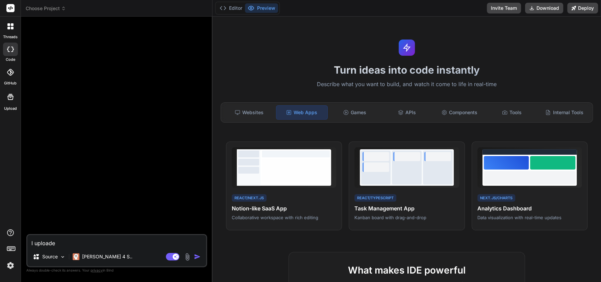
type textarea "x"
type textarea "I uploaded"
type textarea "x"
type textarea "I uploaded s"
type textarea "x"
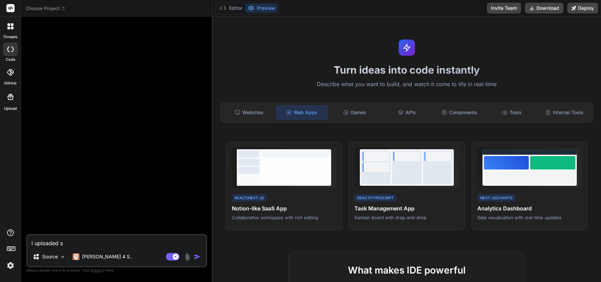
type textarea "I uploaded so"
type textarea "x"
type textarea "I uploaded som"
type textarea "x"
type textarea "I uploaded some"
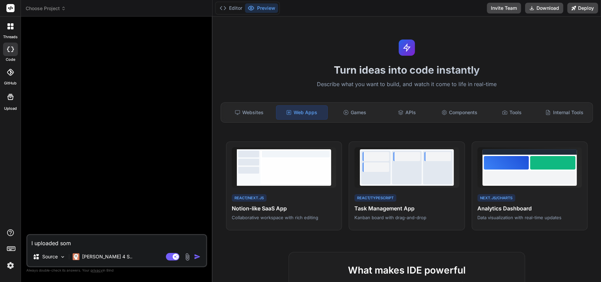
type textarea "x"
type textarea "I uploaded some"
type textarea "x"
type textarea "I uploaded some f"
type textarea "x"
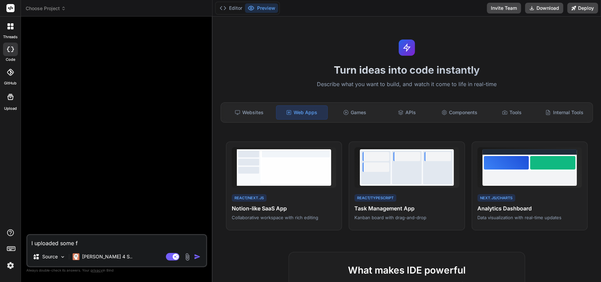
type textarea "I uploaded some fi"
type textarea "x"
type textarea "I uploaded some fil"
type textarea "x"
type textarea "I uploaded some file"
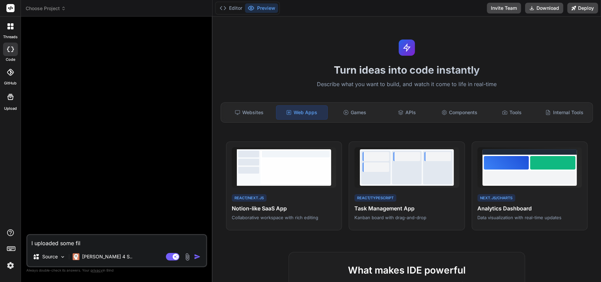
type textarea "x"
type textarea "I uploaded some files"
type textarea "x"
type textarea "I uploaded some files"
type textarea "x"
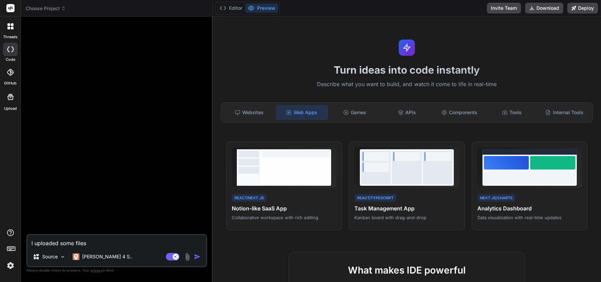
type textarea "I uploaded some files c"
type textarea "x"
type textarea "I uploaded some files ca"
type textarea "x"
type textarea "I uploaded some files can"
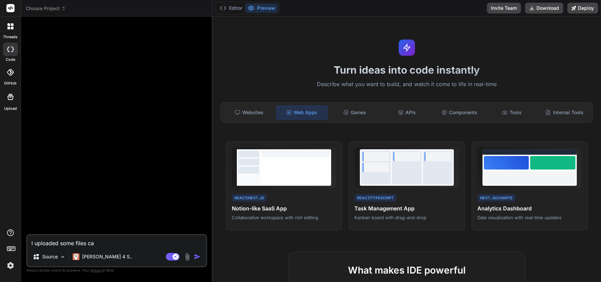
type textarea "x"
type textarea "I uploaded some files can"
type textarea "x"
type textarea "I uploaded some files can y"
type textarea "x"
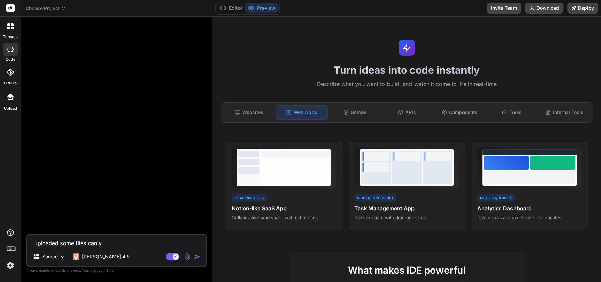
type textarea "I uploaded some files can yo"
type textarea "x"
type textarea "I uploaded some files can you"
type textarea "x"
type textarea "I uploaded some files can you"
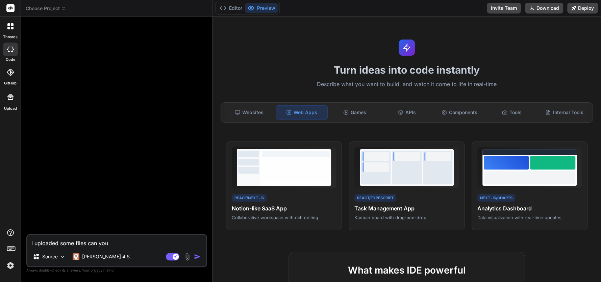
type textarea "x"
type textarea "I uploaded some files can you r"
type textarea "x"
type textarea "I uploaded some files can you re"
type textarea "x"
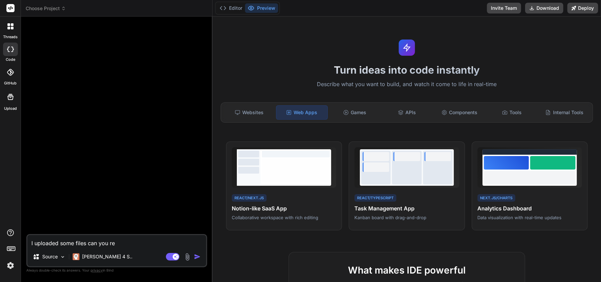
type textarea "I uploaded some files can you rec"
type textarea "x"
type textarea "I uploaded some files can you recr"
type textarea "x"
type textarea "I uploaded some files can you recre"
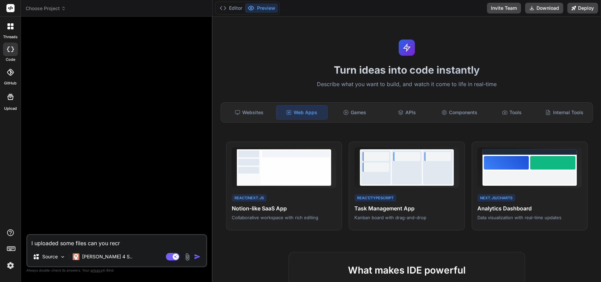
type textarea "x"
type textarea "I uploaded some files can you recrea"
type textarea "x"
type textarea "I uploaded some files can you recreat"
type textarea "x"
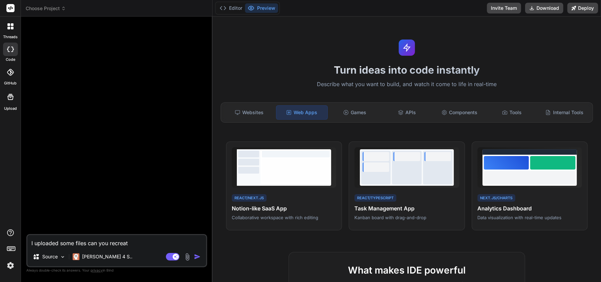
type textarea "I uploaded some files can you recreate"
type textarea "x"
type textarea "I uploaded some files can you recreate"
type textarea "x"
type textarea "I uploaded some files can you recreate t"
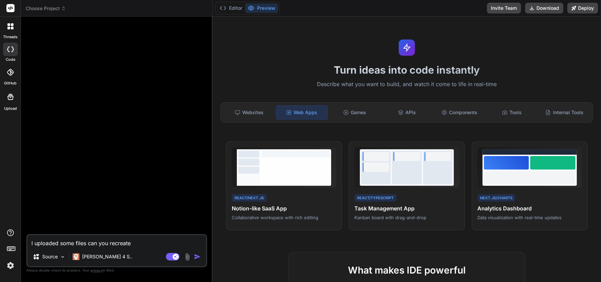
type textarea "x"
type textarea "I uploaded some files can you recreate th"
type textarea "x"
type textarea "I uploaded some files can you recreate the"
type textarea "x"
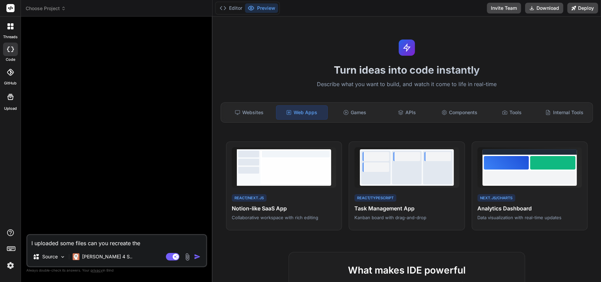
type textarea "I uploaded some files can you recreate the"
type textarea "x"
type textarea "I uploaded some files can you recreate the a"
type textarea "x"
type textarea "I uploaded some files can you recreate the ap"
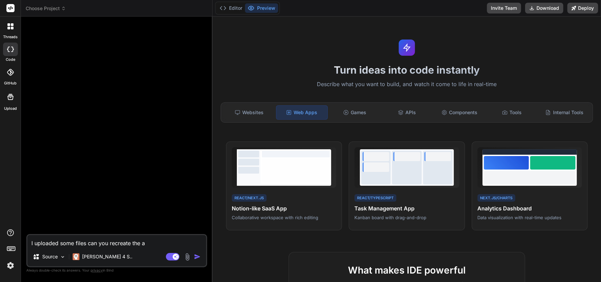
type textarea "x"
type textarea "I uploaded some files can you recreate the app"
type textarea "x"
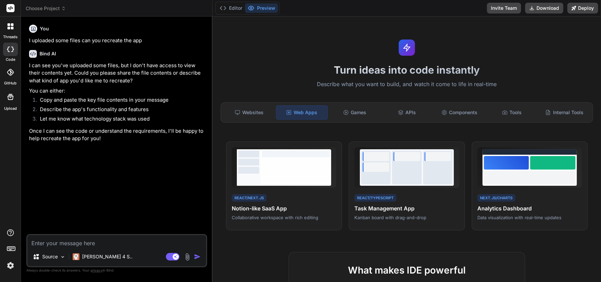
type textarea "x"
click at [45, 246] on textarea at bounding box center [116, 241] width 179 height 12
paste textarea "<!DOCTYPE html> <html lang="en"> <head> <meta charset="UTF-8"> <meta name="view…"
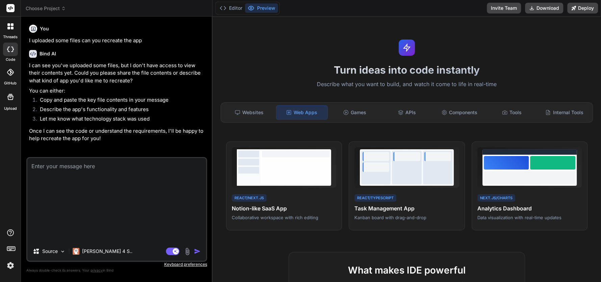
type textarea "<!DOCTYPE html> <html lang="en"> <head> <meta charset="UTF-8"> <meta name="view…"
type textarea "x"
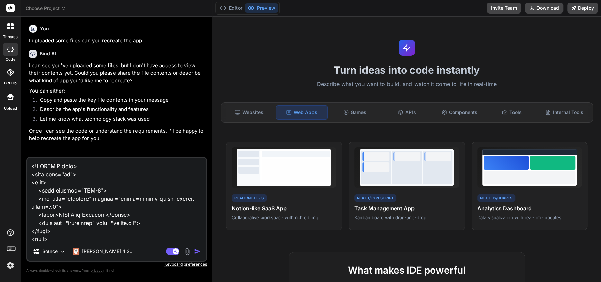
scroll to position [1931, 0]
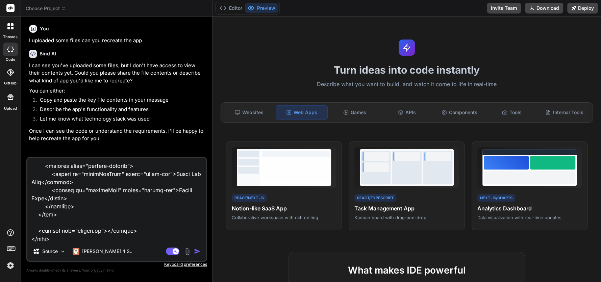
type textarea "<!DOCTYPE html> <html lang="en"> <head> <meta charset="UTF-8"> <meta name="view…"
click at [198, 249] on img "button" at bounding box center [197, 251] width 7 height 7
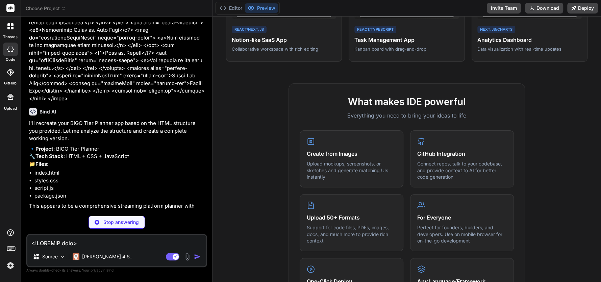
scroll to position [842, 0]
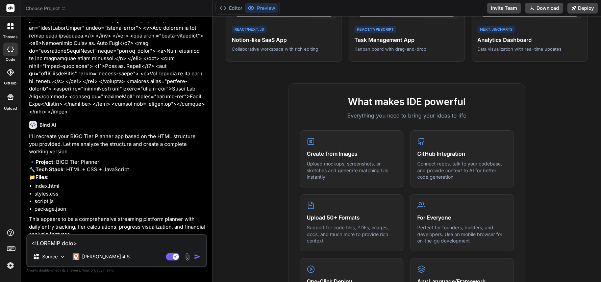
type textarea "x"
click at [72, 241] on textarea at bounding box center [116, 241] width 179 height 12
type textarea "Y"
type textarea "x"
type textarea "Ye"
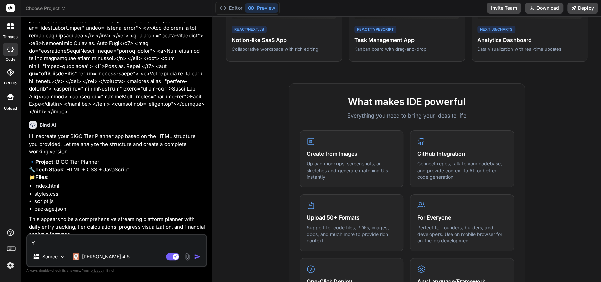
type textarea "x"
type textarea "Yes"
type textarea "x"
type textarea "Yes"
type textarea "x"
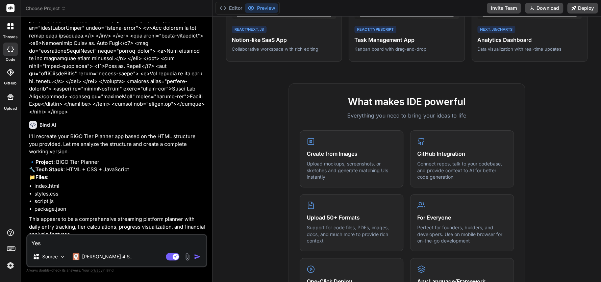
type textarea "Yes p"
type textarea "x"
type textarea "Yes pl"
type textarea "x"
type textarea "Yes ple"
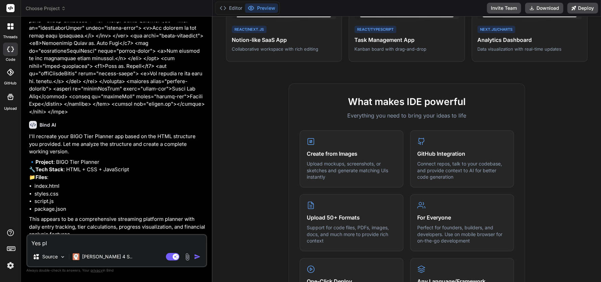
type textarea "x"
type textarea "Yes plea"
type textarea "x"
type textarea "Yes pleas"
type textarea "x"
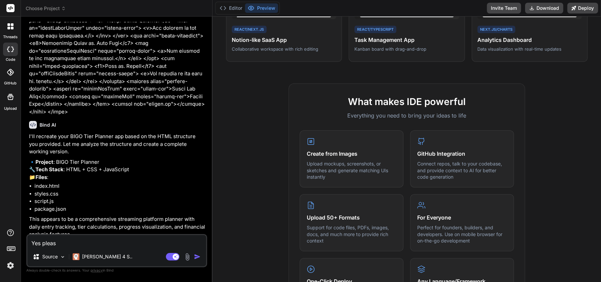
type textarea "Yes please"
type textarea "x"
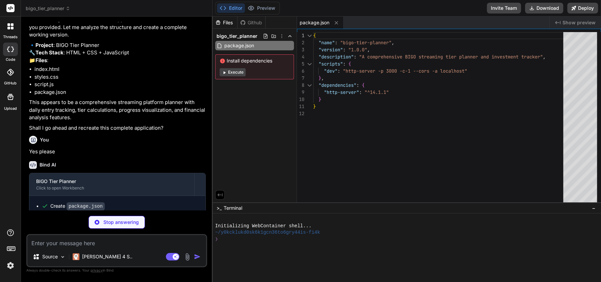
scroll to position [959, 0]
type textarea "x"
type textarea "</section> </div> <script src="script.js"></script> </body> </html>"
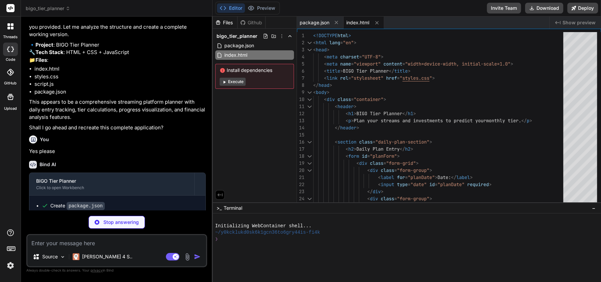
scroll to position [970, 0]
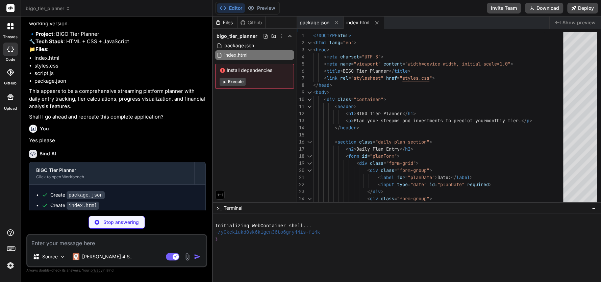
type textarea "x"
type textarea "table th, table td { padding: 8px; } }"
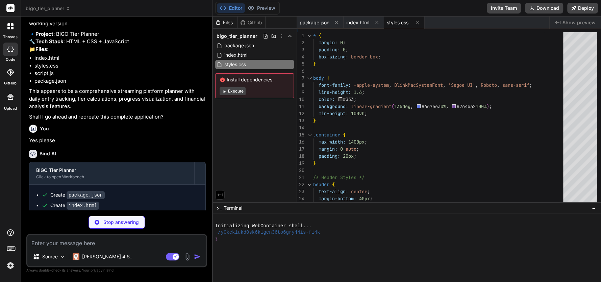
type textarea "x"
type textarea "function formatDate(dateStr) { const date = new Date(dateStr); return date.toLo…"
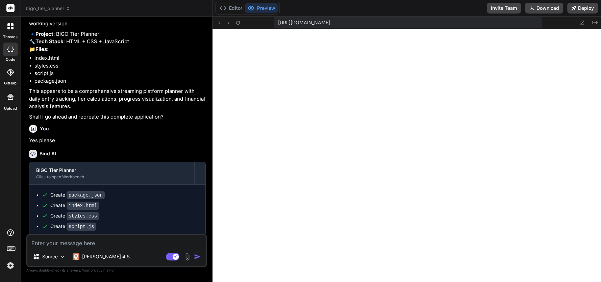
scroll to position [315, 0]
type textarea "x"
click at [561, 24] on div "[URL][DOMAIN_NAME] Created with Pixso." at bounding box center [407, 23] width 389 height 13
click at [105, 243] on textarea at bounding box center [116, 241] width 179 height 12
type textarea "T"
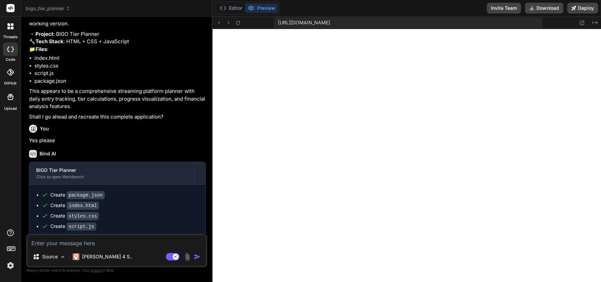
type textarea "x"
type textarea "TD"
type textarea "x"
type textarea "T"
type textarea "x"
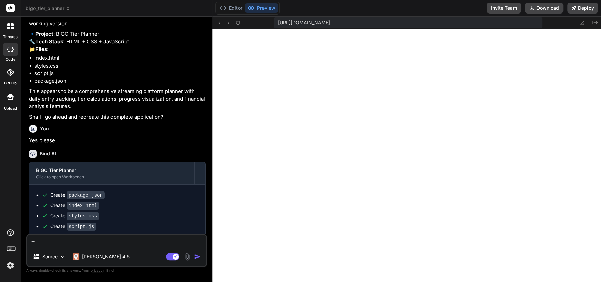
type textarea "x"
type textarea "M"
type textarea "x"
type textarea "MT"
type textarea "x"
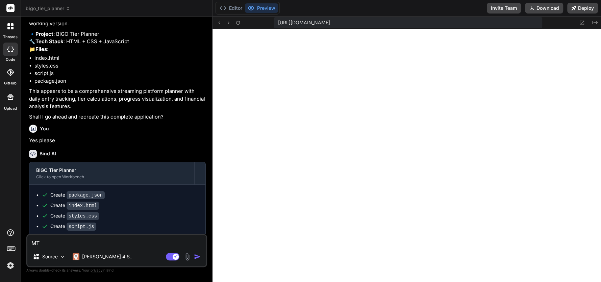
type textarea "MTD"
type textarea "x"
type textarea "MTD"
type textarea "x"
type textarea "MTD B"
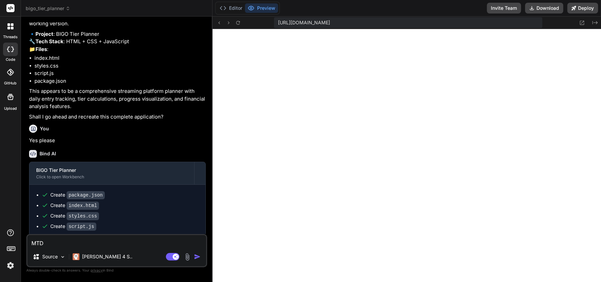
type textarea "x"
type textarea "MTD BE"
type textarea "x"
type textarea "MTD B"
type textarea "x"
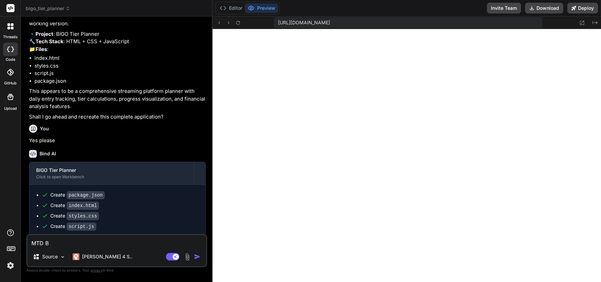
type textarea "MTD Be"
type textarea "x"
type textarea "MTD Bea"
type textarea "x"
type textarea "MTD Bean"
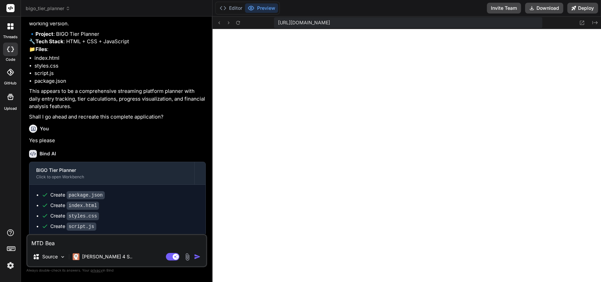
type textarea "x"
type textarea "MTD Bean"
type textarea "x"
type textarea "MTD Bean s"
type textarea "x"
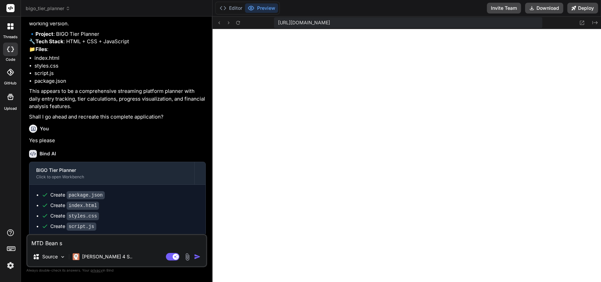
type textarea "MTD Bean sh"
type textarea "x"
type textarea "MTD Bean sho"
type textarea "x"
type textarea "MTD Bean shou"
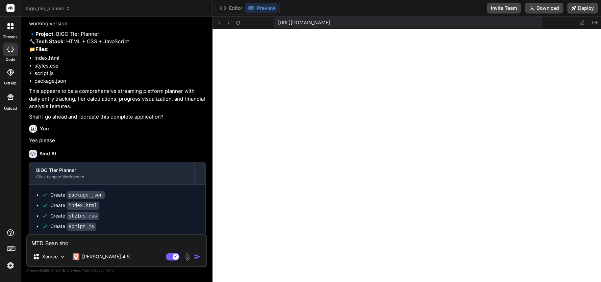
type textarea "x"
type textarea "MTD Bean shoul"
type textarea "x"
type textarea "MTD Bean should"
type textarea "x"
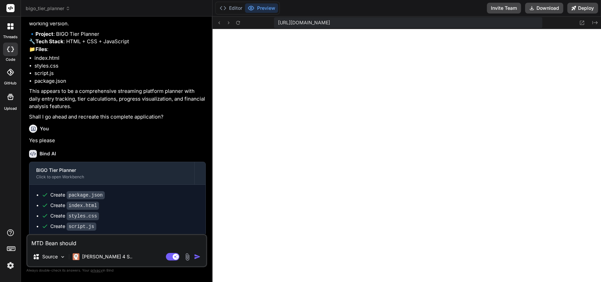
type textarea "MTD Bean should"
type textarea "x"
type textarea "MTD Bean should o"
type textarea "x"
type textarea "MTD Bean should on"
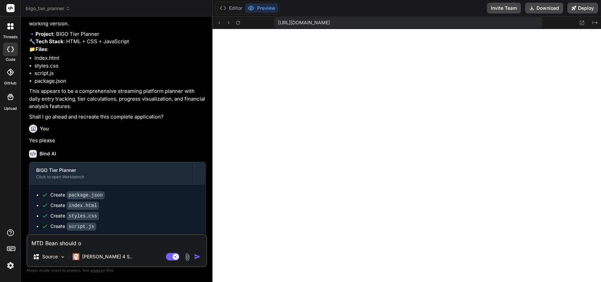
type textarea "x"
type textarea "MTD Bean should onl"
type textarea "x"
type textarea "MTD Bean should only"
type textarea "x"
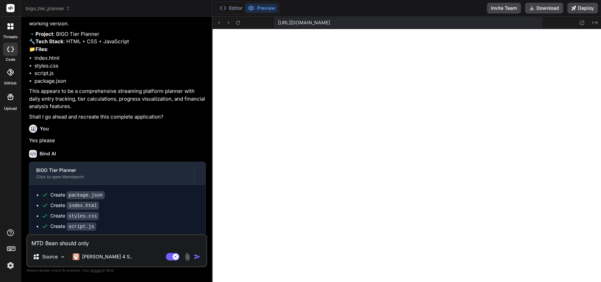
type textarea "MTD Bean should only"
type textarea "x"
type textarea "MTD Bean should only b"
type textarea "x"
type textarea "MTD Bean should only be"
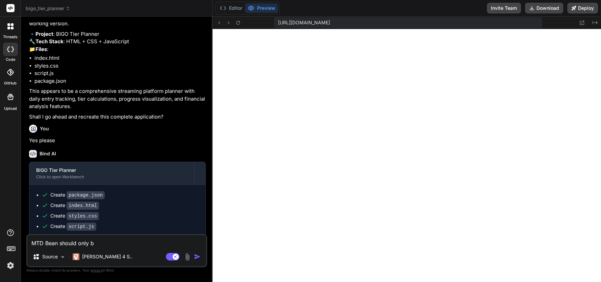
type textarea "x"
type textarea "MTD Bean should only be"
type textarea "x"
click at [127, 245] on textarea "MTD Bean should only be" at bounding box center [116, 241] width 179 height 12
type textarea "MTD Bean should only be E"
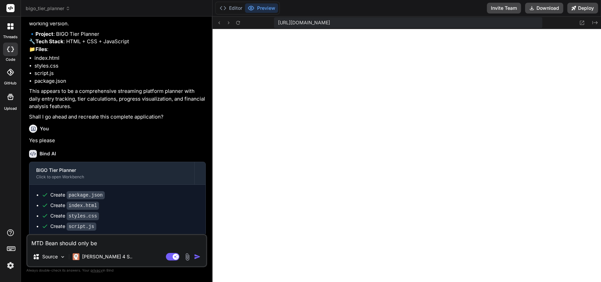
type textarea "x"
type textarea "MTD Bean should only be Ex"
type textarea "x"
type textarea "MTD Bean should only be Exp"
type textarea "x"
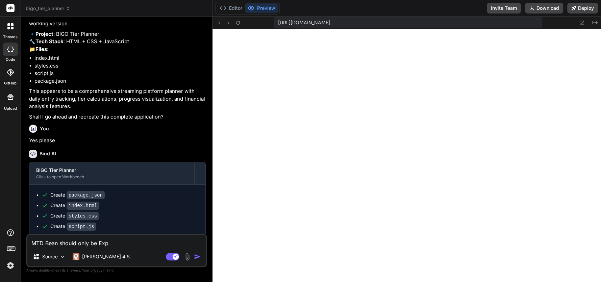
type textarea "MTD Bean should only be Expe"
type textarea "x"
type textarea "MTD Bean should only be Expec"
type textarea "x"
type textarea "MTD Bean should only be Expect"
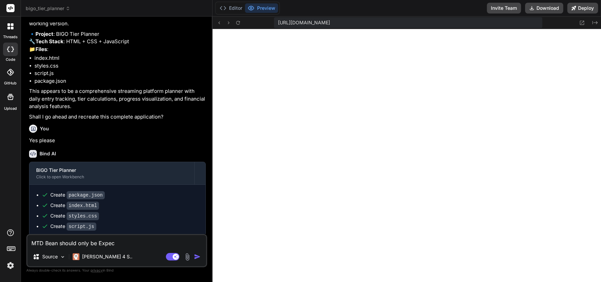
type textarea "x"
type textarea "MTD Bean should only be Expecte"
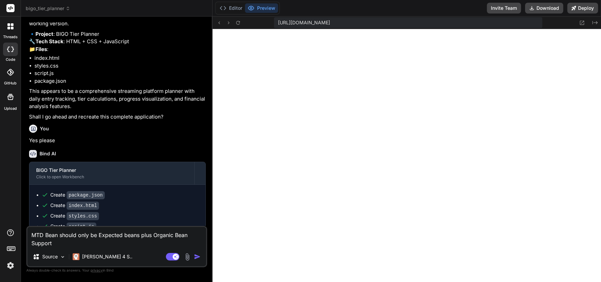
click at [70, 245] on textarea "MTD Bean should only be Expected beans plus Organic Bean Support" at bounding box center [116, 237] width 179 height 20
click at [197, 257] on img "button" at bounding box center [197, 256] width 7 height 7
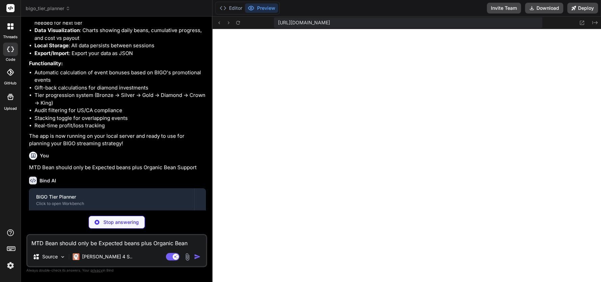
scroll to position [1311, 0]
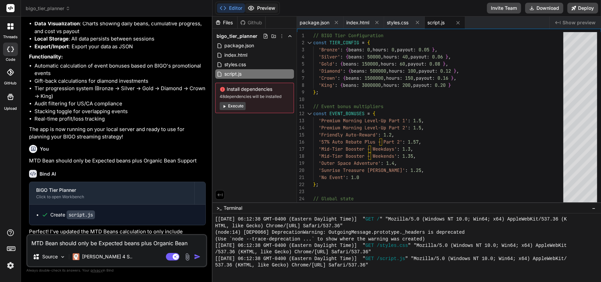
click at [248, 9] on icon at bounding box center [251, 8] width 7 height 7
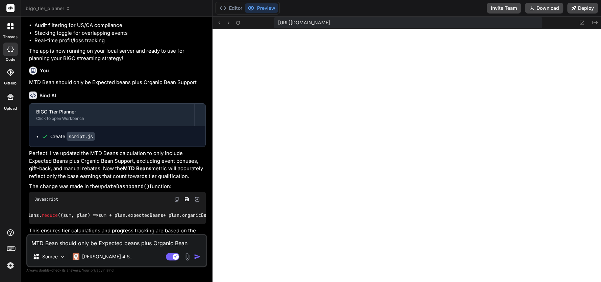
scroll to position [0, 25]
click at [129, 243] on textarea "MTD Bean should only be Expected beans plus Organic Bean Support" at bounding box center [116, 241] width 179 height 12
click at [116, 240] on textarea "MTD Bean should only be Expected beans plus Organic Bean Support" at bounding box center [116, 241] width 179 height 12
click at [194, 257] on img "button" at bounding box center [197, 256] width 7 height 7
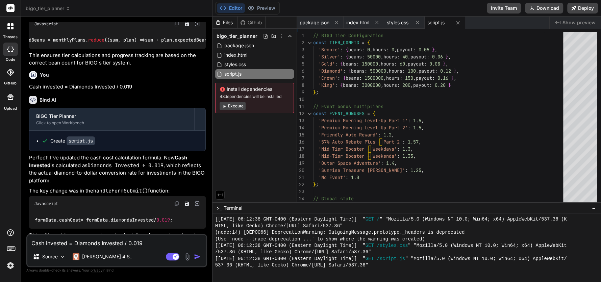
scroll to position [1569, 0]
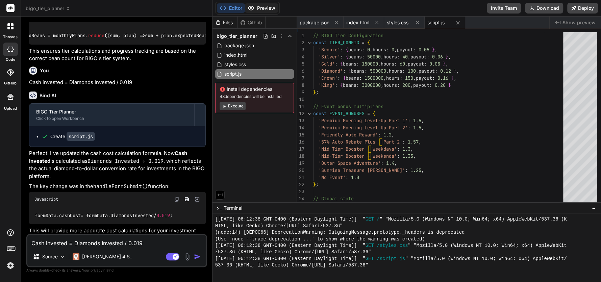
click at [262, 10] on button "Preview" at bounding box center [261, 7] width 33 height 9
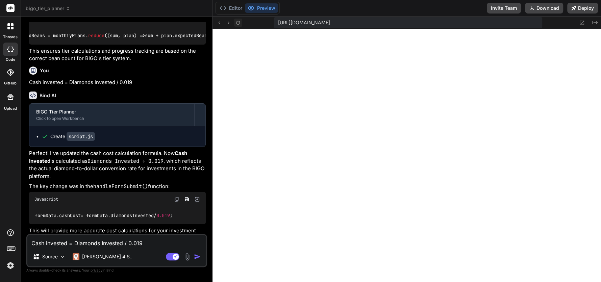
click at [237, 22] on icon at bounding box center [238, 23] width 6 height 6
click at [131, 244] on textarea "Cash invested = Diamonds Invested / 0.019" at bounding box center [116, 241] width 179 height 12
click at [72, 246] on textarea "Cash invested is Diamonds Invested Divided by 0.019" at bounding box center [116, 241] width 179 height 12
click at [89, 246] on textarea "Cash invested equals Diamonds Invested Divided by 0.019" at bounding box center [116, 241] width 179 height 12
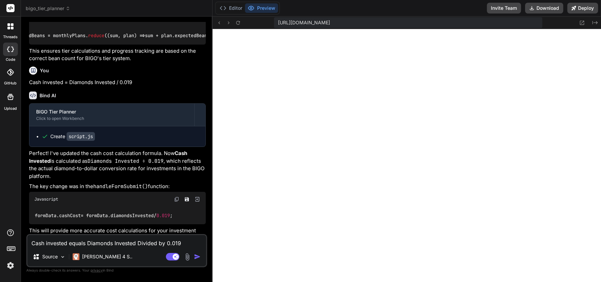
click at [195, 256] on img "button" at bounding box center [197, 256] width 7 height 7
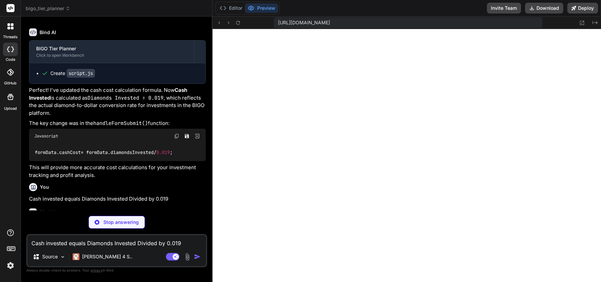
scroll to position [1639, 0]
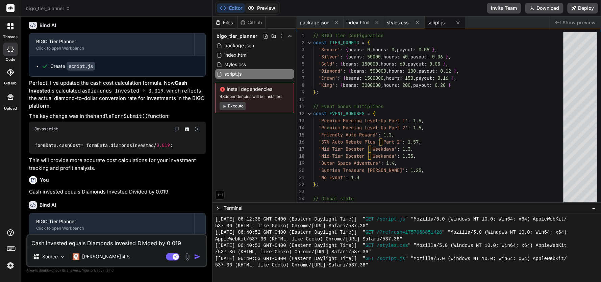
click at [261, 4] on button "Preview" at bounding box center [261, 7] width 33 height 9
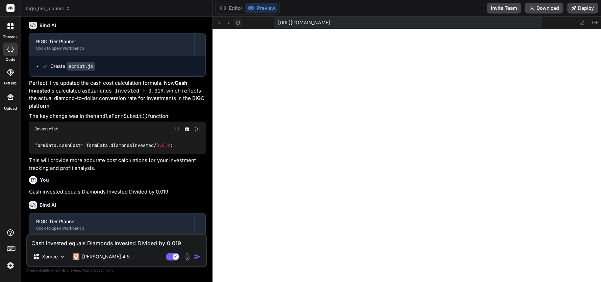
click at [240, 24] on icon at bounding box center [238, 23] width 6 height 6
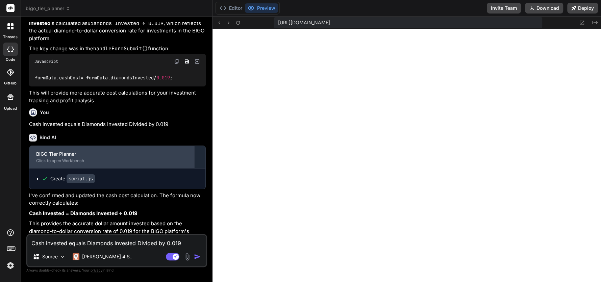
scroll to position [1708, 0]
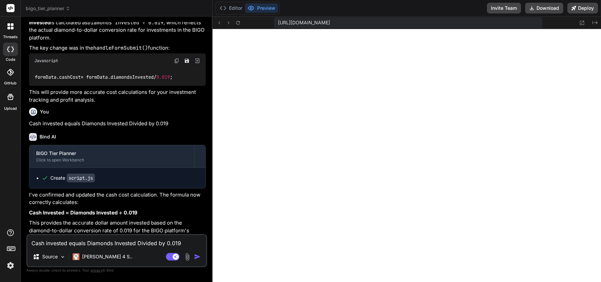
click at [122, 242] on textarea "Cash invested equals Diamonds Invested Divided by 0.019" at bounding box center [116, 241] width 179 height 12
click at [160, 239] on textarea "Cash invested equals Diamonds Invested Divided by 0.019" at bounding box center [116, 241] width 179 height 12
drag, startPoint x: 31, startPoint y: 202, endPoint x: 139, endPoint y: 204, distance: 107.5
click at [139, 209] on p "Cash Invested = Diamonds Invested ÷ 0.019" at bounding box center [117, 213] width 177 height 8
copy strong "ash Invested = Diamonds Invested ÷ 0.019"
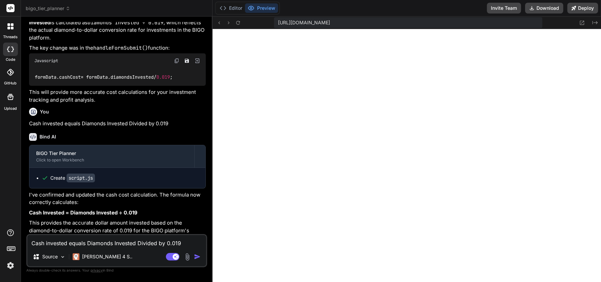
click at [49, 242] on textarea "Cash invested equals Diamonds Invested Divided by 0.019" at bounding box center [116, 241] width 179 height 12
paste textarea "ash Invested = Diamonds Invested ÷"
click at [124, 242] on textarea "ash Invested = Diamonds Invested ÷ 0.019" at bounding box center [116, 241] width 179 height 12
click at [32, 244] on textarea "ash Invested = Diamonds Invested * 0.019" at bounding box center [116, 241] width 179 height 12
click at [196, 255] on img "button" at bounding box center [197, 256] width 7 height 7
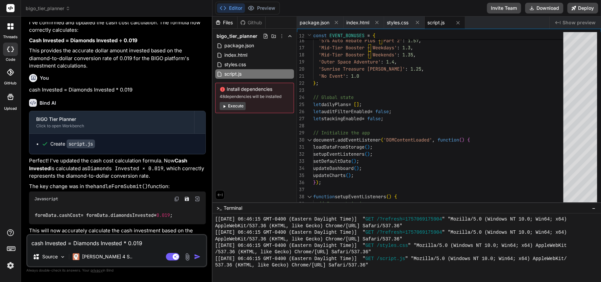
scroll to position [1880, 0]
click at [268, 10] on button "Preview" at bounding box center [261, 7] width 33 height 9
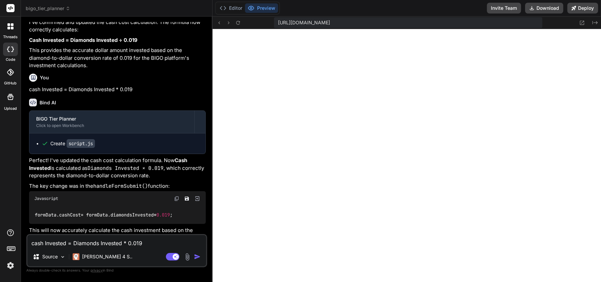
click at [176, 196] on img at bounding box center [176, 198] width 5 height 5
click at [92, 240] on textarea "cash Invested = Diamonds Invested * 0.019" at bounding box center [116, 241] width 179 height 12
paste textarea "formData.cashCost = formData.diamondsInvested * 0.019;"
click at [164, 245] on textarea "formData.cashCost = formData.diamondsInvested * 0.019;" at bounding box center [116, 241] width 179 height 12
click at [193, 244] on textarea "formData.cashCost = formData.diamondsInvested times 0.019;" at bounding box center [116, 241] width 179 height 12
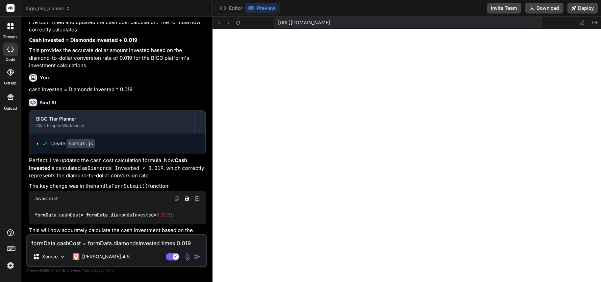
click at [196, 260] on img "button" at bounding box center [197, 256] width 7 height 7
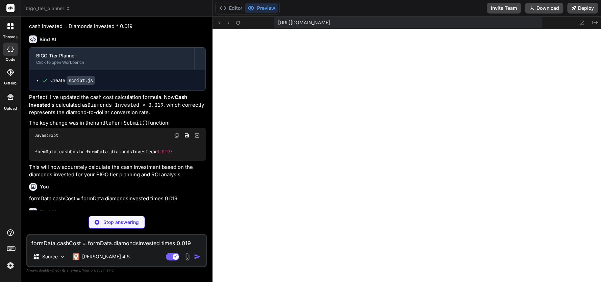
scroll to position [1951, 0]
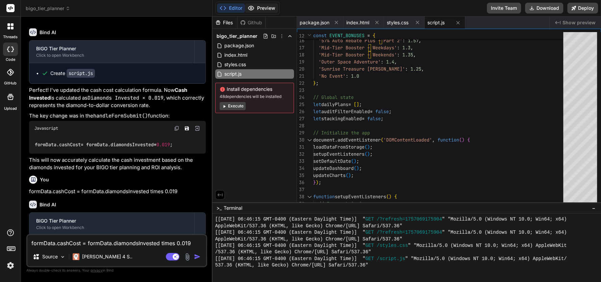
click at [259, 8] on button "Preview" at bounding box center [261, 7] width 33 height 9
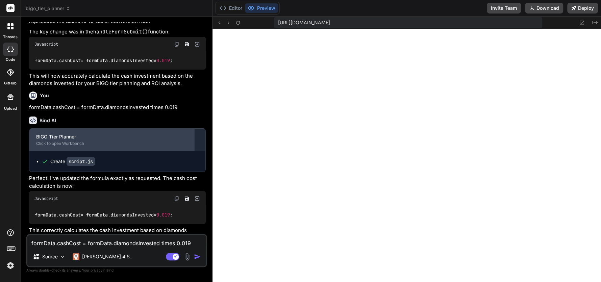
scroll to position [2035, 0]
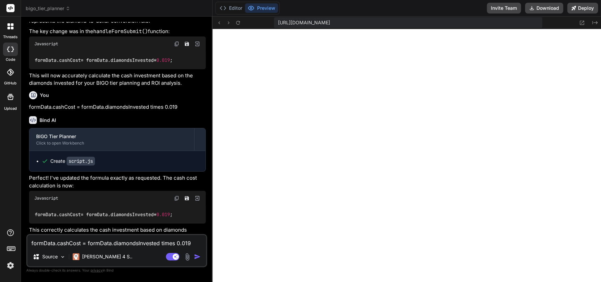
click at [106, 239] on textarea "formData.cashCost = formData.diamondsInvested times 0.019" at bounding box center [116, 241] width 179 height 12
click at [67, 242] on textarea "formData.cashCost = formData.diamondsInvested times 0.019" at bounding box center [116, 241] width 179 height 12
drag, startPoint x: 82, startPoint y: 246, endPoint x: 24, endPoint y: 239, distance: 57.9
click at [24, 239] on div "Bind AI Web Search Created with Pixso. Code Generator You I uploaded some files…" at bounding box center [117, 149] width 192 height 265
click at [184, 247] on textarea "Cash invested inside the monthly dashboard should be" at bounding box center [116, 241] width 179 height 12
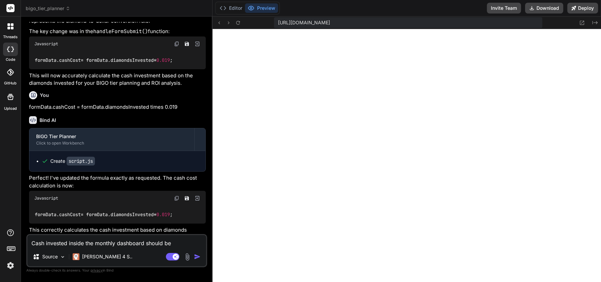
paste textarea "Diamonds Invested:"
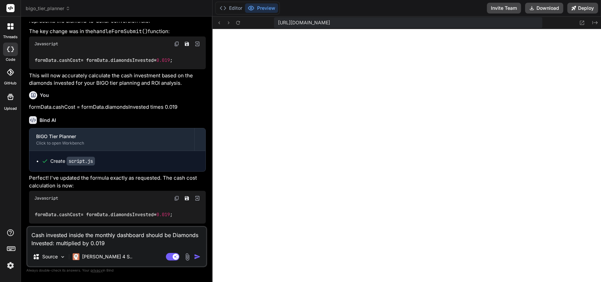
click at [194, 253] on img "button" at bounding box center [197, 256] width 7 height 7
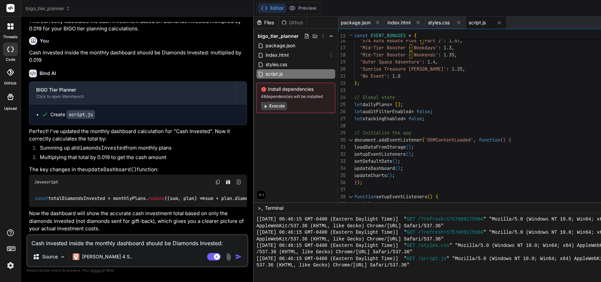
scroll to position [2247, 0]
click at [286, 11] on button "Preview" at bounding box center [302, 7] width 33 height 9
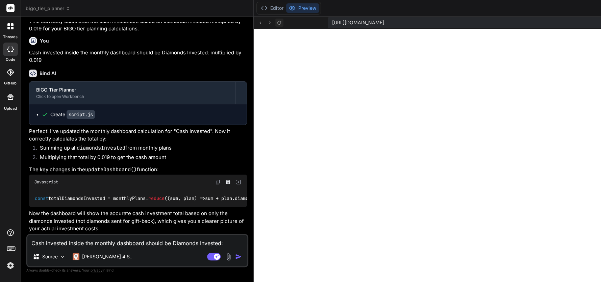
click at [276, 22] on icon at bounding box center [279, 23] width 6 height 6
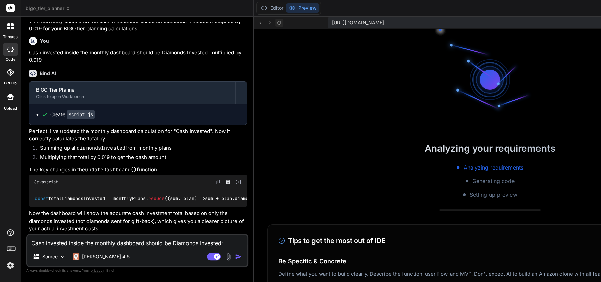
scroll to position [460, 0]
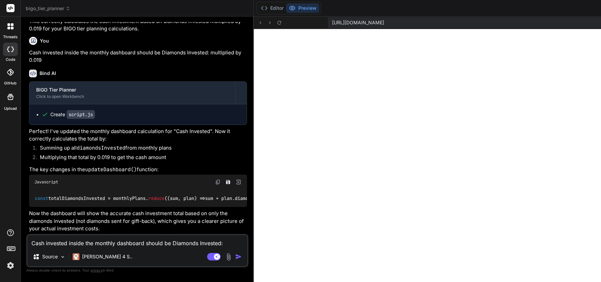
click at [33, 243] on textarea "Cash invested inside the monthly dashboard should be Diamonds Invested: multipl…" at bounding box center [137, 241] width 220 height 12
click at [80, 240] on textarea at bounding box center [137, 241] width 220 height 12
drag, startPoint x: 59, startPoint y: 243, endPoint x: 29, endPoint y: 243, distance: 30.1
click at [29, 243] on textarea "thes" at bounding box center [137, 241] width 220 height 12
paste textarea "NEW HOST - 30 hrs - 5,000 beans - $100 G - 30 hrs - 10,000 beans - $100 F - 30 …"
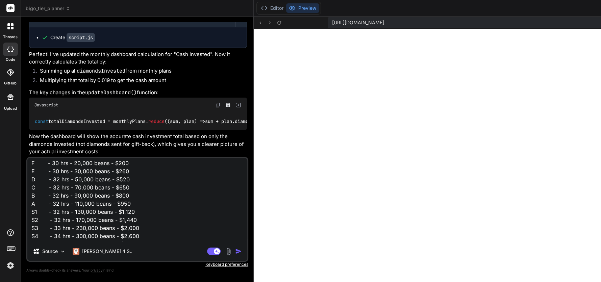
scroll to position [0, 0]
click at [31, 163] on textarea "NEW HOST - 30 hrs - 5,000 beans - $100 G - 30 hrs - 10,000 beans - $100 F - 30 …" at bounding box center [137, 200] width 220 height 84
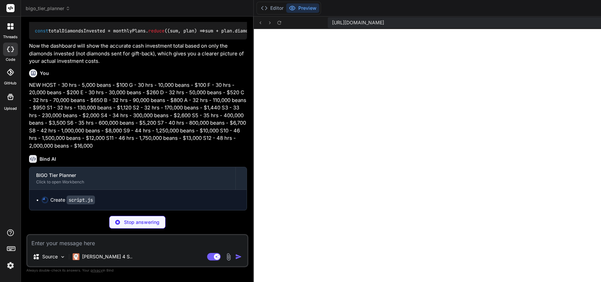
scroll to position [2430, 0]
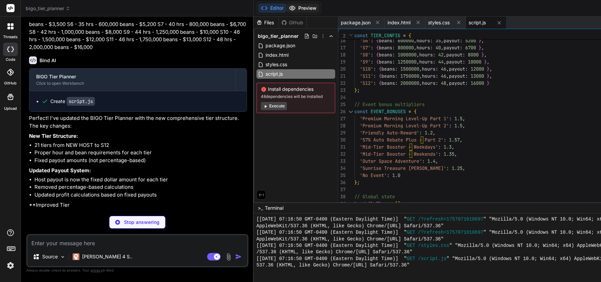
click at [286, 10] on button "Preview" at bounding box center [302, 7] width 33 height 9
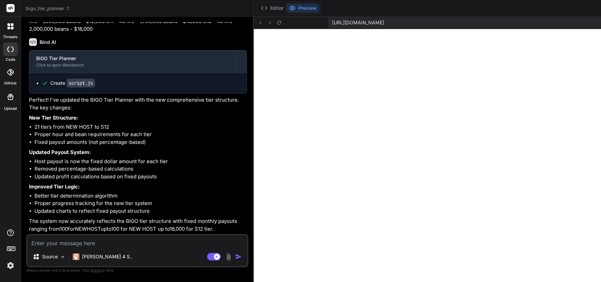
scroll to position [2446, 0]
click at [93, 246] on textarea at bounding box center [137, 241] width 220 height 12
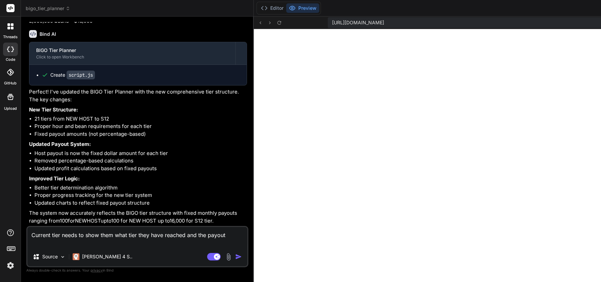
click at [89, 242] on textarea "Current tier needs to show them what tier they have reached and the payout" at bounding box center [137, 237] width 220 height 20
click at [235, 257] on img "button" at bounding box center [238, 256] width 7 height 7
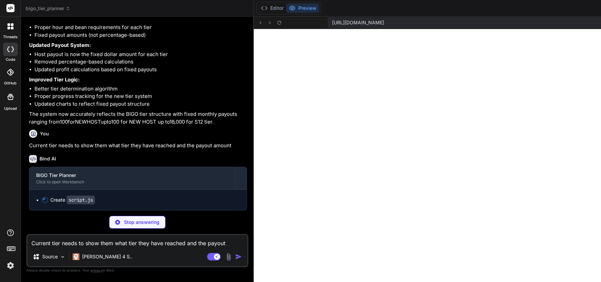
scroll to position [2662, 0]
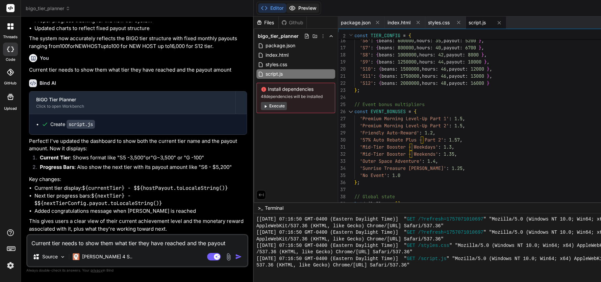
click at [286, 6] on button "Preview" at bounding box center [302, 7] width 33 height 9
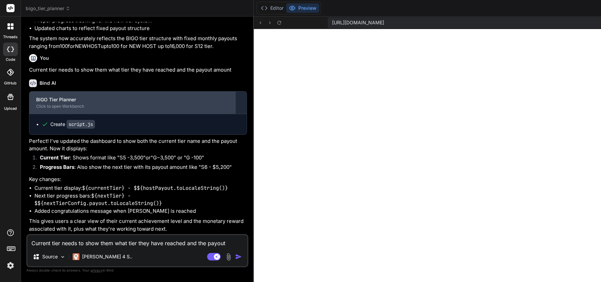
scroll to position [2759, 0]
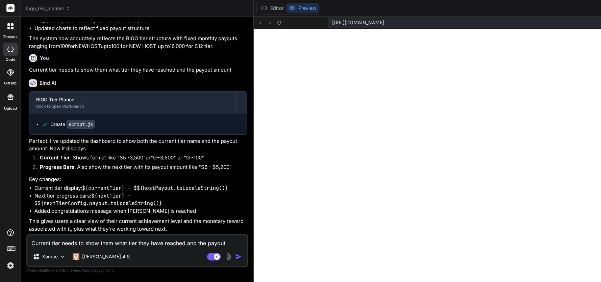
drag, startPoint x: 80, startPoint y: 245, endPoint x: 76, endPoint y: 246, distance: 4.2
click at [80, 245] on textarea "Current tier needs to show them what tier they have reached and the payout amou…" at bounding box center [137, 241] width 220 height 12
paste textarea "NEW HOST - 30 hrs - 5,000 beans - $100 G - 30 hrs - 10,000 beans - $100 F - 30 …"
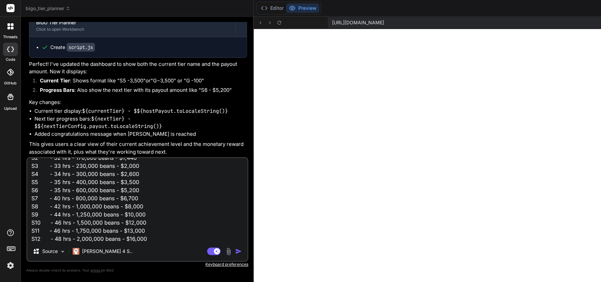
click at [235, 251] on img "button" at bounding box center [238, 251] width 7 height 7
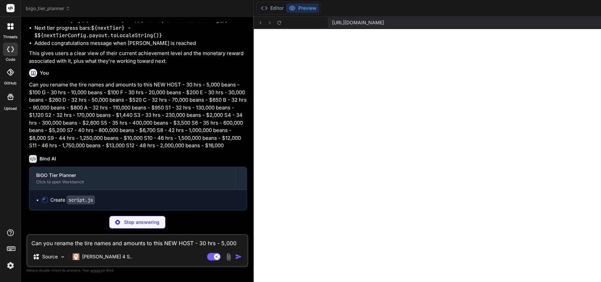
scroll to position [2949, 0]
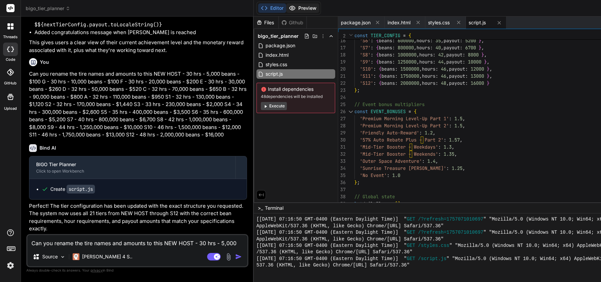
click at [286, 11] on button "Preview" at bounding box center [302, 7] width 33 height 9
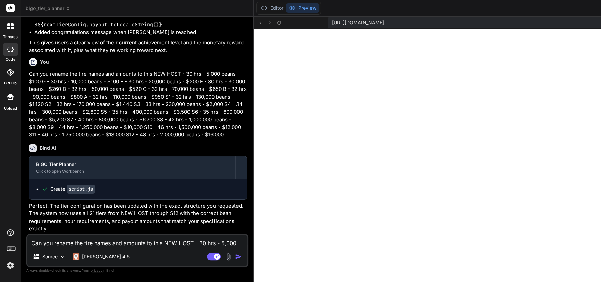
scroll to position [2961, 0]
click at [276, 22] on icon at bounding box center [279, 23] width 6 height 6
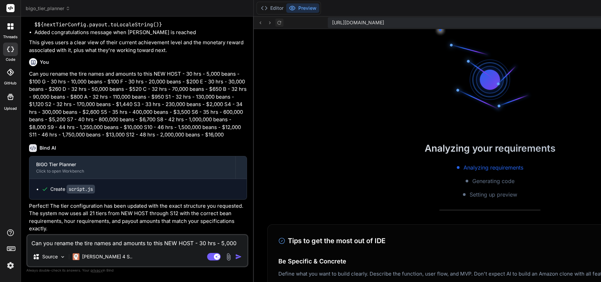
scroll to position [512, 0]
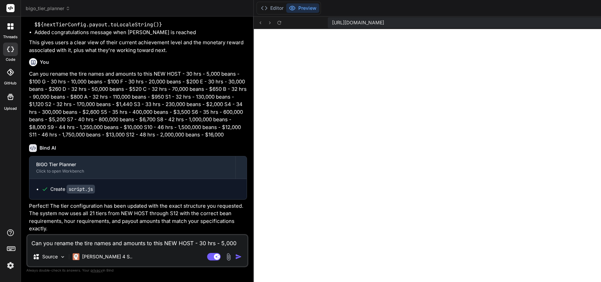
click at [41, 242] on textarea "Can you rename the tire names and amounts to this NEW HOST - 30 hrs - 5,000 bea…" at bounding box center [137, 241] width 220 height 12
paste textarea "NEW HOST - 5,000 beans - $100 G - 10,000 beans - $100 F - 20,000 beans - $200 E…"
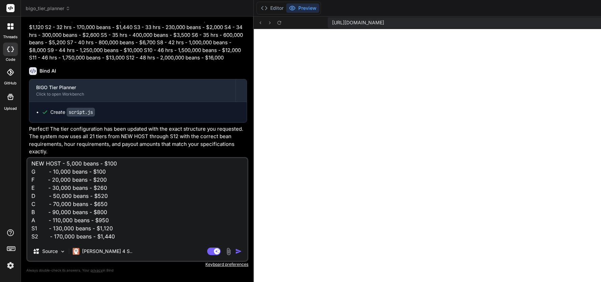
scroll to position [0, 0]
click at [32, 166] on textarea "NEW HOST - 5,000 beans - $100 G - 10,000 beans - $100 F - 20,000 beans - $200 E…" at bounding box center [137, 200] width 220 height 84
drag, startPoint x: 165, startPoint y: 169, endPoint x: 132, endPoint y: 168, distance: 33.5
click at [132, 168] on textarea "Host payout should be if new host gets NEW HOST - 5,000 beans - $100 G - 10,000…" at bounding box center [137, 200] width 220 height 84
click at [170, 166] on textarea "Host payout should be if new host gets 5,000 beans - $100 G - 10,000 beans - $1…" at bounding box center [137, 200] width 220 height 84
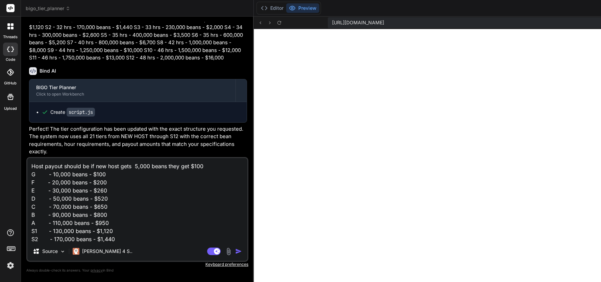
click at [51, 184] on textarea "Host payout should be if new host gets 5,000 beans they get $100 G - 10,000 bea…" at bounding box center [137, 200] width 220 height 84
click at [113, 182] on textarea "Host payout should be if new host gets 5,000 beans they get $100 G if they get …" at bounding box center [137, 200] width 220 height 84
drag, startPoint x: 125, startPoint y: 239, endPoint x: 21, endPoint y: 158, distance: 131.3
click at [21, 158] on div "Bind AI Web Search Created with Pixso. Code Generator You I uploaded some files…" at bounding box center [137, 149] width 233 height 265
paste textarea "Behavior: The Host Payout box must display a cash amount only when the MTD Bean…"
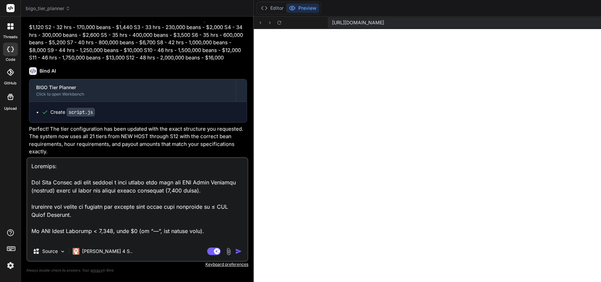
scroll to position [422, 0]
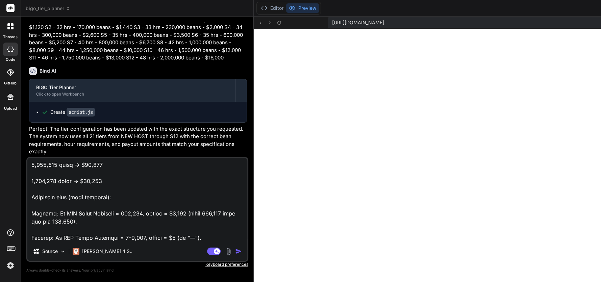
click at [235, 251] on img "button" at bounding box center [238, 251] width 7 height 7
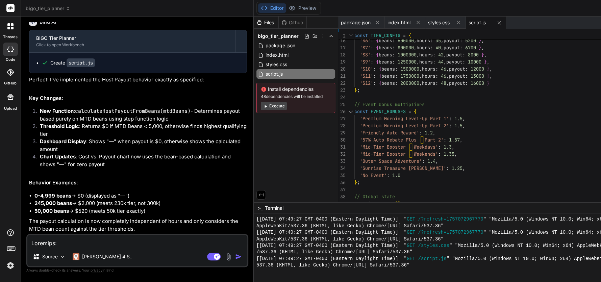
scroll to position [3327, 0]
click at [286, 8] on button "Preview" at bounding box center [302, 7] width 33 height 9
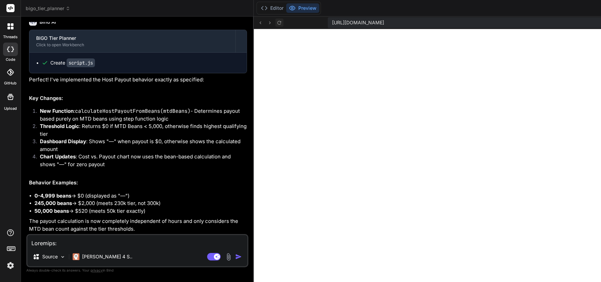
click at [275, 22] on button at bounding box center [279, 23] width 8 height 8
click at [100, 240] on textarea at bounding box center [137, 241] width 220 height 12
paste textarea "Monthly Dashboard — Current Tier Box (Business Logic Prompt) Behavior: The Curr…"
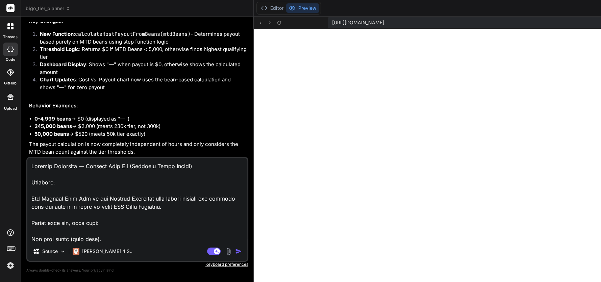
scroll to position [844, 0]
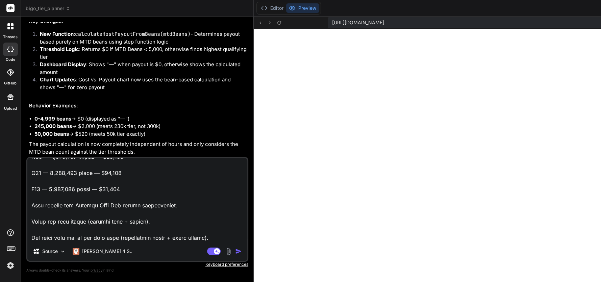
click at [235, 254] on img "button" at bounding box center [238, 251] width 7 height 7
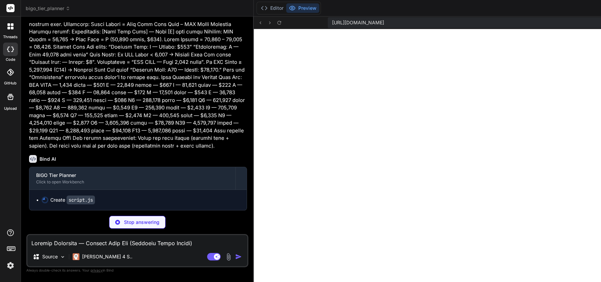
scroll to position [3677, 0]
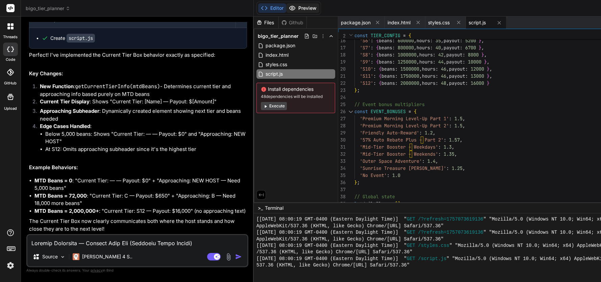
click at [286, 10] on button "Preview" at bounding box center [302, 7] width 33 height 9
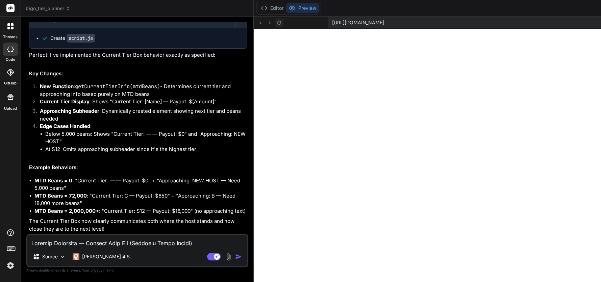
click at [275, 21] on button at bounding box center [279, 23] width 8 height 8
click at [66, 244] on textarea at bounding box center [137, 241] width 220 height 12
paste textarea "1) Product prompt (copy/paste for your builder) Monthly Dashboard — Host Payout…"
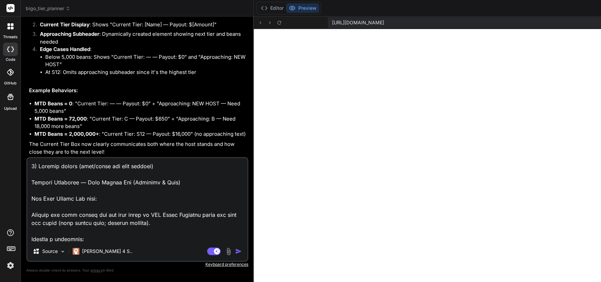
scroll to position [1355, 0]
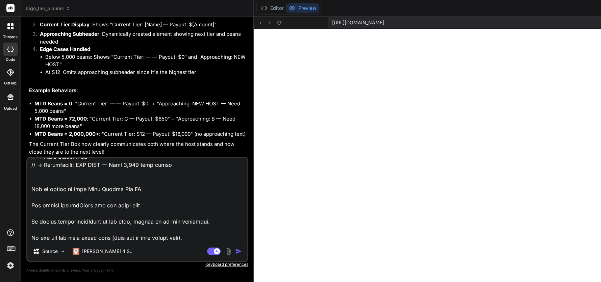
click at [235, 252] on img "button" at bounding box center [238, 251] width 7 height 7
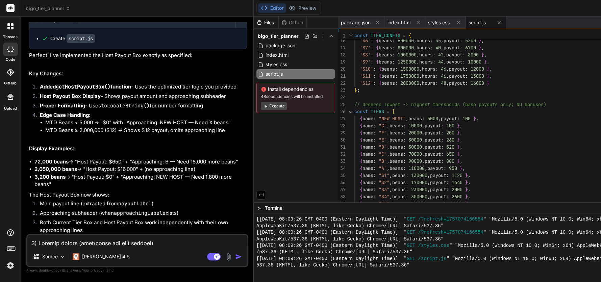
scroll to position [4525, 0]
click at [286, 6] on button "Preview" at bounding box center [302, 7] width 33 height 9
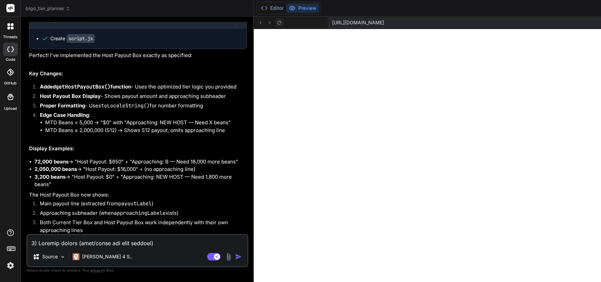
click at [277, 22] on icon at bounding box center [279, 23] width 4 height 4
click at [41, 240] on textarea at bounding box center [137, 241] width 220 height 12
paste textarea "Monthly Dashboard — Current Tier Box (Updated Behavior) What to show (and what …"
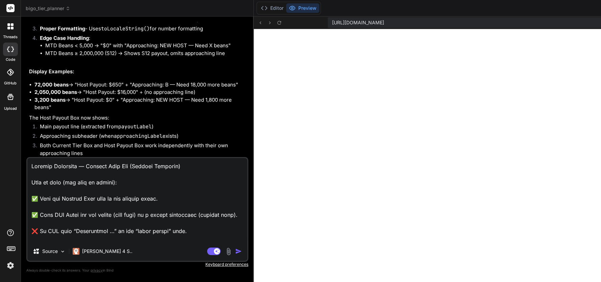
scroll to position [771, 0]
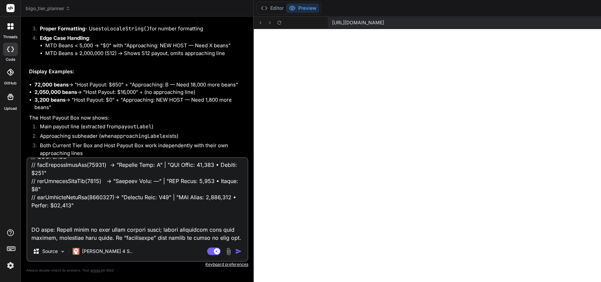
click at [235, 253] on img "button" at bounding box center [238, 251] width 7 height 7
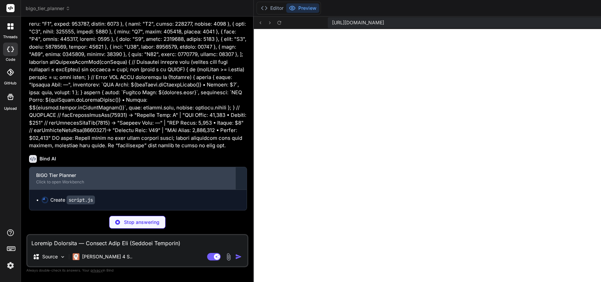
scroll to position [5052, 0]
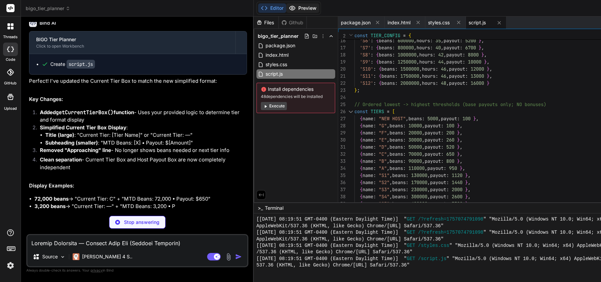
click at [286, 10] on button "Preview" at bounding box center [302, 7] width 33 height 9
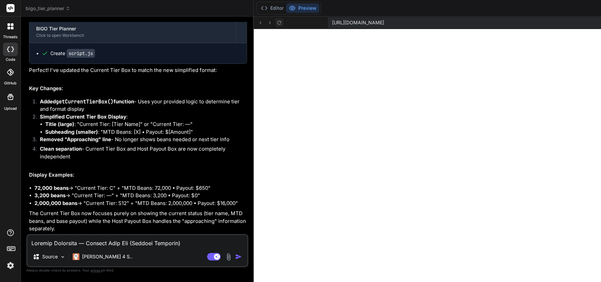
click at [276, 21] on icon at bounding box center [279, 23] width 6 height 6
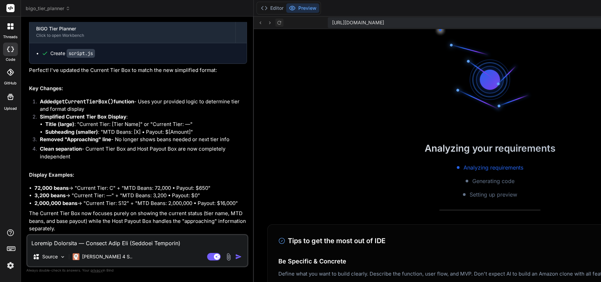
scroll to position [723, 0]
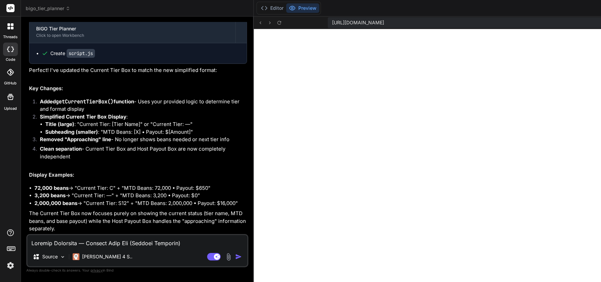
click at [46, 242] on textarea at bounding box center [137, 241] width 220 height 12
paste textarea "Widget: “Visualization — Daily Bean Breakdown” Goal: For each day, show a bar c…"
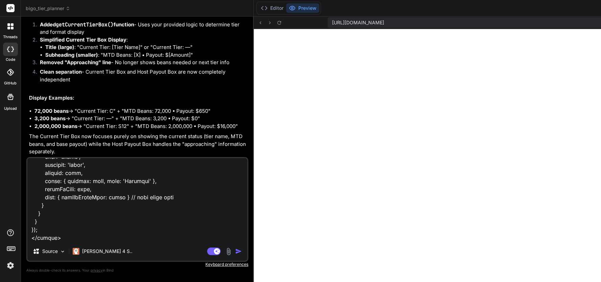
click at [235, 255] on img "button" at bounding box center [238, 251] width 7 height 7
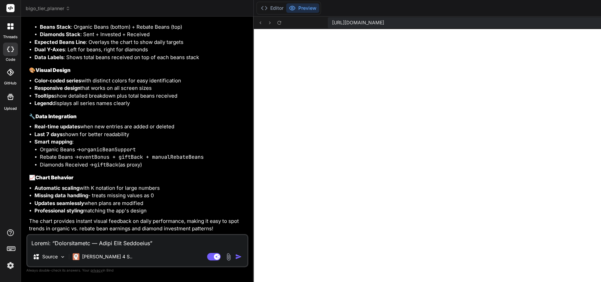
scroll to position [6036, 0]
click at [68, 243] on textarea at bounding box center [137, 241] width 220 height 12
click at [120, 240] on textarea "please undo these changes" at bounding box center [137, 241] width 220 height 12
drag, startPoint x: 187, startPoint y: 245, endPoint x: 50, endPoint y: 234, distance: 137.0
click at [50, 234] on div "You I uploaded some files can you recreate the app Bind AI I can see you've upl…" at bounding box center [137, 152] width 222 height 260
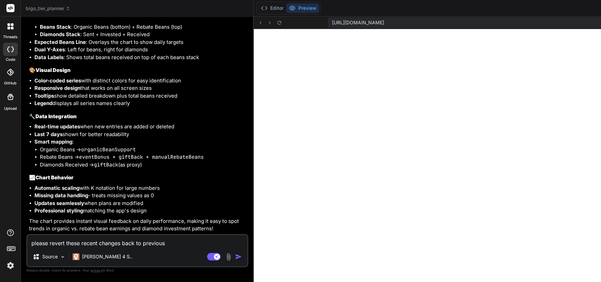
drag, startPoint x: 183, startPoint y: 241, endPoint x: 27, endPoint y: 238, distance: 155.5
click at [27, 238] on textarea "please revert these recent changes back to previous" at bounding box center [137, 241] width 220 height 12
click at [235, 256] on img "button" at bounding box center [238, 256] width 7 height 7
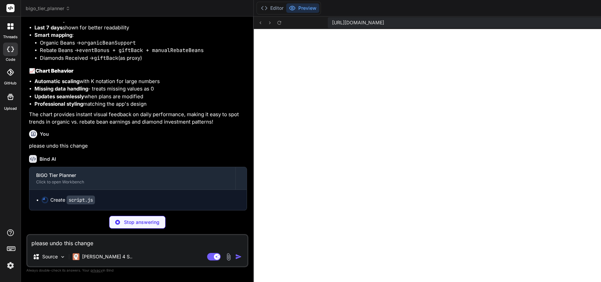
scroll to position [6390, 0]
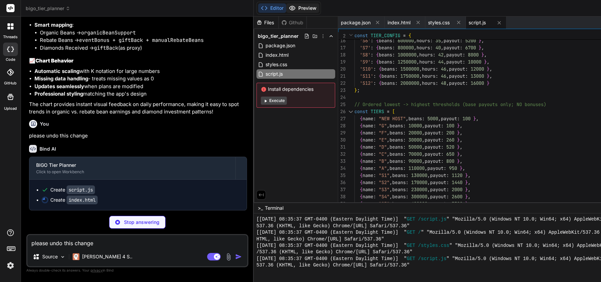
click at [286, 8] on button "Preview" at bounding box center [302, 7] width 33 height 9
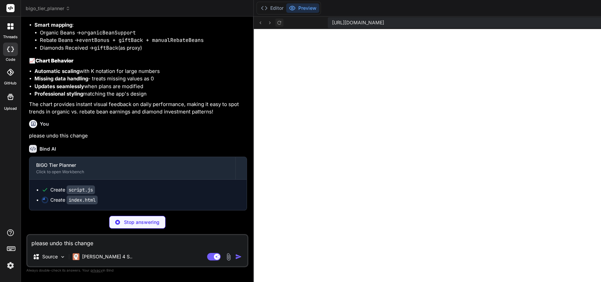
click at [276, 24] on icon at bounding box center [279, 23] width 6 height 6
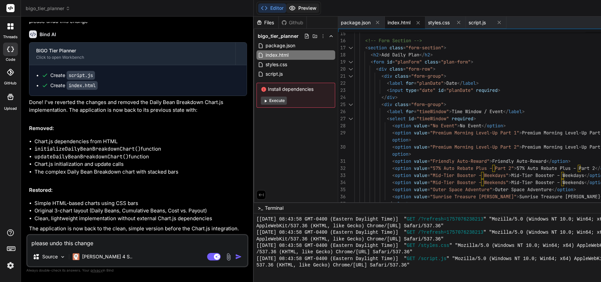
click at [286, 8] on button "Preview" at bounding box center [302, 7] width 33 height 9
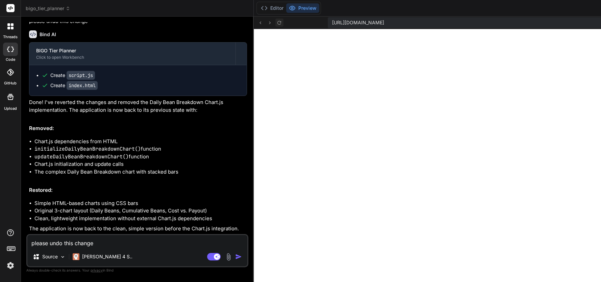
click at [277, 24] on icon at bounding box center [279, 23] width 4 height 4
click at [277, 21] on icon at bounding box center [279, 23] width 4 height 4
click at [76, 244] on textarea "please undo this change" at bounding box center [137, 241] width 220 height 12
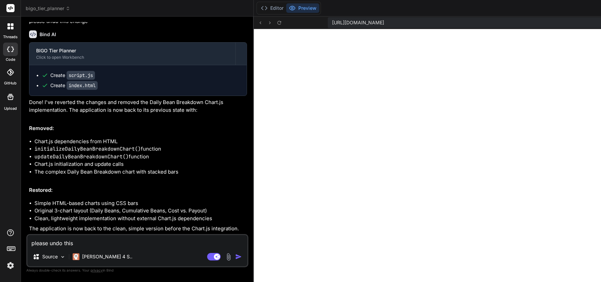
paste textarea "<canvas id="daily-bean-breakdown"></canvas> <script type="module"> import { Cha…"
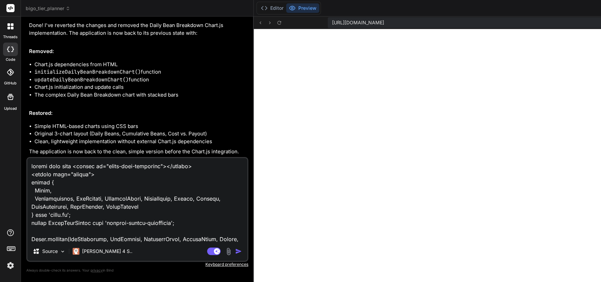
scroll to position [1258, 0]
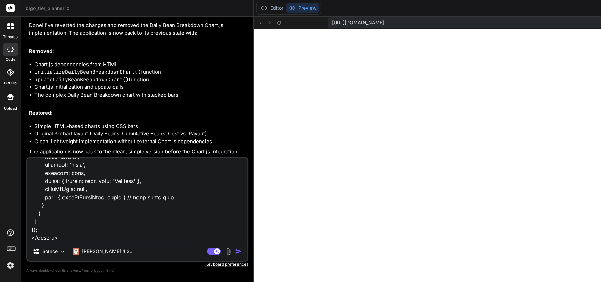
click at [235, 252] on img "button" at bounding box center [238, 251] width 7 height 7
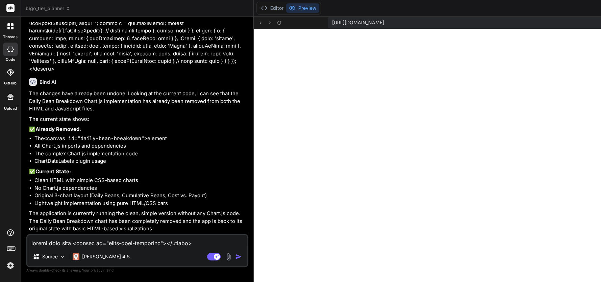
scroll to position [7178, 0]
click at [277, 22] on icon at bounding box center [279, 23] width 4 height 4
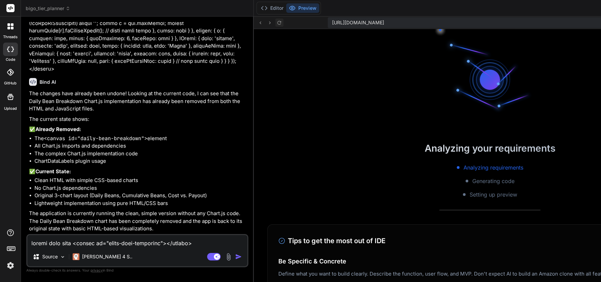
scroll to position [1347, 0]
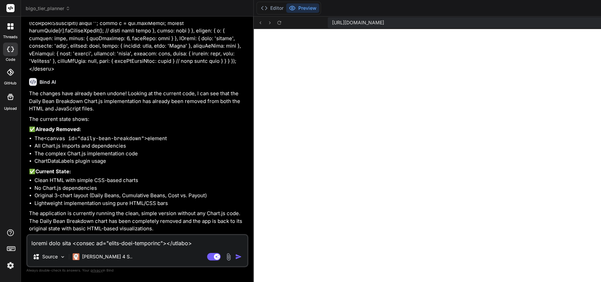
click at [289, 9] on icon at bounding box center [292, 8] width 7 height 7
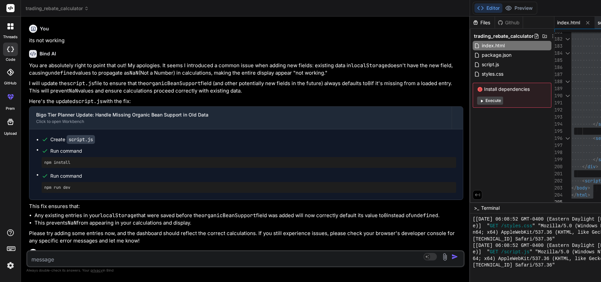
scroll to position [1610, 0]
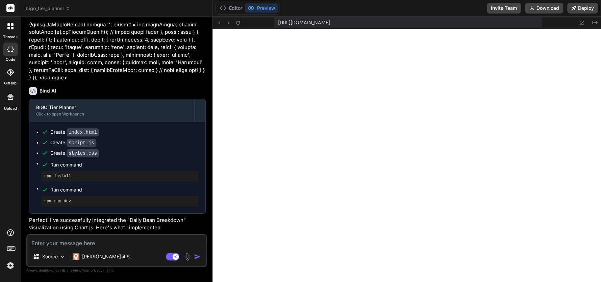
scroll to position [249, 0]
click at [596, 23] on icon "Created with Pixso." at bounding box center [595, 22] width 5 height 5
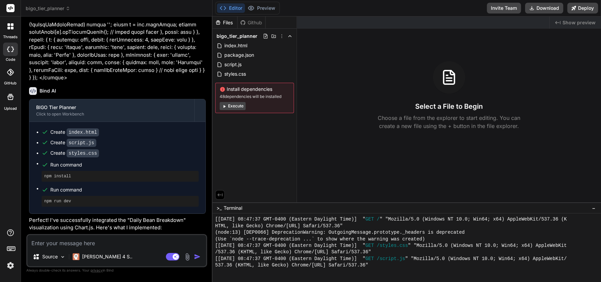
click at [10, 33] on div at bounding box center [10, 26] width 14 height 14
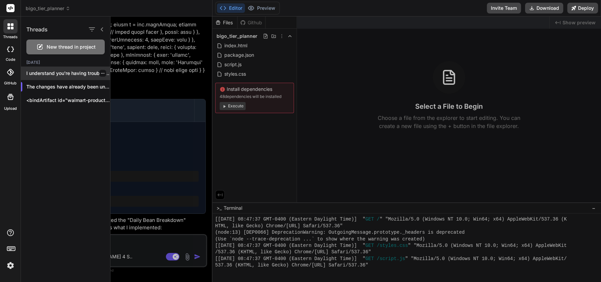
click at [82, 73] on p "I understand you're having trouble with the..." at bounding box center [68, 73] width 84 height 7
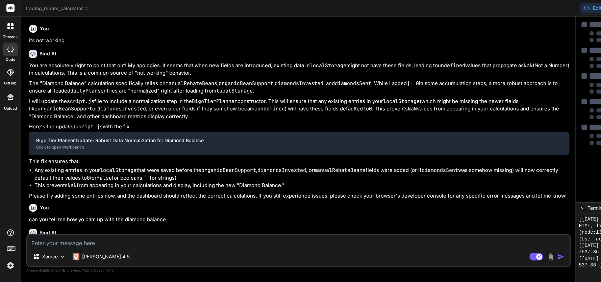
scroll to position [295, 0]
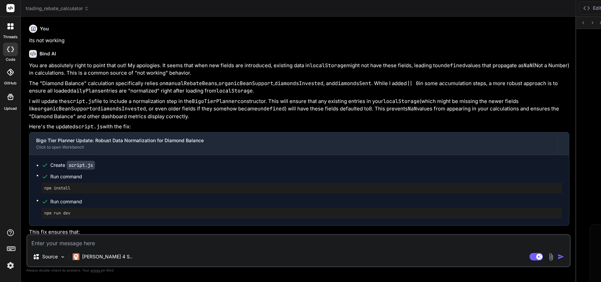
scroll to position [598, 0]
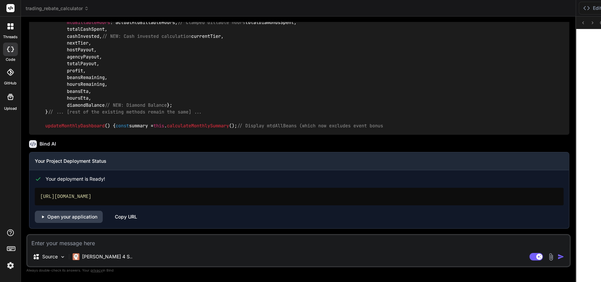
scroll to position [637, 0]
click at [89, 243] on textarea at bounding box center [298, 241] width 542 height 12
type textarea "x"
type textarea "i"
type textarea "x"
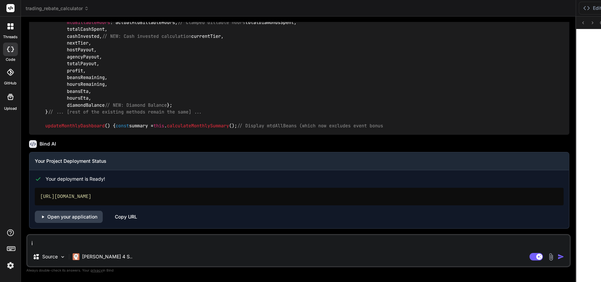
type textarea "it"
type textarea "x"
type textarea "its"
type textarea "x"
type textarea "its"
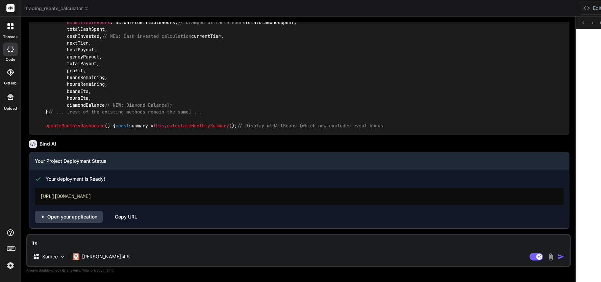
type textarea "x"
type textarea "its n"
type textarea "x"
type textarea "its no"
type textarea "x"
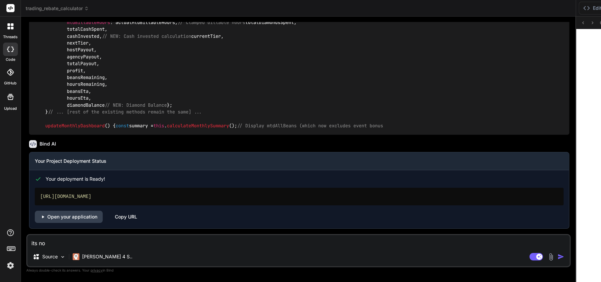
type textarea "its noy"
type textarea "x"
type textarea "its no"
type textarea "x"
type textarea "its not"
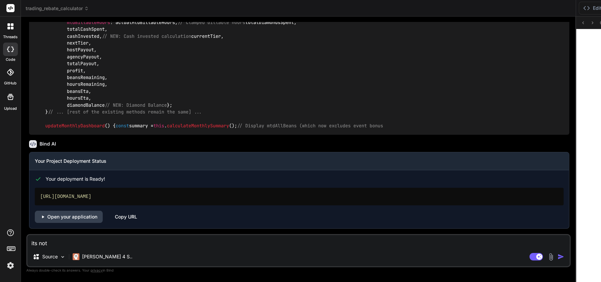
type textarea "x"
type textarea "its not"
type textarea "x"
type textarea "its not c"
type textarea "x"
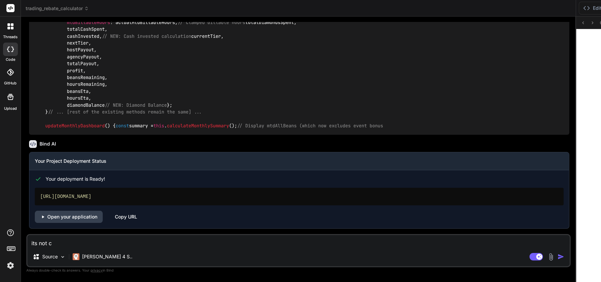
type textarea "its not ca"
type textarea "x"
type textarea "its not cal"
type textarea "x"
type textarea "its not calc"
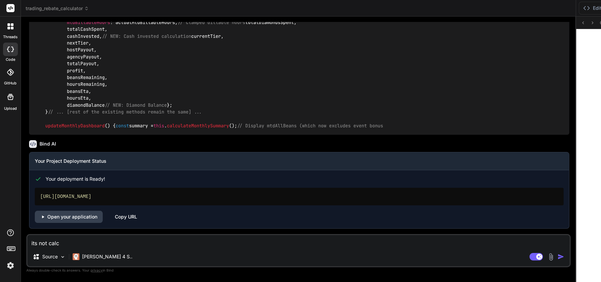
type textarea "x"
type textarea "its not calcu"
type textarea "x"
type textarea "its not calcul"
type textarea "x"
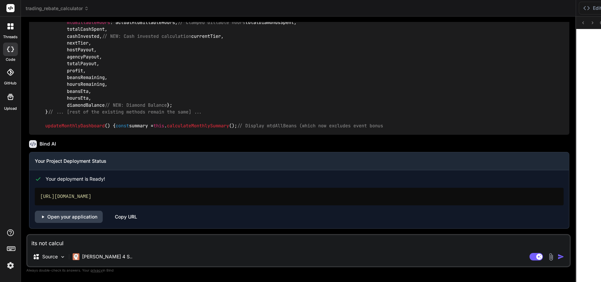
type textarea "its not calcula"
type textarea "x"
type textarea "its not calculat"
type textarea "x"
type textarea "its not calculati"
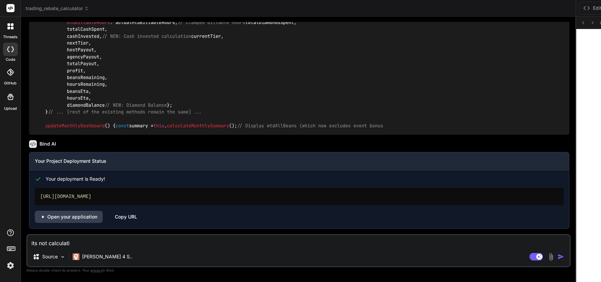
type textarea "x"
type textarea "its not calculatin"
type textarea "x"
type textarea "its not calculating"
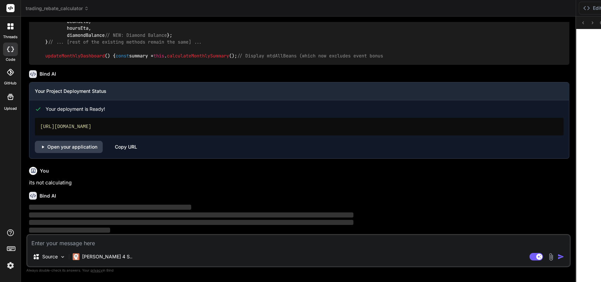
scroll to position [1702, 0]
click at [10, 50] on icon at bounding box center [10, 49] width 7 height 5
click at [12, 31] on div at bounding box center [10, 26] width 14 height 14
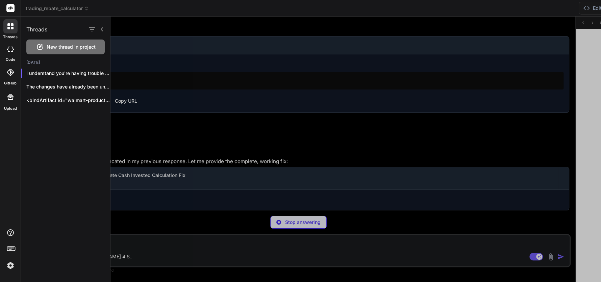
click at [151, 77] on div at bounding box center [356, 150] width 491 height 266
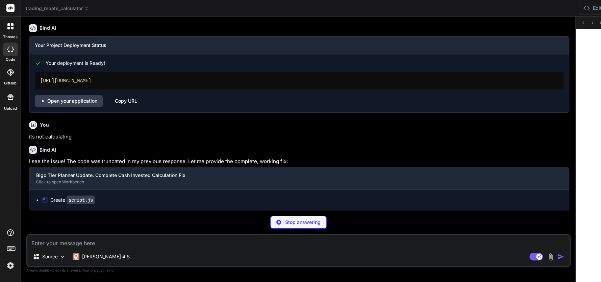
scroll to position [1756, 0]
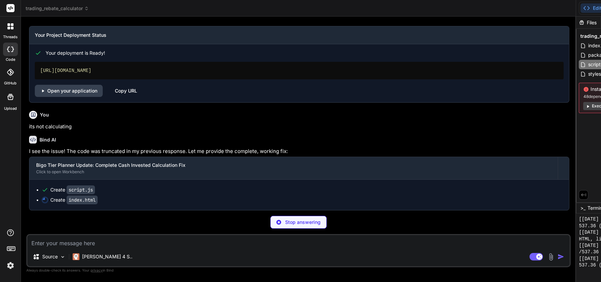
type textarea "x"
type textarea "<script src="script.js"></script> </body> </html>"
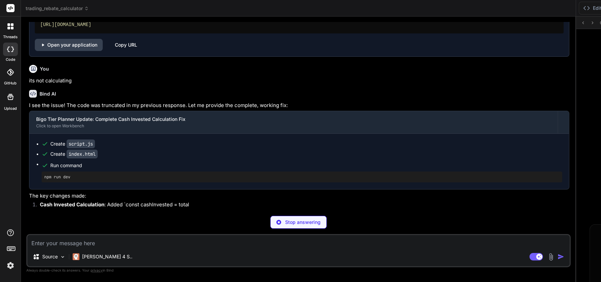
scroll to position [940, 0]
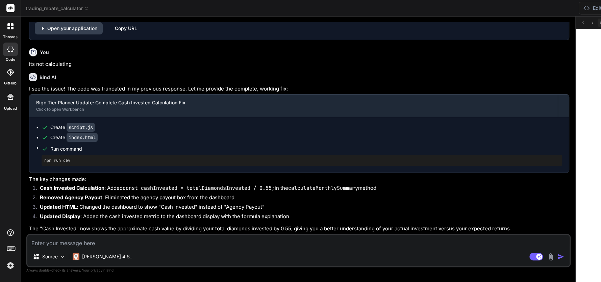
click at [599, 23] on icon at bounding box center [602, 23] width 6 height 6
click at [7, 47] on icon at bounding box center [10, 49] width 7 height 5
click at [5, 33] on div at bounding box center [10, 26] width 14 height 14
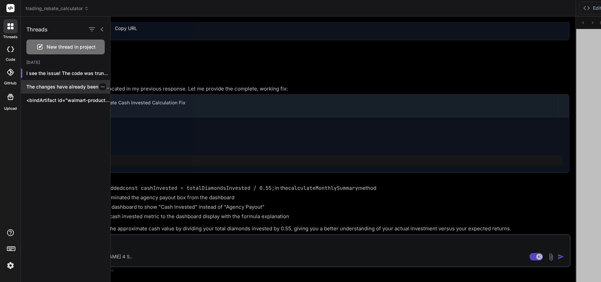
click at [61, 92] on div "The changes have already been undone! Looking..." at bounding box center [65, 87] width 89 height 14
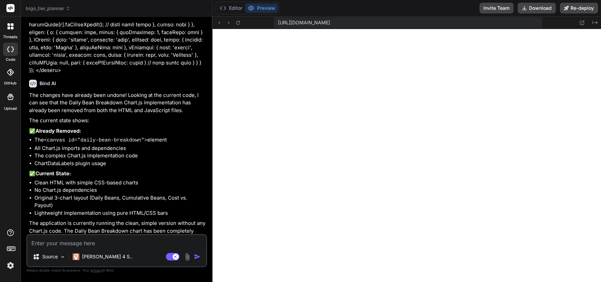
scroll to position [2636, 0]
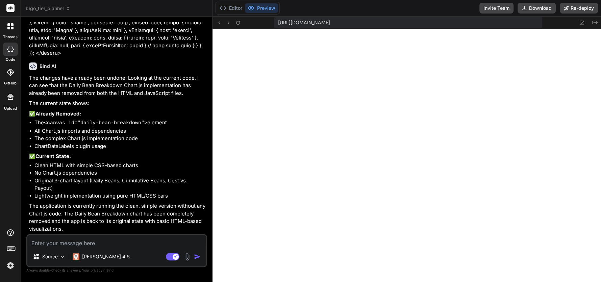
click at [8, 34] on label "threads" at bounding box center [10, 37] width 15 height 6
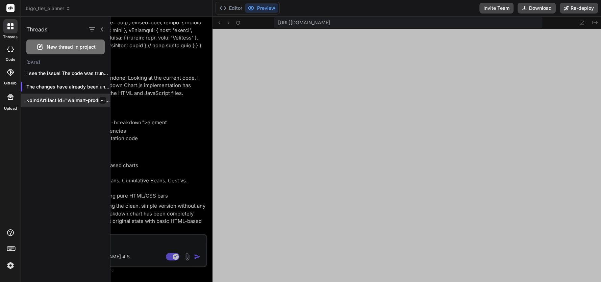
click at [50, 102] on p "<bindArtifact id="walmart-product-scraper" title="Walmart Product Scraper"> <bi…" at bounding box center [68, 100] width 84 height 7
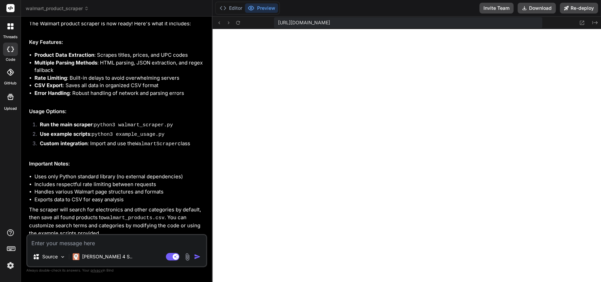
scroll to position [557, 0]
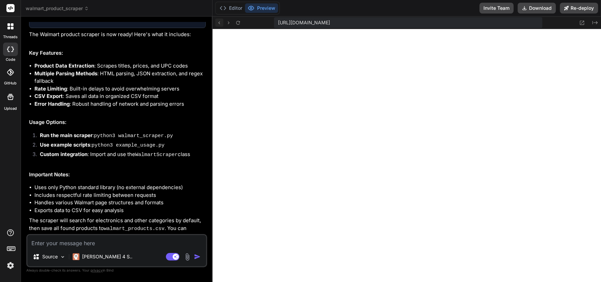
click at [219, 24] on icon at bounding box center [219, 23] width 6 height 6
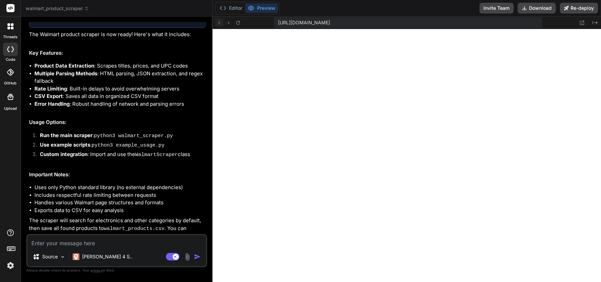
click at [219, 24] on icon at bounding box center [219, 23] width 6 height 6
click at [228, 23] on icon at bounding box center [229, 23] width 6 height 6
click at [228, 10] on button "Editor" at bounding box center [231, 7] width 28 height 9
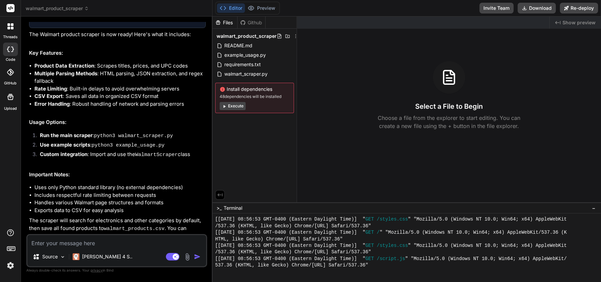
click at [228, 10] on button "Editor" at bounding box center [231, 7] width 28 height 9
click at [65, 245] on textarea at bounding box center [116, 241] width 179 height 12
paste textarea "Please remove the entire block of code that creates the "daily-bean-breakdown" …"
type textarea "x"
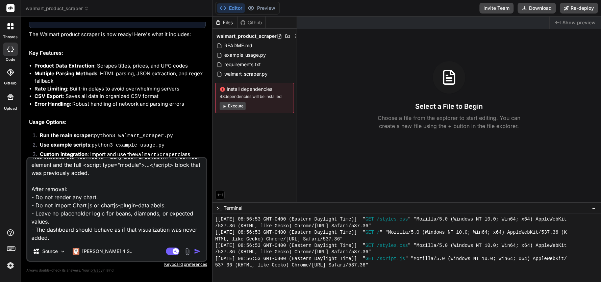
type textarea "Please remove the entire block of code that creates the "daily-bean-breakdown" …"
click at [199, 250] on img "button" at bounding box center [197, 251] width 7 height 7
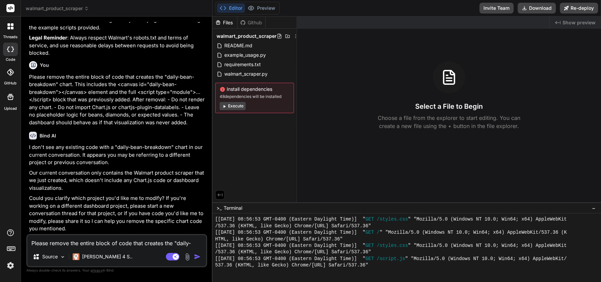
scroll to position [793, 0]
click at [11, 55] on div at bounding box center [10, 50] width 15 height 14
click at [7, 35] on label "threads" at bounding box center [10, 37] width 15 height 6
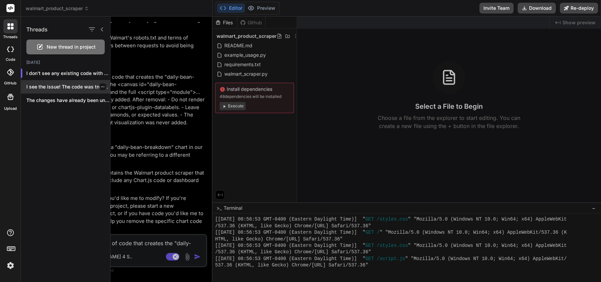
click at [58, 83] on p "I see the issue! The code was truncated ..." at bounding box center [68, 86] width 84 height 7
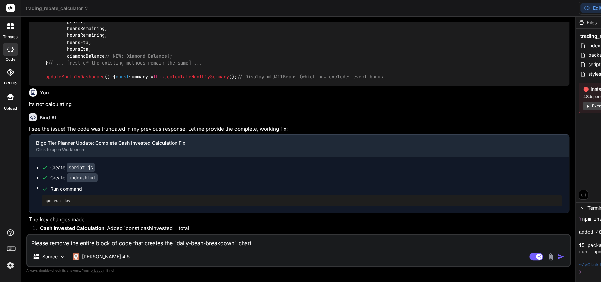
scroll to position [1439, 0]
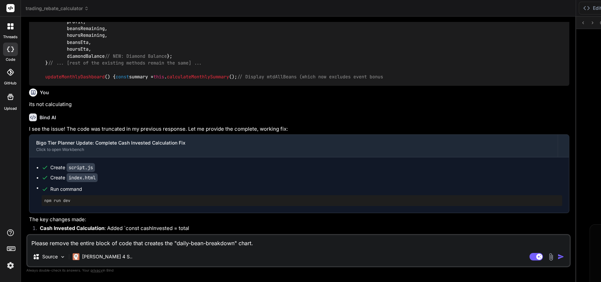
scroll to position [1709, 0]
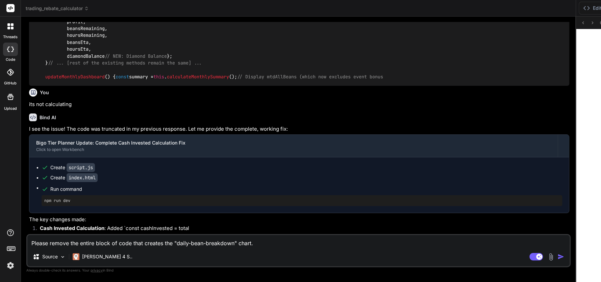
click at [8, 52] on div at bounding box center [10, 50] width 15 height 14
click at [9, 26] on icon at bounding box center [8, 24] width 3 height 3
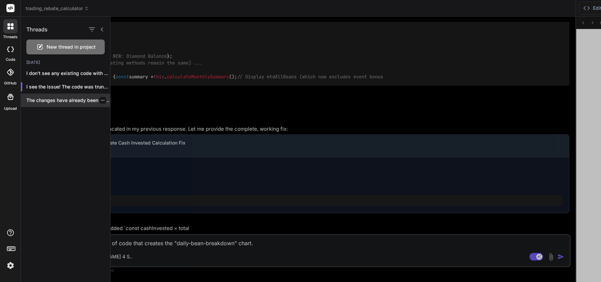
click at [64, 101] on p "The changes have already been undone! Looking..." at bounding box center [68, 100] width 84 height 7
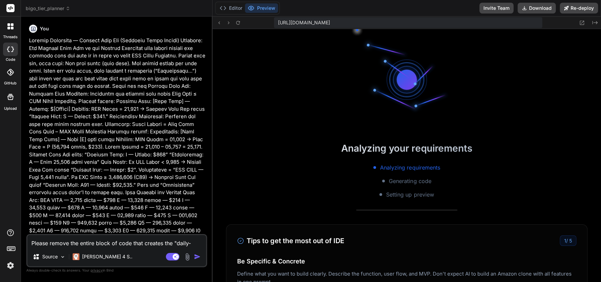
scroll to position [2057, 0]
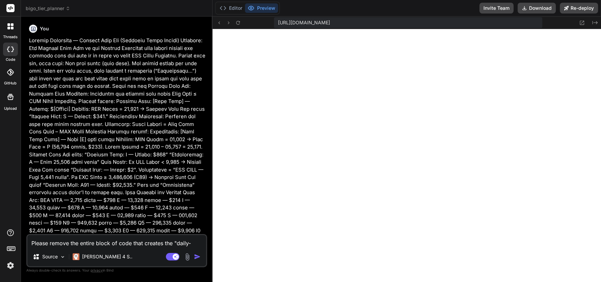
click at [44, 245] on textarea "Please remove the entire block of code that creates the "daily-bean-breakdown" …" at bounding box center [116, 241] width 179 height 12
paste textarea
type textarea "x"
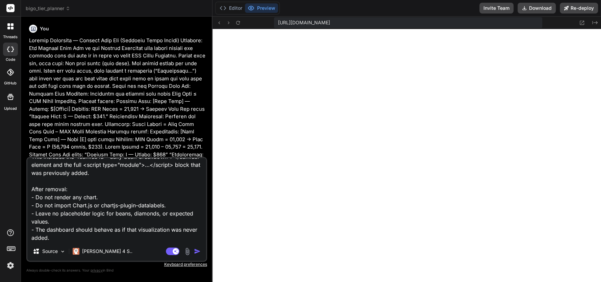
type textarea "Please remove the entire block of code that creates the "daily-bean-breakdown" …"
click at [197, 248] on img "button" at bounding box center [197, 251] width 7 height 7
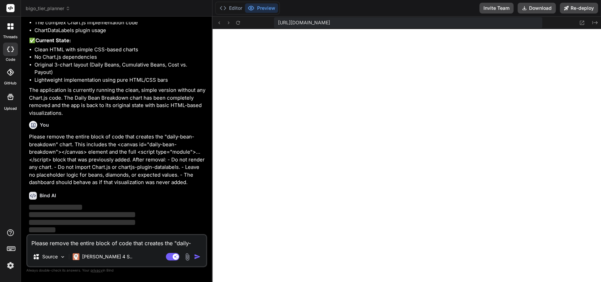
scroll to position [2752, 0]
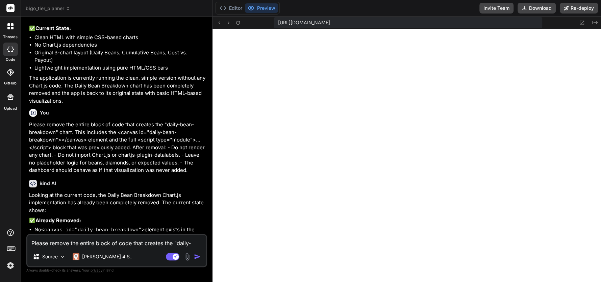
type textarea "x"
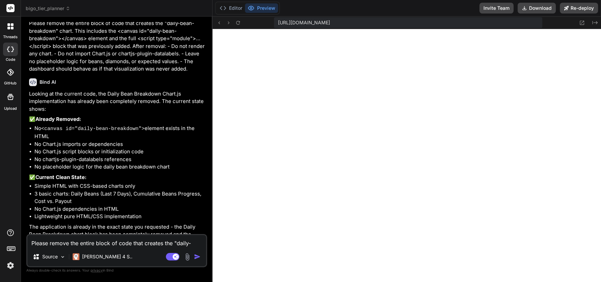
scroll to position [2878, 0]
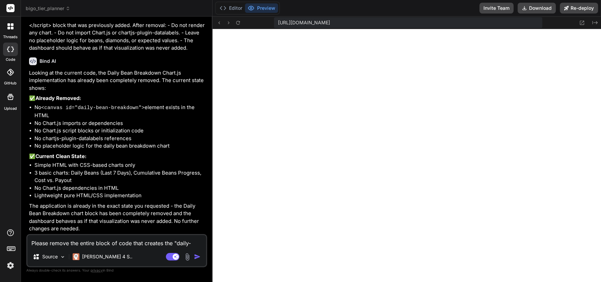
click at [108, 245] on textarea "Please remove the entire block of code that creates the "daily-bean-breakdown" …" at bounding box center [116, 241] width 179 height 12
type textarea "x"
type textarea "w"
type textarea "x"
type textarea "wh"
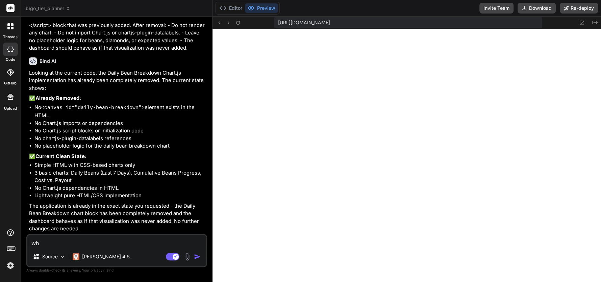
type textarea "x"
type textarea "why"
type textarea "x"
type textarea "why"
type textarea "x"
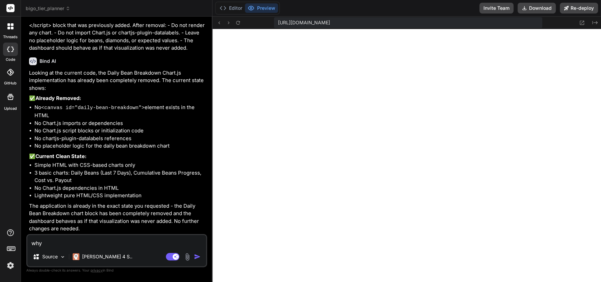
type textarea "why d"
type textarea "x"
type textarea "why do"
type textarea "x"
type textarea "why doe"
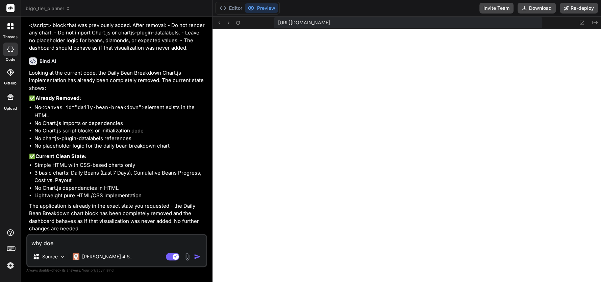
type textarea "x"
type textarea "why does"
type textarea "x"
type textarea "why does"
type textarea "x"
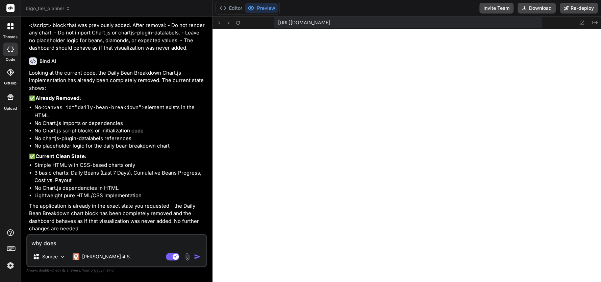
type textarea "why does i"
type textarea "x"
type textarea "why does it"
type textarea "x"
type textarea "why does it"
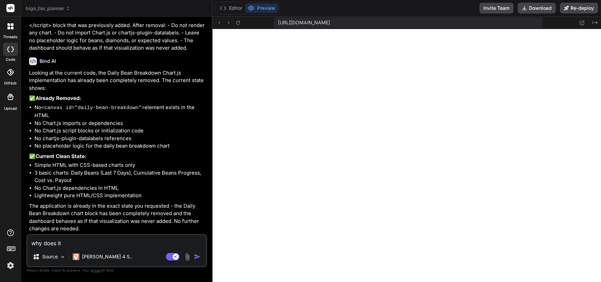
type textarea "x"
type textarea "why does it s"
type textarea "x"
type textarea "why does it st"
type textarea "x"
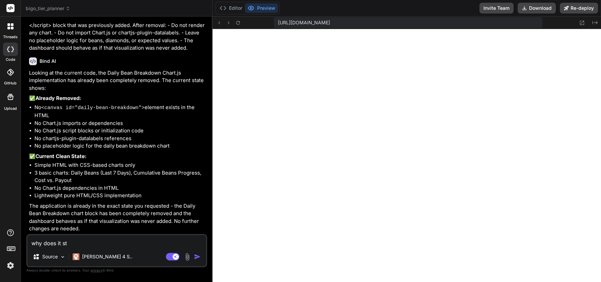
type textarea "why does it sti"
type textarea "x"
type textarea "why does it stil"
type textarea "x"
type textarea "why does it still"
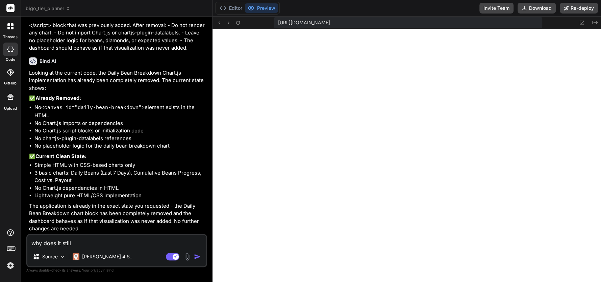
type textarea "x"
type textarea "why does it still"
type textarea "x"
type textarea "why does it still l"
type textarea "x"
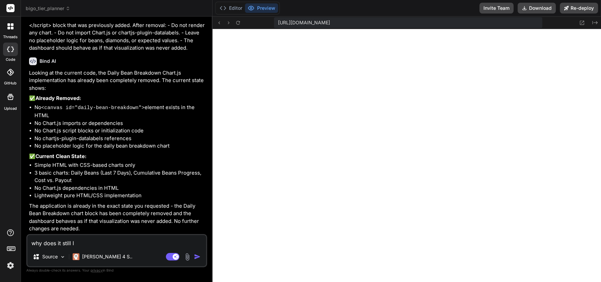
type textarea "why does it still lo"
type textarea "x"
type textarea "why does it still loo"
type textarea "x"
type textarea "why does it still look"
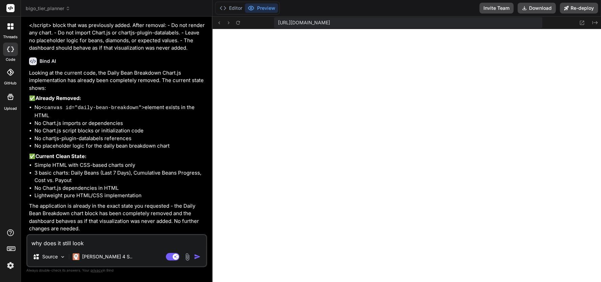
type textarea "x"
type textarea "why does it still look"
type textarea "x"
type textarea "why does it still look t"
type textarea "x"
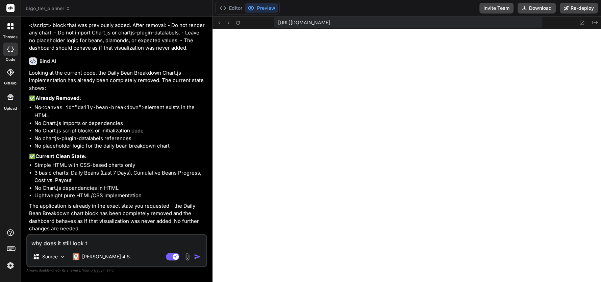
type textarea "why does it still look th"
type textarea "x"
type textarea "why does it still look the"
type textarea "x"
type textarea "why does it still look the"
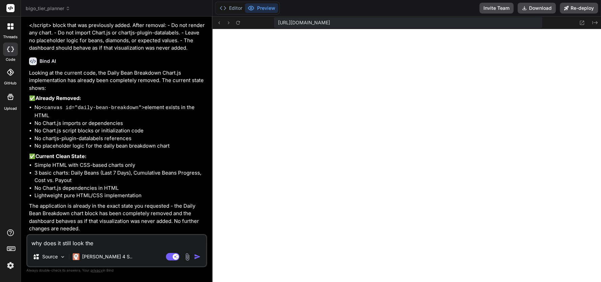
type textarea "x"
type textarea "why does it still look the s"
type textarea "x"
type textarea "why does it still look the sa"
type textarea "x"
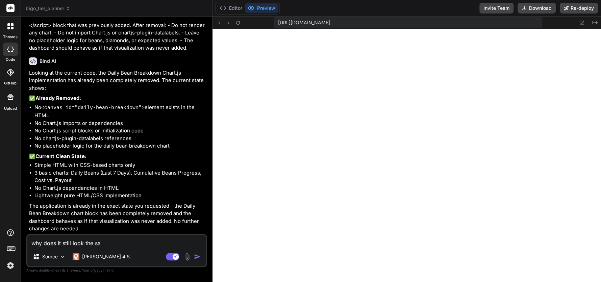
type textarea "why does it still look the s"
type textarea "x"
type textarea "why does it still look the"
type textarea "x"
type textarea "why does it still look the"
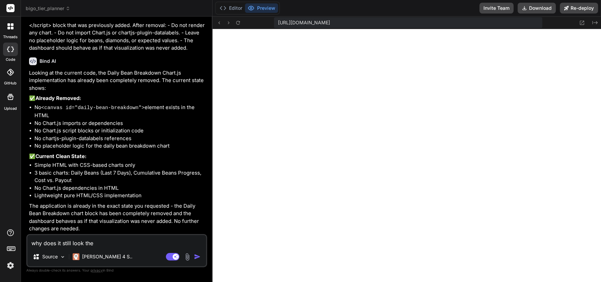
type textarea "x"
type textarea "why does it still look th"
type textarea "x"
type textarea "why does it still look t"
type textarea "x"
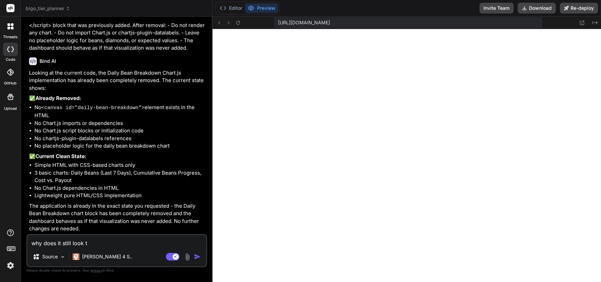
type textarea "why does it still look"
type textarea "x"
type textarea "why does it still look"
type textarea "x"
type textarea "why does it still loo"
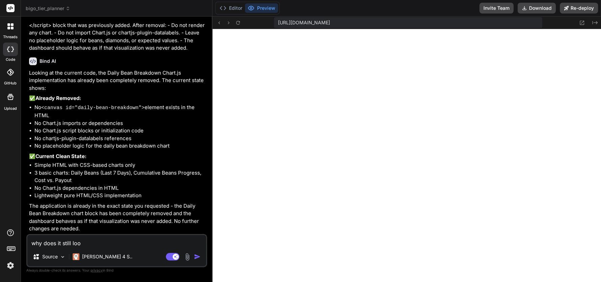
type textarea "x"
type textarea "why does it still lo"
type textarea "x"
type textarea "why does it still l"
type textarea "x"
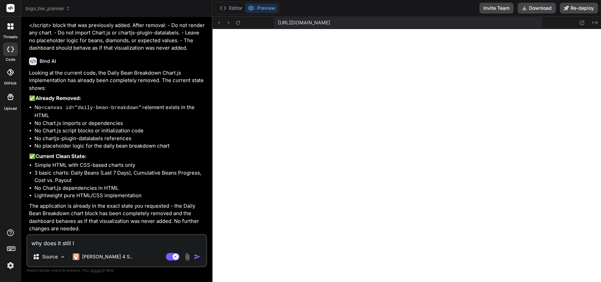
type textarea "why does it still"
type textarea "x"
type textarea "why does it still"
type textarea "x"
type textarea "why does it stil"
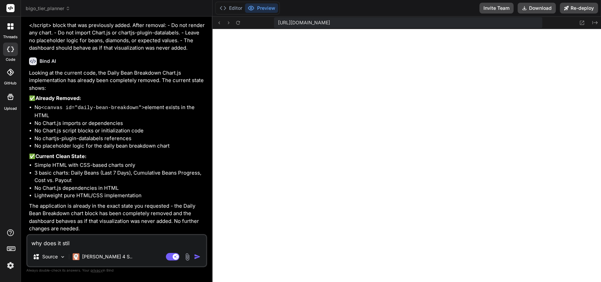
type textarea "x"
type textarea "why does it sti"
type textarea "x"
type textarea "why does it st"
type textarea "x"
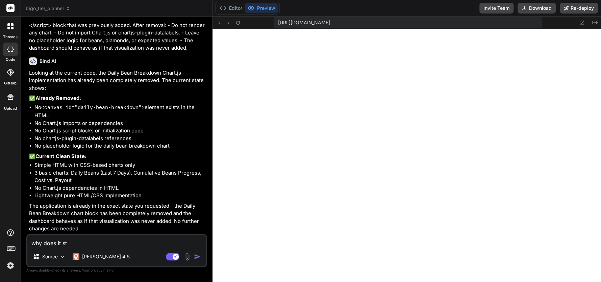
type textarea "why does it s"
type textarea "x"
type textarea "why does it"
type textarea "x"
type textarea "why does it"
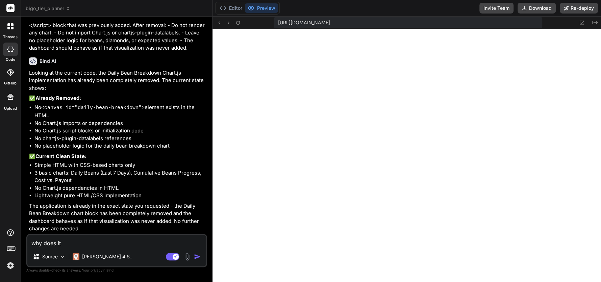
type textarea "x"
type textarea "why does i"
type textarea "x"
type textarea "why does"
type textarea "x"
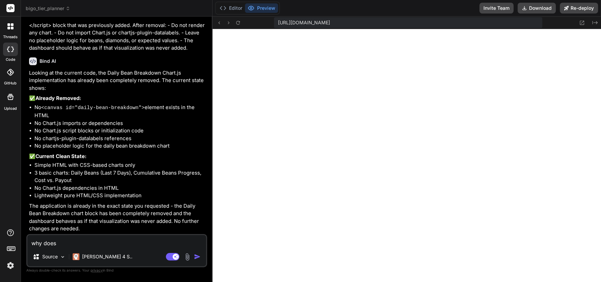
type textarea "why does"
type textarea "x"
type textarea "why doe"
type textarea "x"
type textarea "why do"
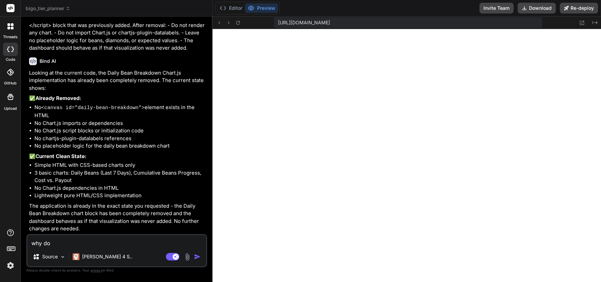
type textarea "x"
type textarea "why d"
type textarea "x"
type textarea "why"
type textarea "x"
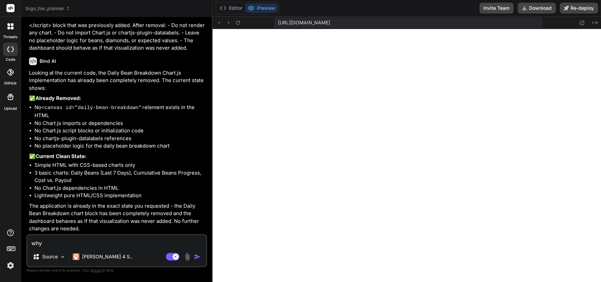
type textarea "why"
type textarea "x"
type textarea "wh"
type textarea "x"
type textarea "w"
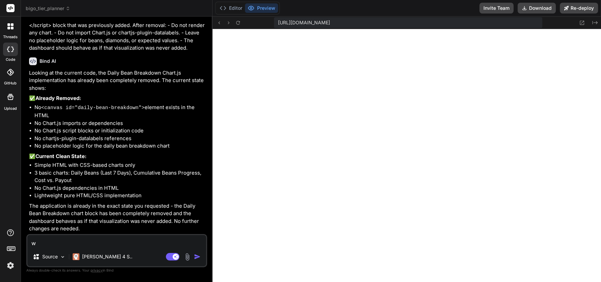
type textarea "x"
type textarea "I"
type textarea "x"
type textarea "It"
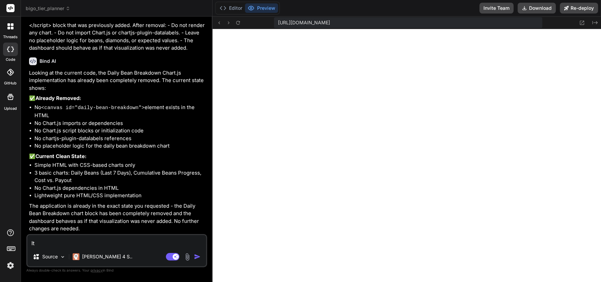
type textarea "x"
type textarea "It"
type textarea "x"
type textarea "It s"
type textarea "x"
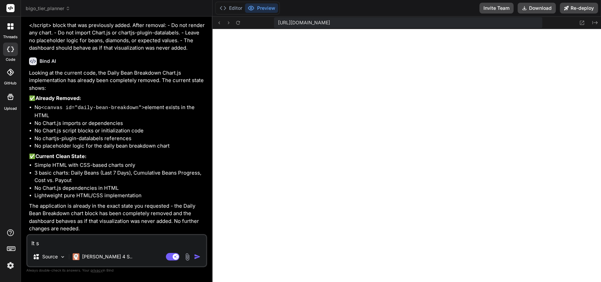
type textarea "It st"
type textarea "x"
type textarea "It sti"
type textarea "x"
type textarea "It stil"
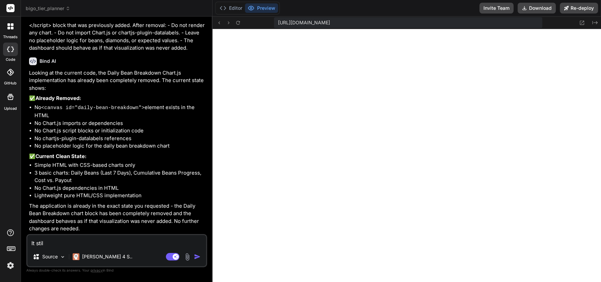
type textarea "x"
type textarea "It still"
type textarea "x"
type textarea "It still"
type textarea "x"
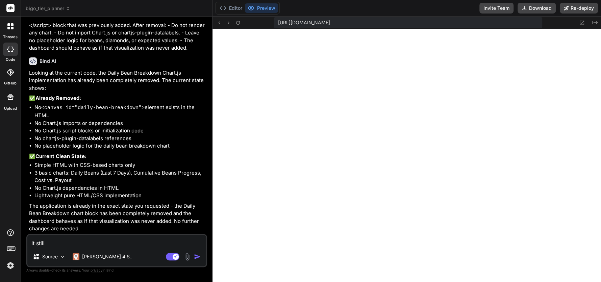
type textarea "It still l"
type textarea "x"
type textarea "It still lo"
type textarea "x"
type textarea "It still loo"
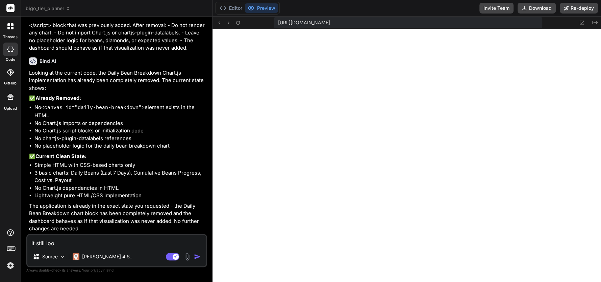
type textarea "x"
type textarea "It still look"
type textarea "x"
type textarea "It still looks"
type textarea "x"
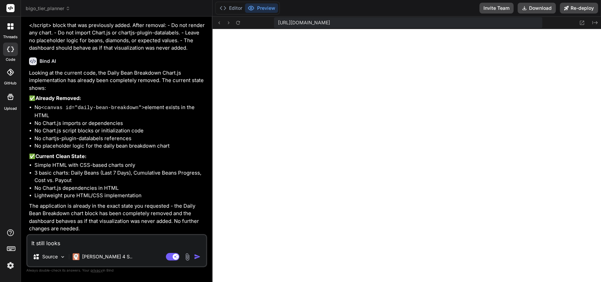
type textarea "It still looks"
type textarea "x"
type textarea "It still looks t"
type textarea "x"
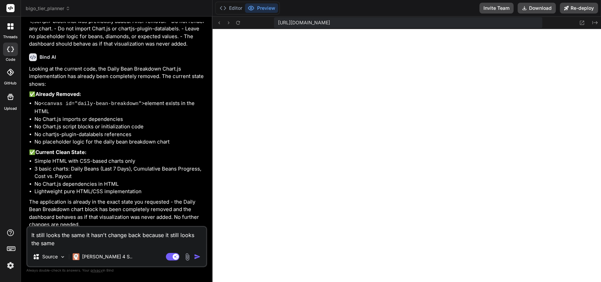
click at [196, 255] on img "button" at bounding box center [197, 256] width 7 height 7
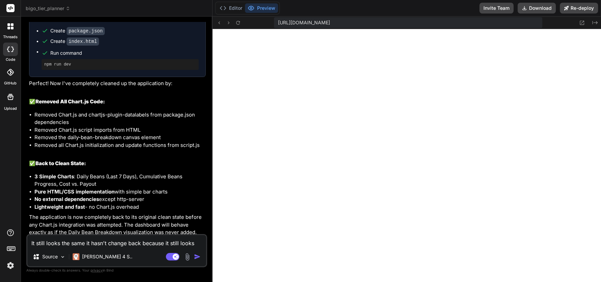
scroll to position [3174, 0]
click at [241, 24] on button at bounding box center [238, 23] width 8 height 8
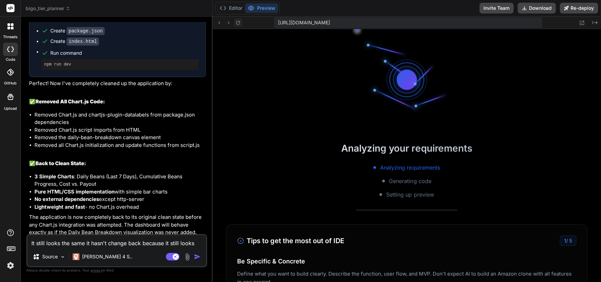
scroll to position [2399, 0]
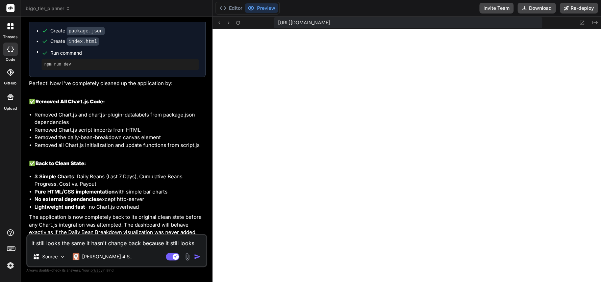
click at [105, 243] on textarea "It still looks the same it hasn't change back because it still looks the same" at bounding box center [116, 241] width 179 height 12
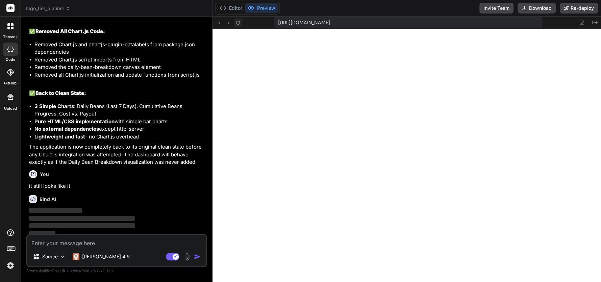
click at [241, 21] on button at bounding box center [238, 23] width 8 height 8
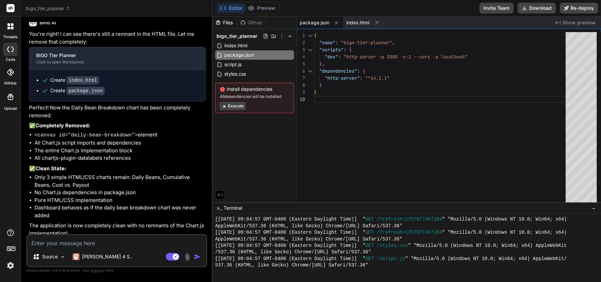
scroll to position [3422, 0]
click at [251, 5] on icon at bounding box center [251, 8] width 7 height 7
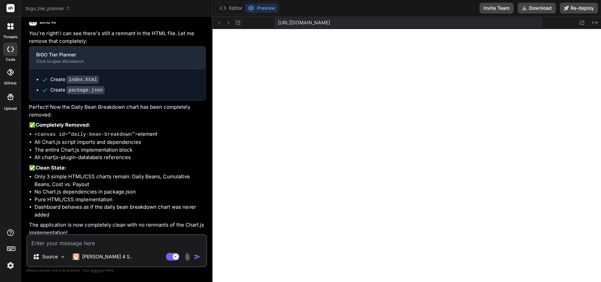
click at [238, 25] on icon at bounding box center [238, 23] width 6 height 6
click at [78, 241] on textarea at bounding box center [116, 241] width 179 height 12
click at [198, 258] on img "button" at bounding box center [197, 256] width 7 height 7
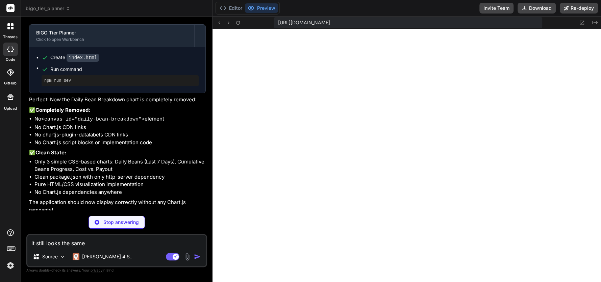
scroll to position [3676, 0]
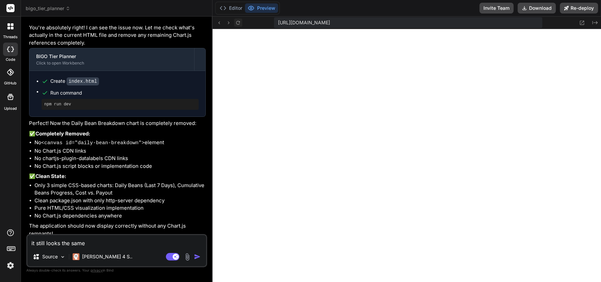
click at [237, 22] on icon at bounding box center [238, 23] width 6 height 6
click at [91, 256] on p "[PERSON_NAME] 4 S.." at bounding box center [107, 256] width 50 height 7
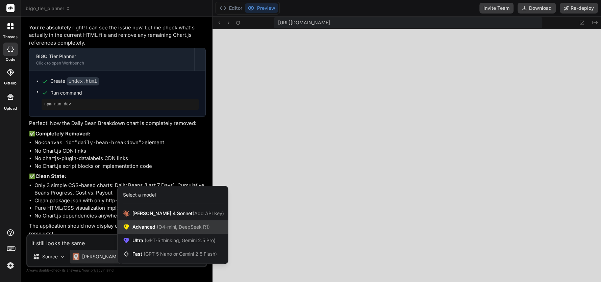
click at [170, 229] on span "(O4-mini, DeepSeek R1)" at bounding box center [182, 227] width 54 height 6
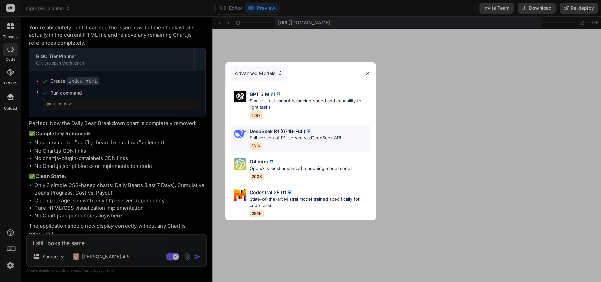
click at [270, 135] on p "Full version of R1, served via DeepSeek API" at bounding box center [295, 138] width 91 height 7
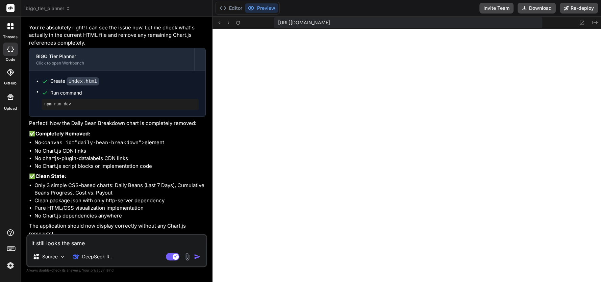
click at [68, 245] on textarea "it still looks the same" at bounding box center [116, 241] width 179 height 12
click at [194, 258] on img "button" at bounding box center [197, 256] width 7 height 7
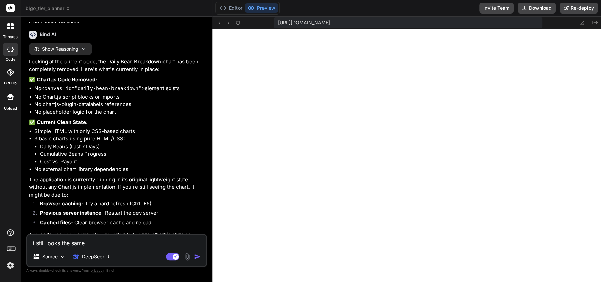
scroll to position [3921, 0]
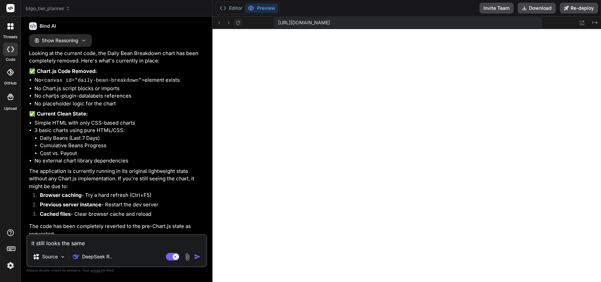
click at [241, 23] on button at bounding box center [238, 23] width 8 height 8
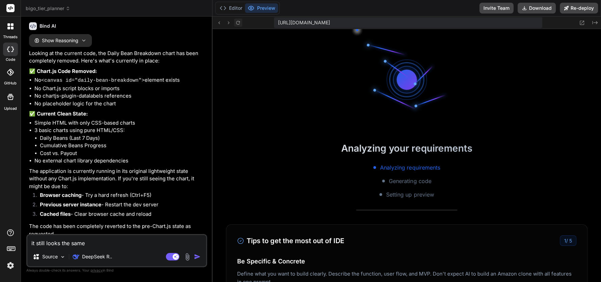
scroll to position [2898, 0]
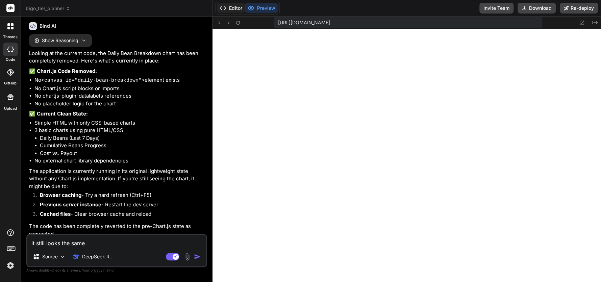
click at [232, 11] on button "Editor" at bounding box center [231, 7] width 28 height 9
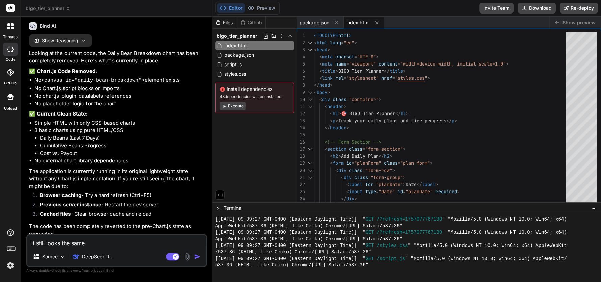
click at [222, 23] on div "Files" at bounding box center [225, 22] width 25 height 7
click at [351, 24] on span "index.html" at bounding box center [357, 22] width 23 height 7
click at [320, 23] on span "package.json" at bounding box center [315, 22] width 30 height 7
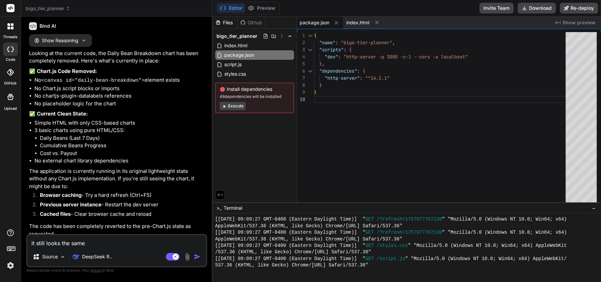
click at [232, 21] on div "Files" at bounding box center [225, 22] width 25 height 7
click at [265, 23] on div "Files Github" at bounding box center [239, 23] width 53 height 12
click at [220, 8] on polyline at bounding box center [221, 7] width 2 height 3
click at [257, 10] on button "Preview" at bounding box center [261, 7] width 33 height 9
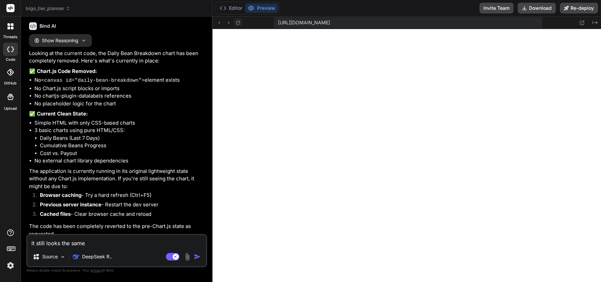
click at [236, 22] on icon at bounding box center [238, 23] width 6 height 6
click at [241, 23] on button at bounding box center [238, 23] width 8 height 8
click at [84, 243] on textarea "it still looks the same" at bounding box center [116, 241] width 179 height 12
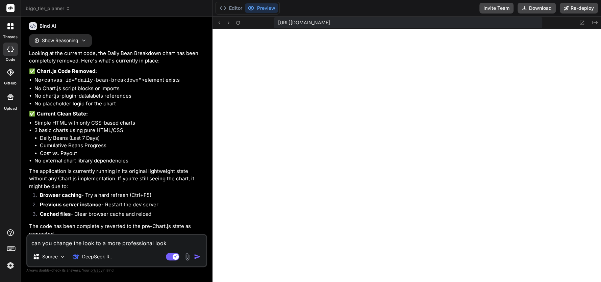
click at [195, 255] on img "button" at bounding box center [197, 256] width 7 height 7
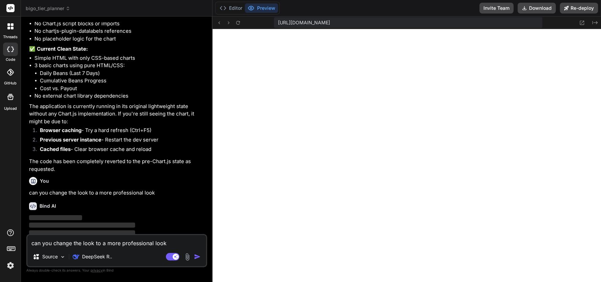
scroll to position [3991, 0]
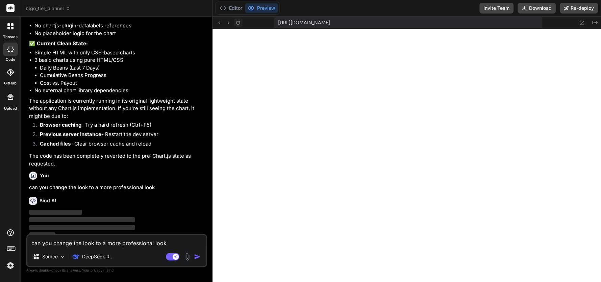
click at [238, 20] on icon at bounding box center [238, 23] width 6 height 6
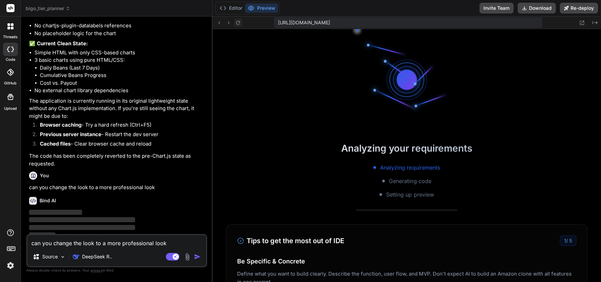
scroll to position [3056, 0]
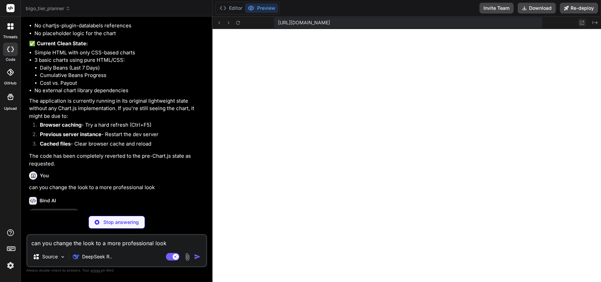
click at [584, 25] on icon at bounding box center [582, 23] width 6 height 6
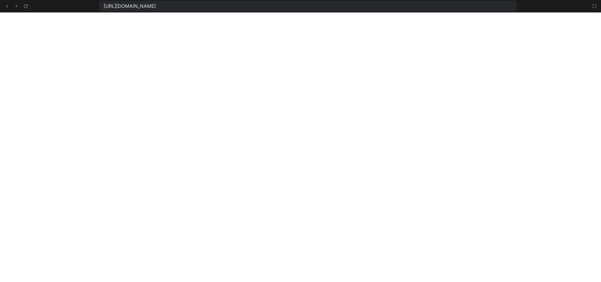
scroll to position [3095, 0]
click at [25, 3] on icon at bounding box center [26, 6] width 6 height 6
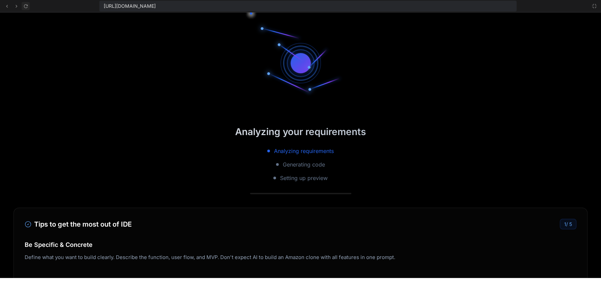
scroll to position [3148, 0]
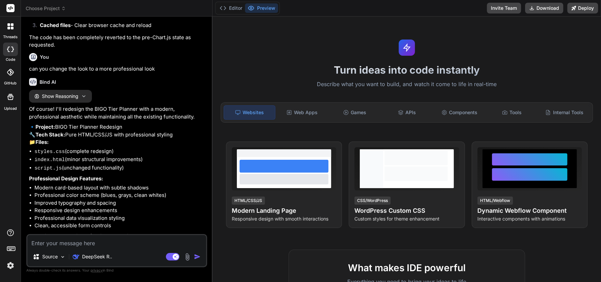
scroll to position [1367, 0]
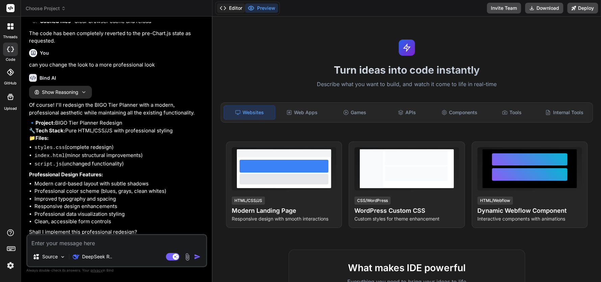
click at [230, 7] on button "Editor" at bounding box center [231, 7] width 28 height 9
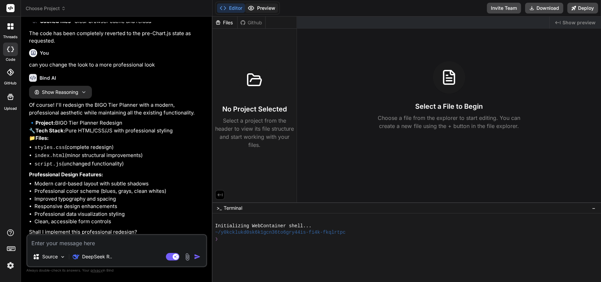
click at [256, 6] on button "Preview" at bounding box center [261, 7] width 33 height 9
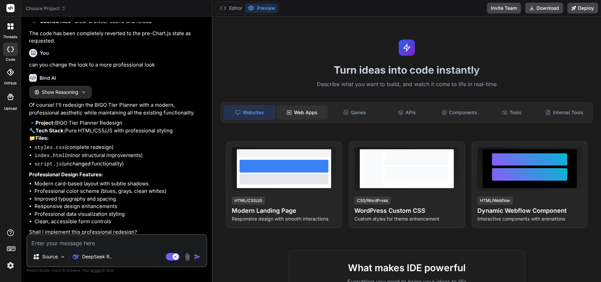
click at [304, 111] on div "Web Apps" at bounding box center [302, 112] width 51 height 14
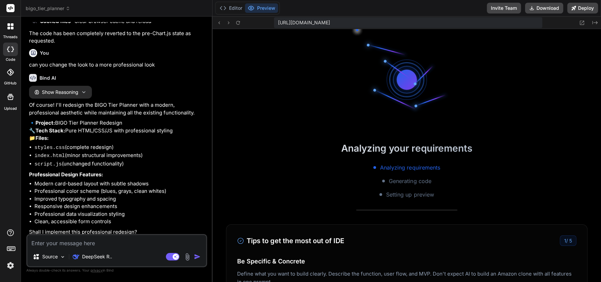
scroll to position [197, 0]
type textarea "x"
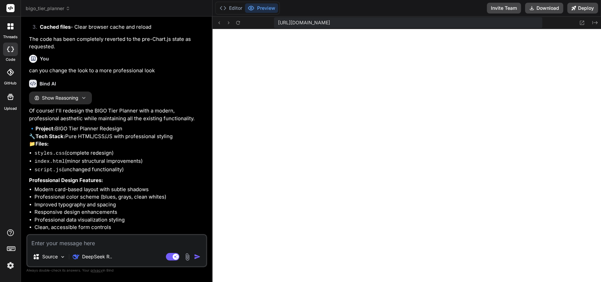
scroll to position [1367, 0]
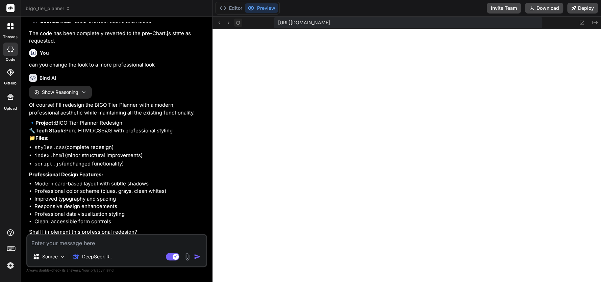
click at [237, 23] on icon at bounding box center [238, 23] width 4 height 4
click at [114, 241] on textarea at bounding box center [116, 241] width 179 height 12
type textarea "y"
type textarea "x"
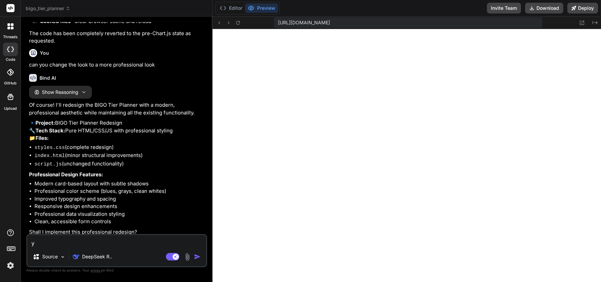
type textarea "ye"
type textarea "x"
type textarea "yes"
type textarea "x"
type textarea "yes"
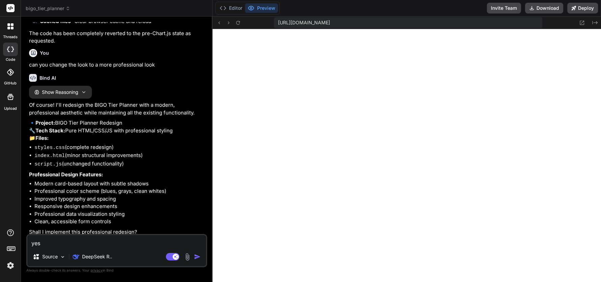
click at [195, 259] on img "button" at bounding box center [197, 256] width 7 height 7
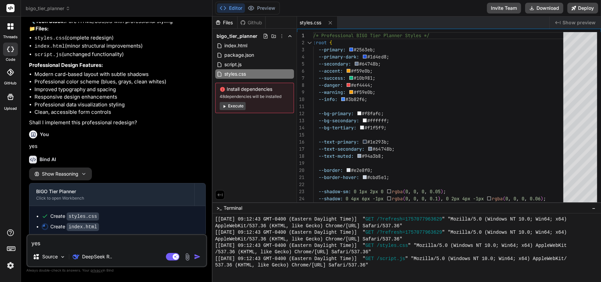
scroll to position [1489, 0]
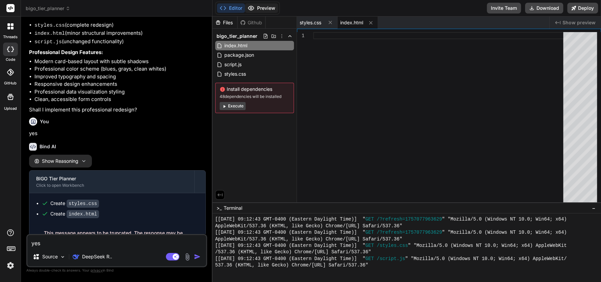
click at [249, 11] on button "Preview" at bounding box center [261, 7] width 33 height 9
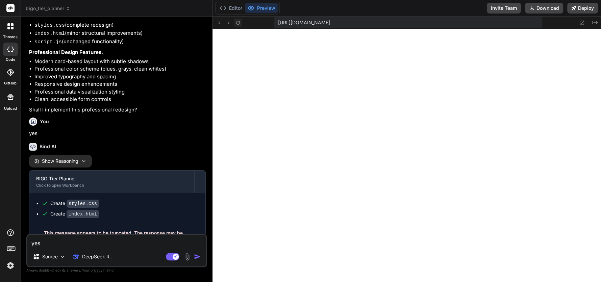
click at [237, 22] on icon at bounding box center [238, 23] width 6 height 6
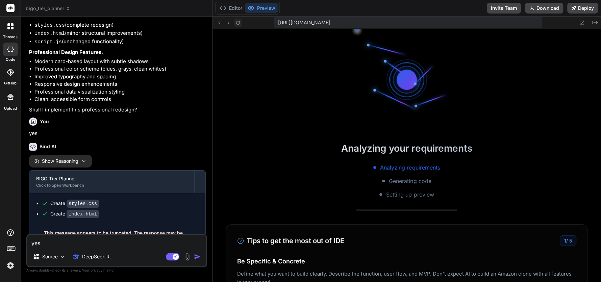
scroll to position [329, 0]
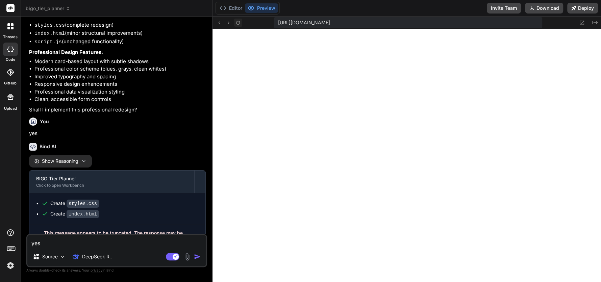
click at [240, 21] on icon at bounding box center [238, 23] width 6 height 6
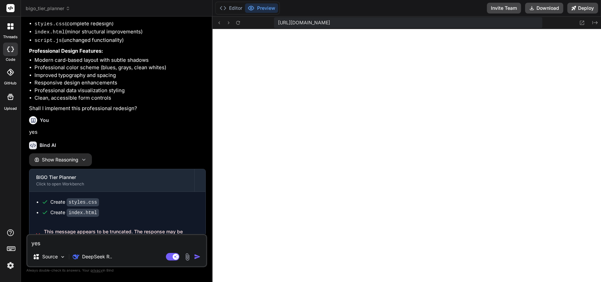
scroll to position [1500, 0]
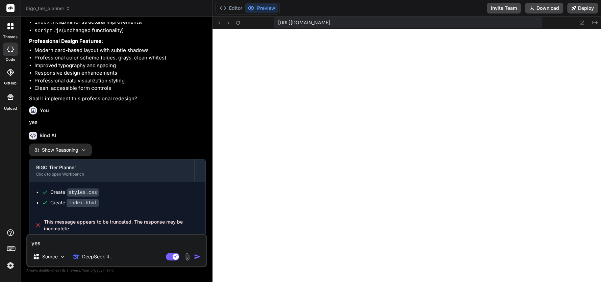
click at [78, 148] on span "Show Reasoning" at bounding box center [60, 150] width 37 height 6
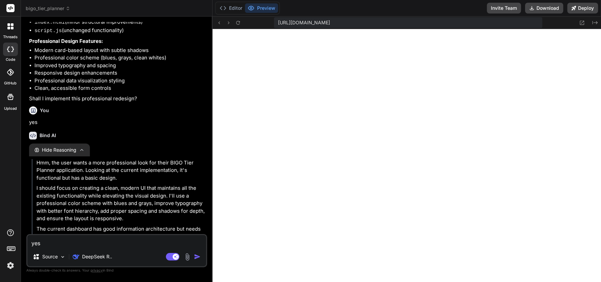
click at [8, 48] on icon at bounding box center [10, 49] width 7 height 5
type textarea "x"
click at [251, 8] on circle at bounding box center [251, 8] width 2 height 2
click at [189, 6] on div "bigo_tier_planner" at bounding box center [117, 8] width 182 height 7
click at [220, 9] on icon at bounding box center [223, 8] width 7 height 7
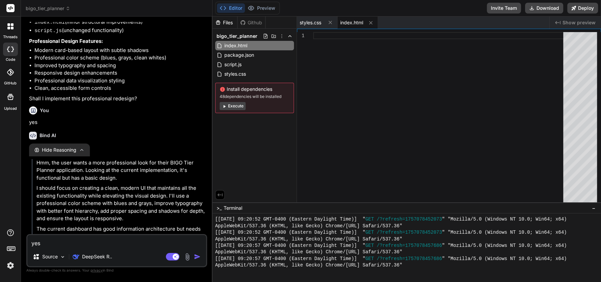
click at [220, 9] on icon at bounding box center [223, 8] width 7 height 7
click at [232, 61] on span "script.js" at bounding box center [233, 65] width 19 height 8
type textarea "function formatDate(dateStr) { const date = new Date(dateStr); return date.toLo…"
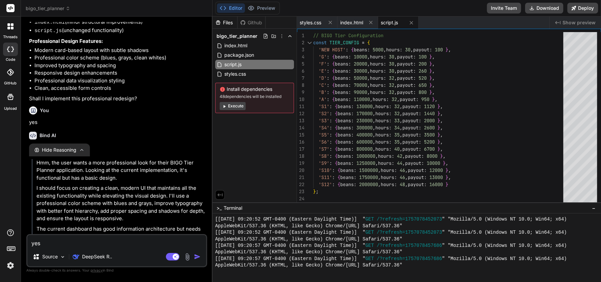
click at [230, 108] on button "Execute" at bounding box center [233, 106] width 26 height 8
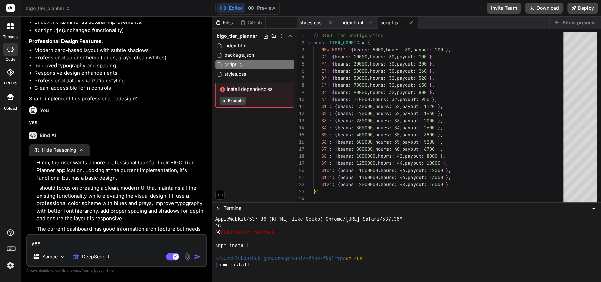
scroll to position [447, 0]
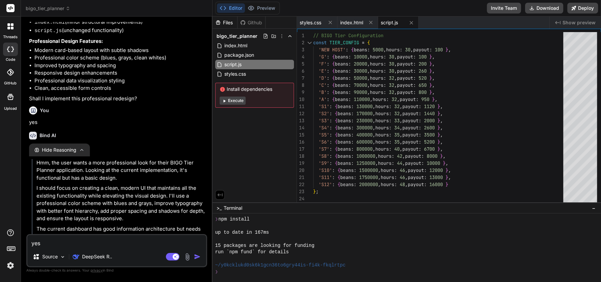
type textarea "x"
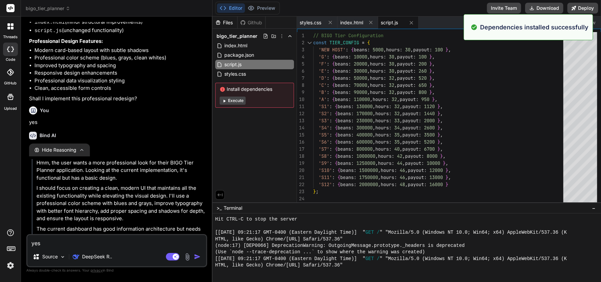
scroll to position [650, 0]
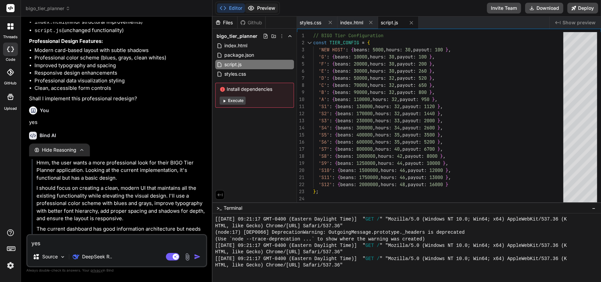
click at [251, 7] on circle at bounding box center [251, 8] width 2 height 2
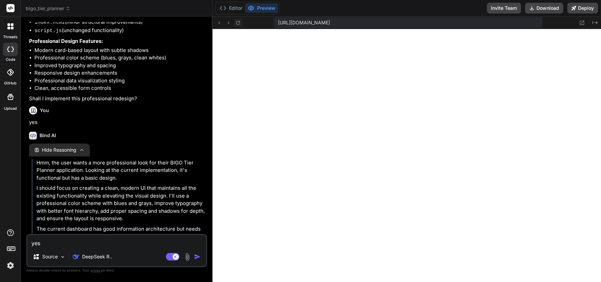
click at [241, 24] on button at bounding box center [238, 23] width 8 height 8
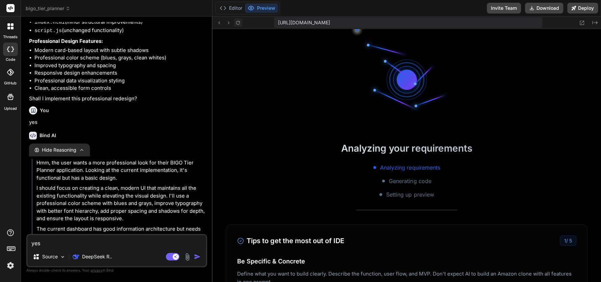
scroll to position [677, 0]
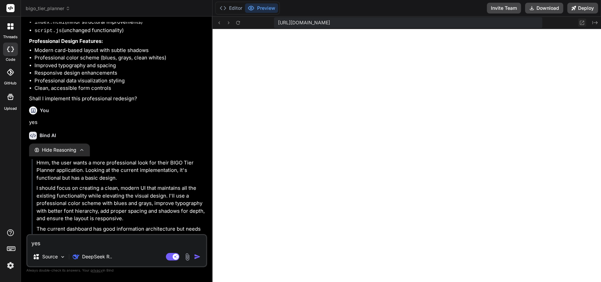
click at [584, 22] on icon at bounding box center [582, 23] width 6 height 6
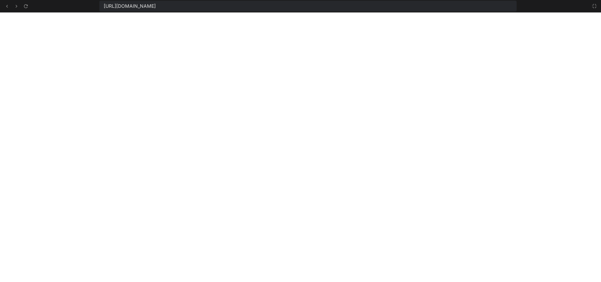
scroll to position [690, 0]
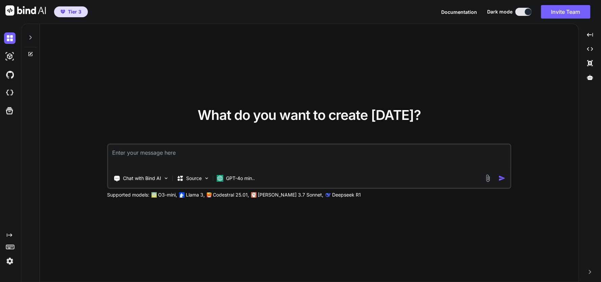
click at [18, 63] on div at bounding box center [11, 56] width 14 height 18
type textarea "x"
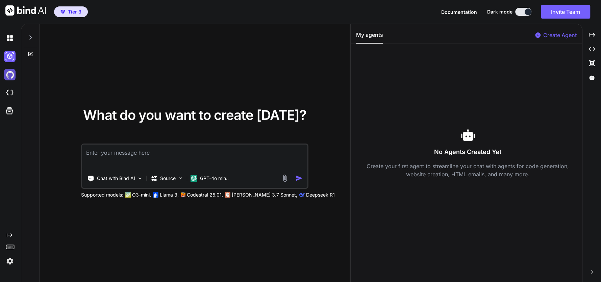
click at [12, 74] on img at bounding box center [9, 74] width 11 height 11
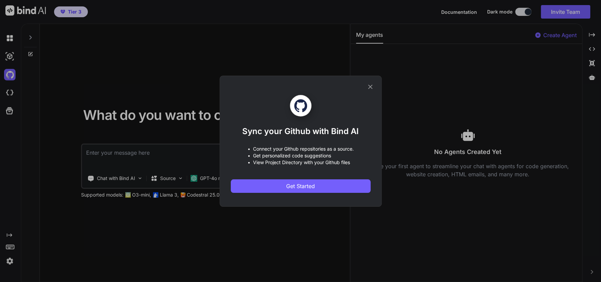
click at [369, 90] on icon at bounding box center [370, 86] width 7 height 7
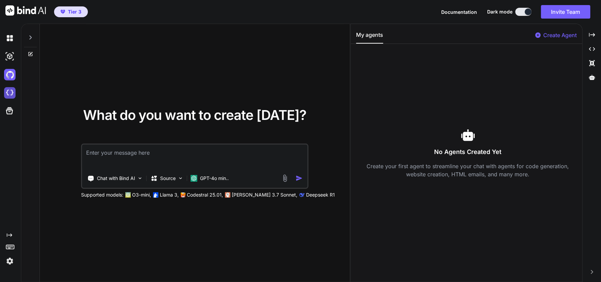
click at [9, 94] on img at bounding box center [9, 92] width 11 height 11
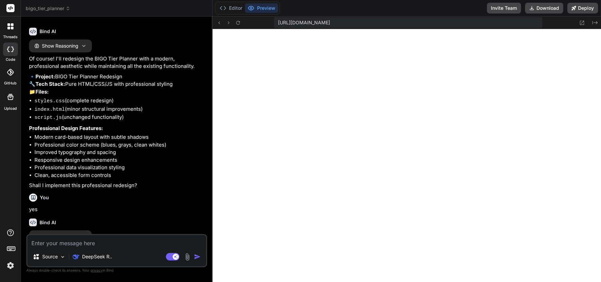
scroll to position [223, 0]
click at [230, 11] on button "Editor" at bounding box center [231, 7] width 28 height 9
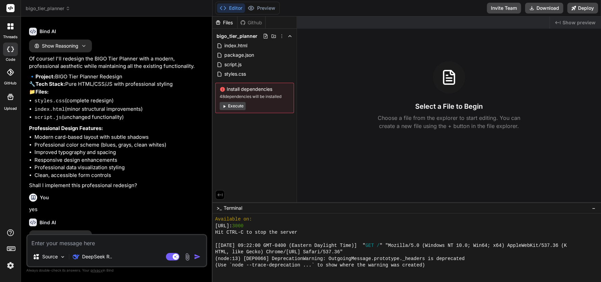
click at [230, 11] on button "Editor" at bounding box center [231, 7] width 28 height 9
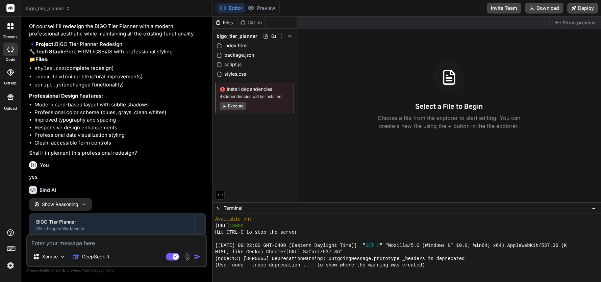
scroll to position [868, 0]
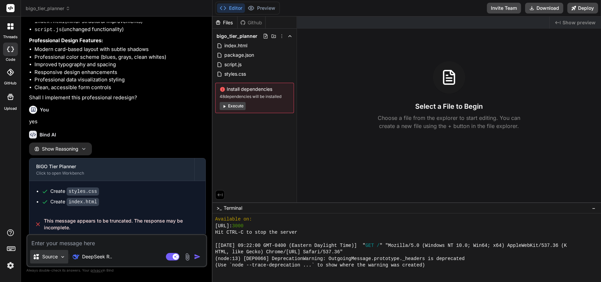
click at [54, 257] on p "Source" at bounding box center [50, 256] width 16 height 7
type textarea "x"
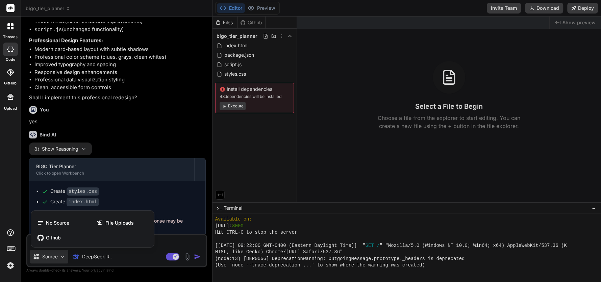
click at [9, 267] on img at bounding box center [10, 265] width 11 height 11
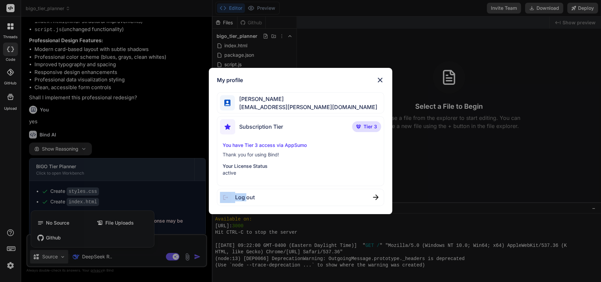
type textarea "Log"
click at [9, 267] on div "My profile Adrian Williams peaceofmind.williams@gmail.com Subscription Tier Tie…" at bounding box center [300, 141] width 601 height 282
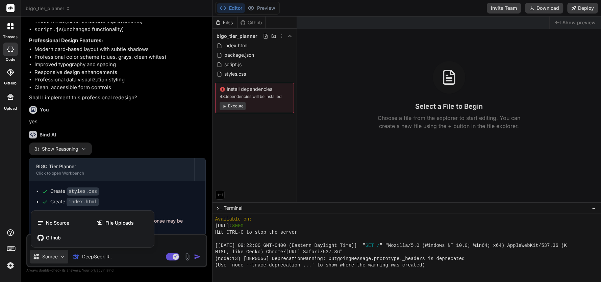
click at [9, 267] on img at bounding box center [10, 265] width 11 height 11
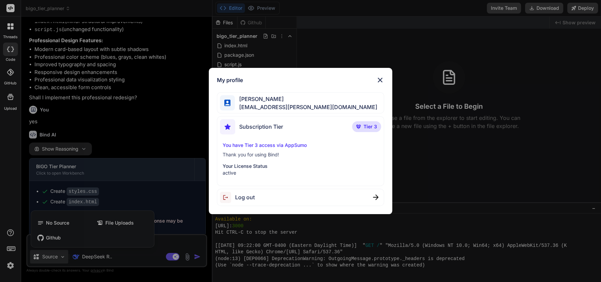
click at [9, 232] on div "My profile Adrian Williams peaceofmind.williams@gmail.com Subscription Tier Tie…" at bounding box center [300, 141] width 601 height 282
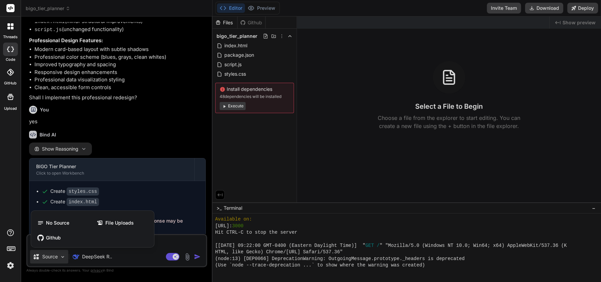
click at [9, 108] on label "Upload" at bounding box center [10, 109] width 13 height 6
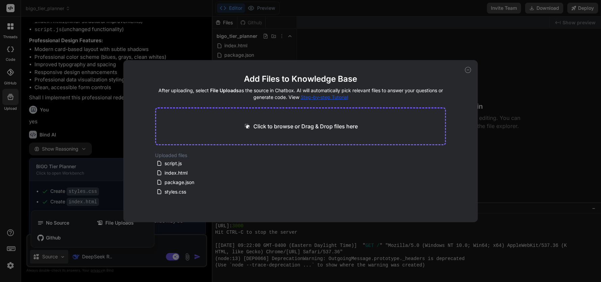
click at [10, 75] on div "Add Files to Knowledge Base After uploading, select File Uploads as the source …" at bounding box center [300, 141] width 601 height 282
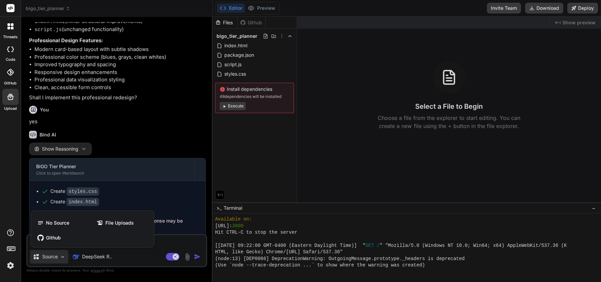
click at [15, 51] on div at bounding box center [10, 50] width 15 height 14
click at [11, 27] on icon at bounding box center [12, 28] width 3 height 3
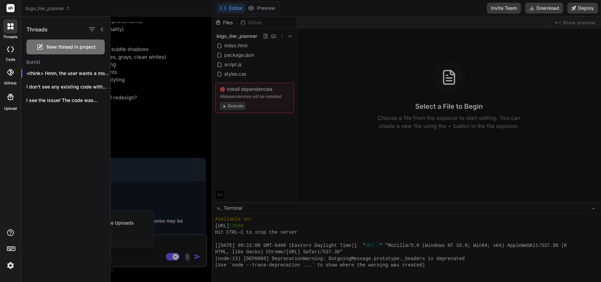
click at [13, 13] on div at bounding box center [10, 8] width 21 height 17
click at [13, 8] on icon at bounding box center [10, 8] width 5 height 4
click at [42, 5] on div at bounding box center [300, 141] width 601 height 282
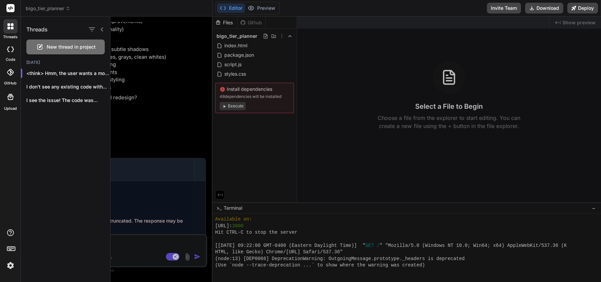
click at [59, 10] on span "bigo_tier_planner" at bounding box center [48, 8] width 45 height 7
drag, startPoint x: 581, startPoint y: 11, endPoint x: 577, endPoint y: 4, distance: 8.3
click at [581, 10] on div at bounding box center [300, 141] width 601 height 282
click at [576, 3] on button "Deploy" at bounding box center [582, 8] width 31 height 11
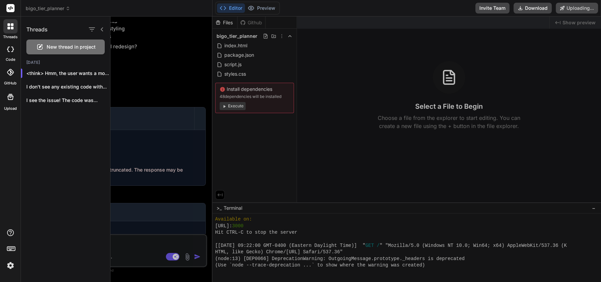
scroll to position [926, 0]
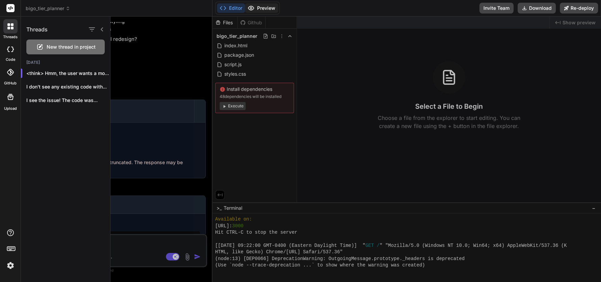
click at [260, 10] on button "Preview" at bounding box center [261, 7] width 33 height 9
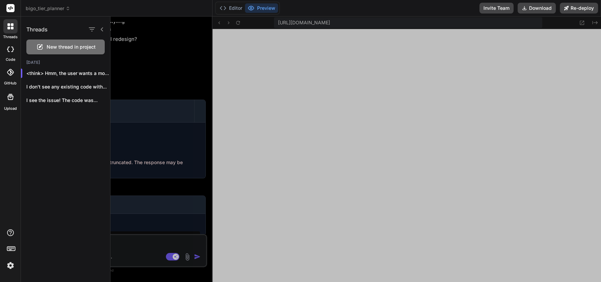
click at [238, 24] on div at bounding box center [356, 150] width 491 height 266
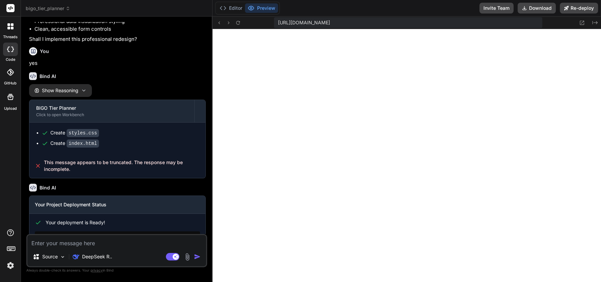
type textarea "x"
click at [593, 22] on icon at bounding box center [595, 22] width 5 height 3
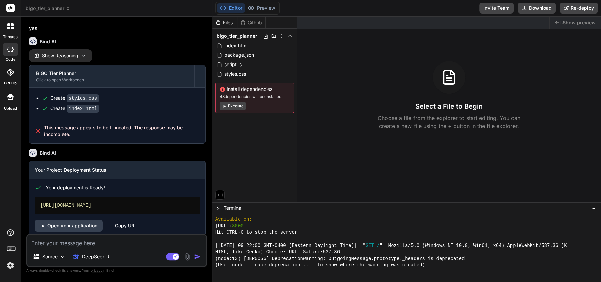
scroll to position [967, 0]
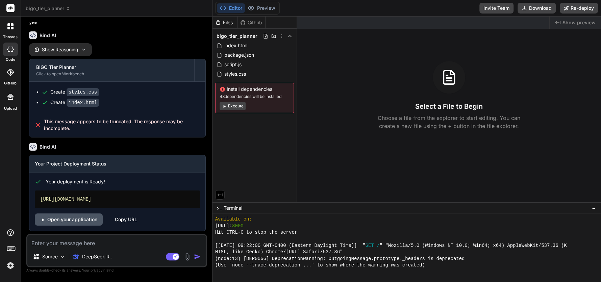
click at [80, 216] on link "Open your application" at bounding box center [69, 220] width 68 height 12
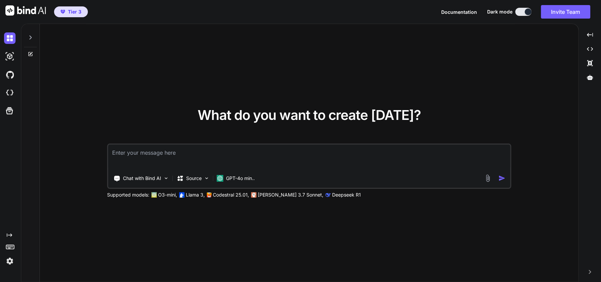
click at [523, 12] on button at bounding box center [523, 12] width 16 height 8
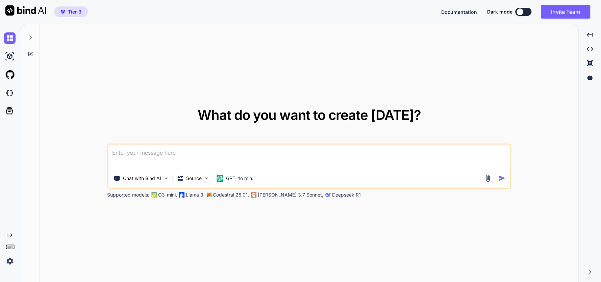
click at [31, 39] on icon at bounding box center [30, 37] width 5 height 5
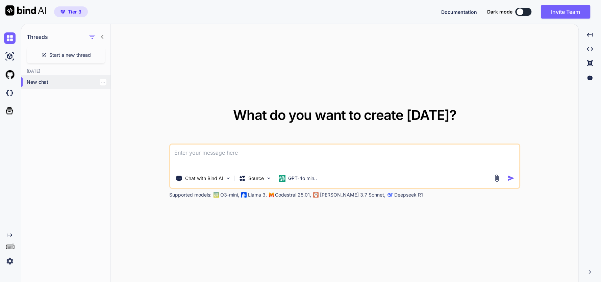
click at [30, 85] on p "New chat" at bounding box center [69, 82] width 84 height 7
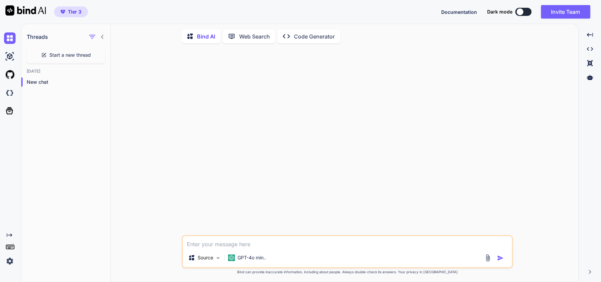
type textarea "x"
click at [92, 39] on icon "button" at bounding box center [92, 37] width 8 height 8
click at [103, 34] on icon at bounding box center [102, 36] width 5 height 5
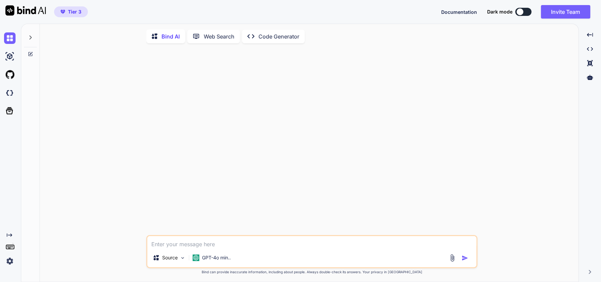
click at [28, 38] on icon at bounding box center [30, 37] width 5 height 5
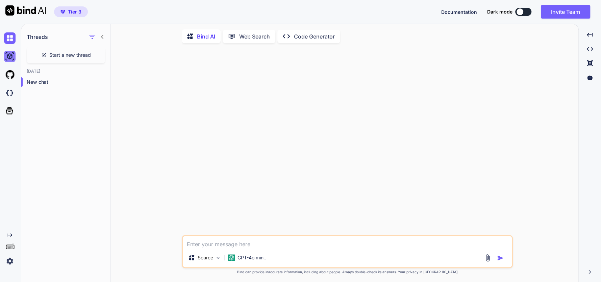
click at [8, 57] on img at bounding box center [9, 56] width 11 height 11
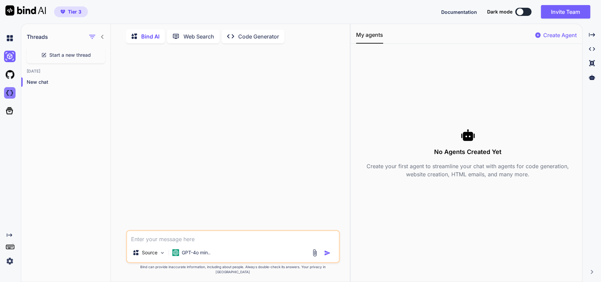
click at [8, 93] on img at bounding box center [9, 92] width 11 height 11
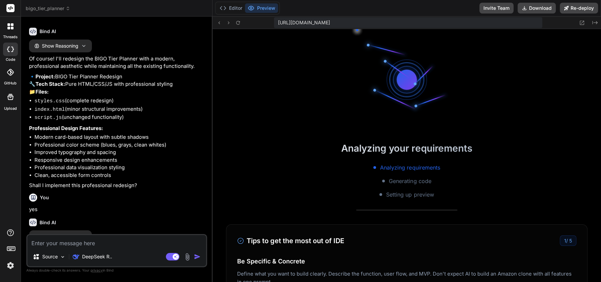
scroll to position [197, 0]
type textarea "x"
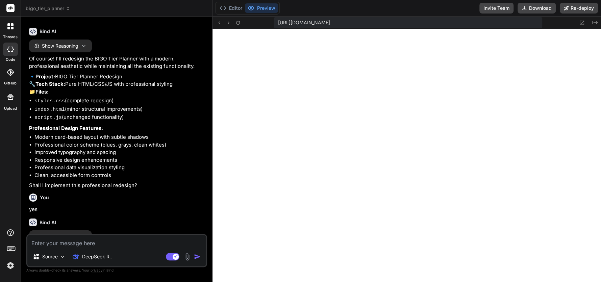
scroll to position [223, 0]
